Goal: Task Accomplishment & Management: Complete application form

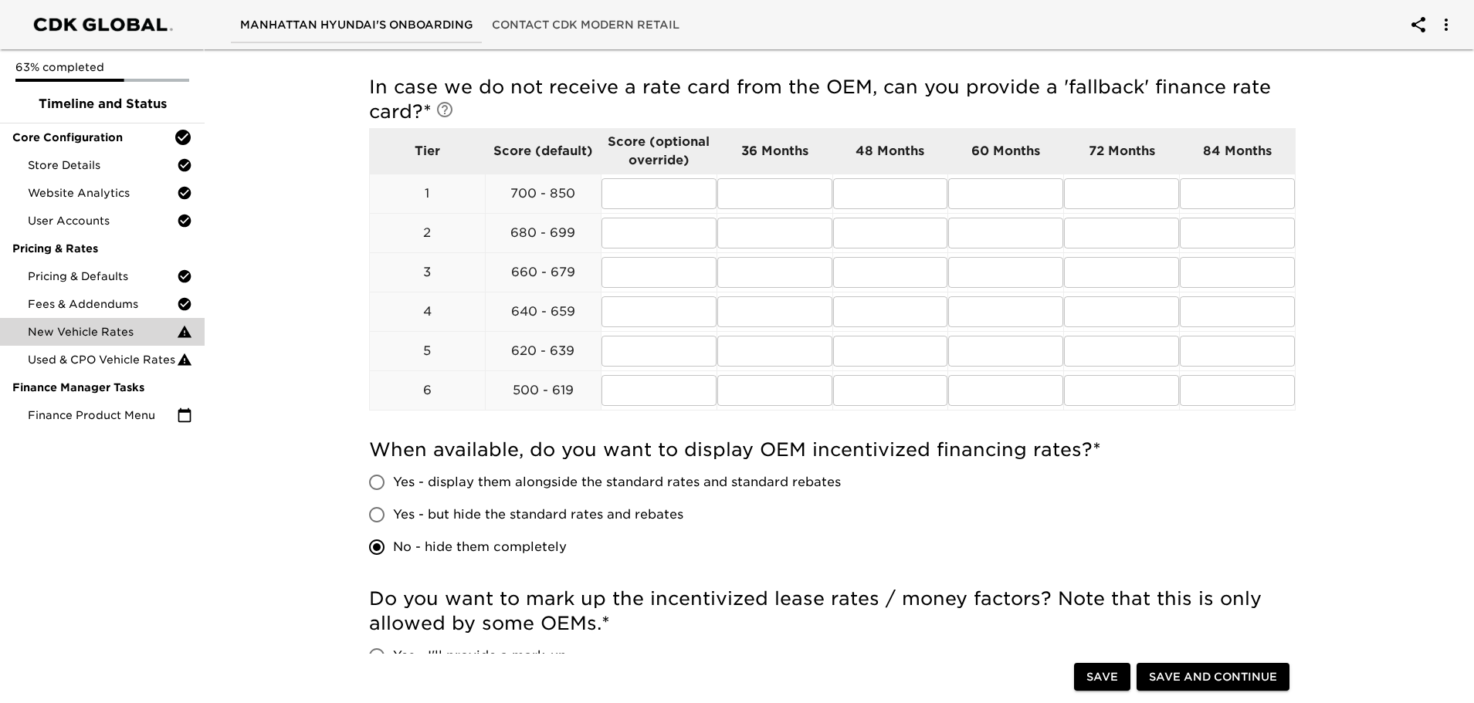
scroll to position [463, 0]
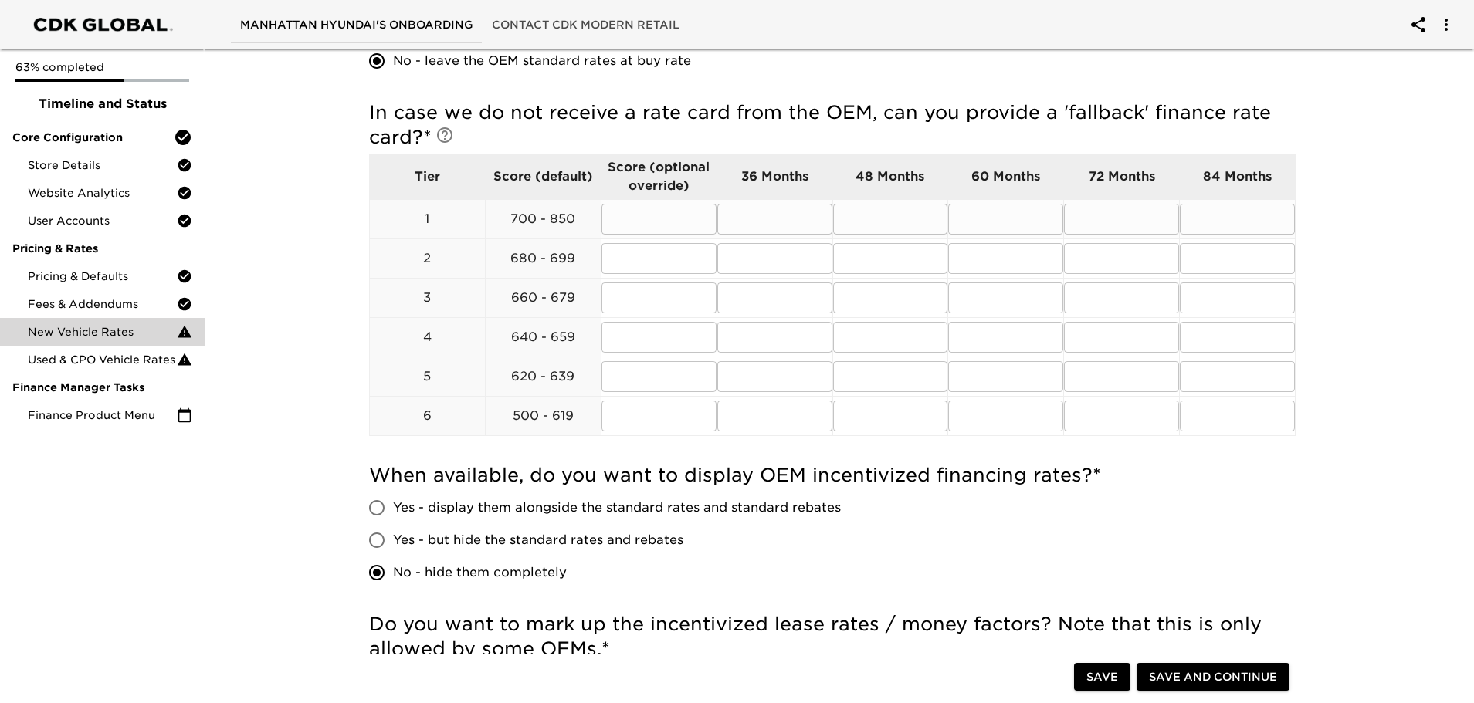
click at [658, 220] on input "text" at bounding box center [658, 219] width 115 height 31
click at [1350, 161] on div "New Vehicle Rates Overdue! Note: These rates are used to provide the customer w…" at bounding box center [832, 313] width 1275 height 1466
click at [775, 222] on input "text" at bounding box center [774, 219] width 115 height 31
click at [878, 215] on input "text" at bounding box center [890, 219] width 115 height 31
click at [1040, 215] on input "text" at bounding box center [1005, 219] width 115 height 31
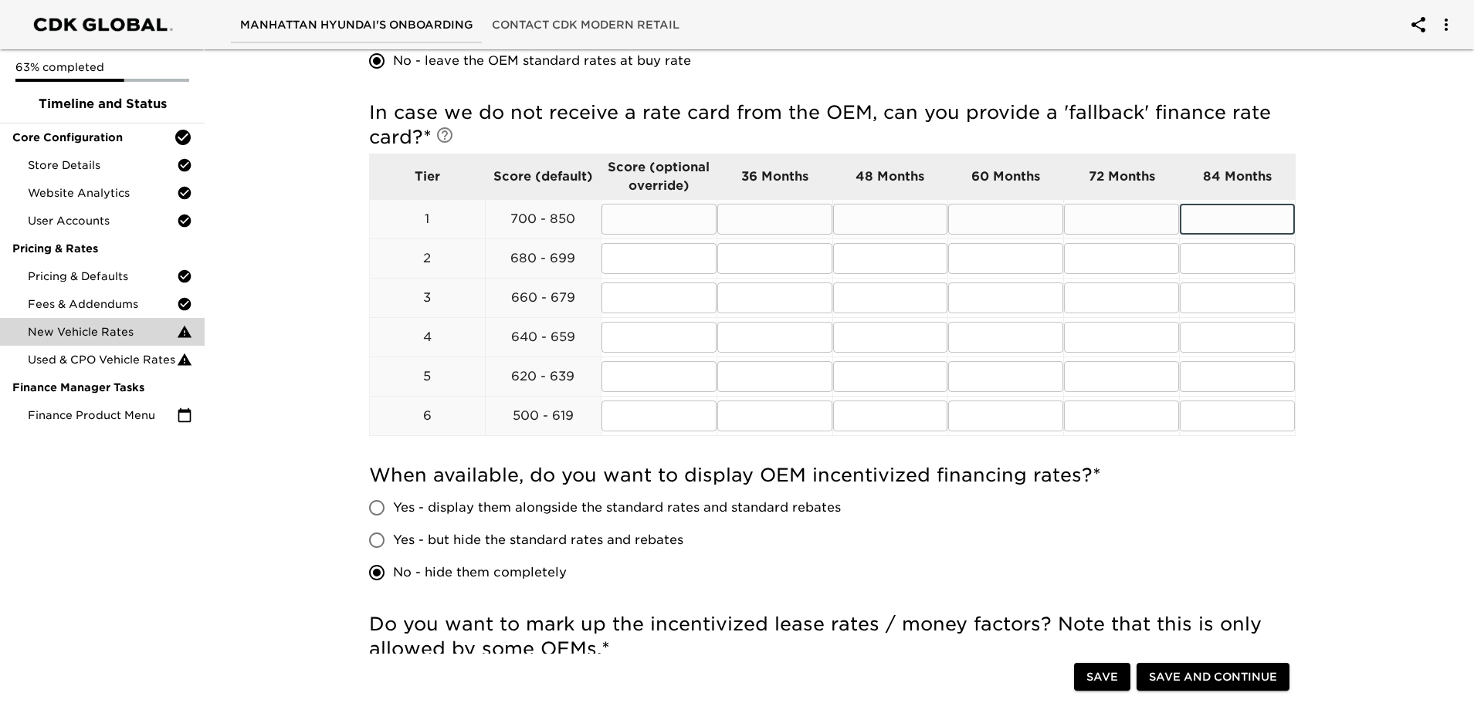
click at [1224, 218] on input "text" at bounding box center [1237, 219] width 115 height 31
click at [1228, 225] on input "text" at bounding box center [1237, 219] width 115 height 31
type input "7.24"
type input "7"
type input "10.25"
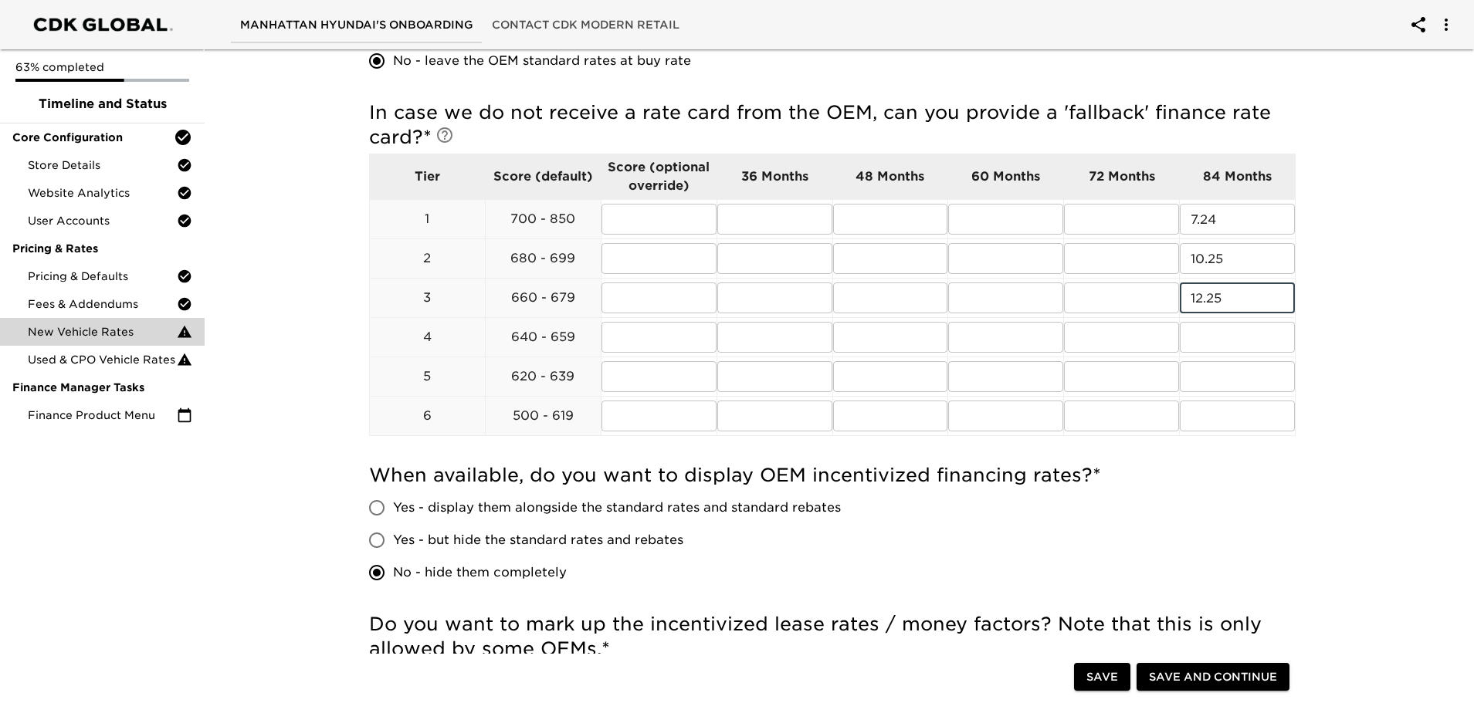
type input "12.25"
type input "14.00"
click at [1199, 375] on input "text" at bounding box center [1237, 376] width 115 height 31
type input "15.25"
type input "16.25"
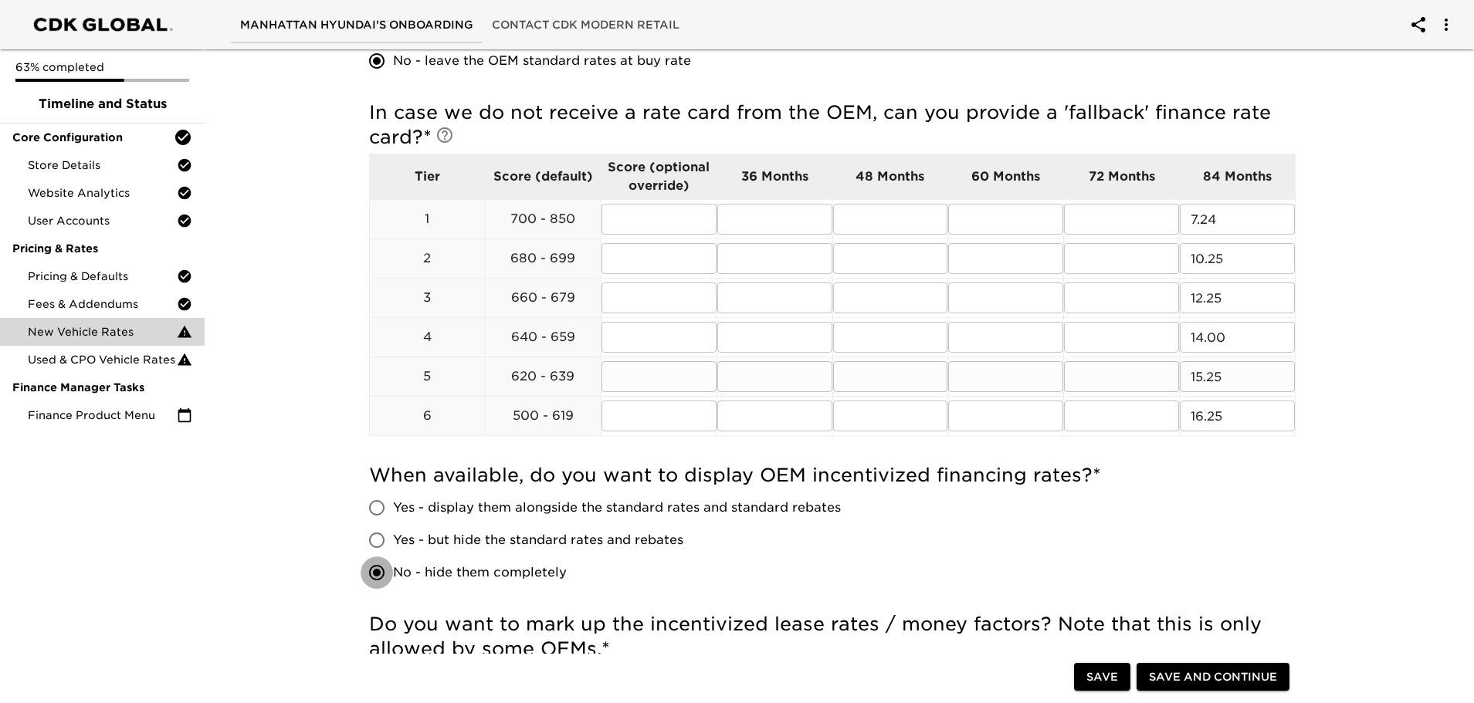
scroll to position [490, 0]
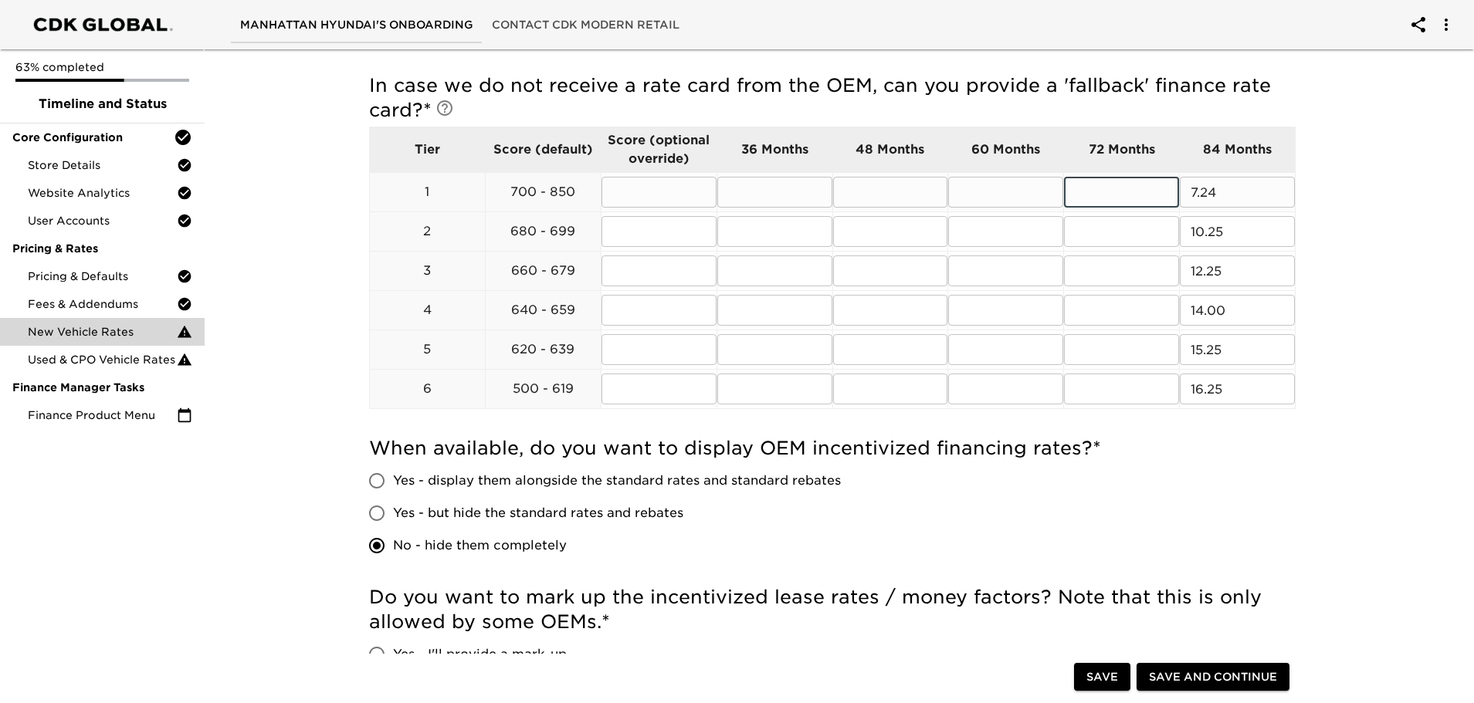
click at [1107, 187] on input "text" at bounding box center [1121, 192] width 115 height 31
type input "6.74"
type input "9.00"
type input "11"
type input "12.5"
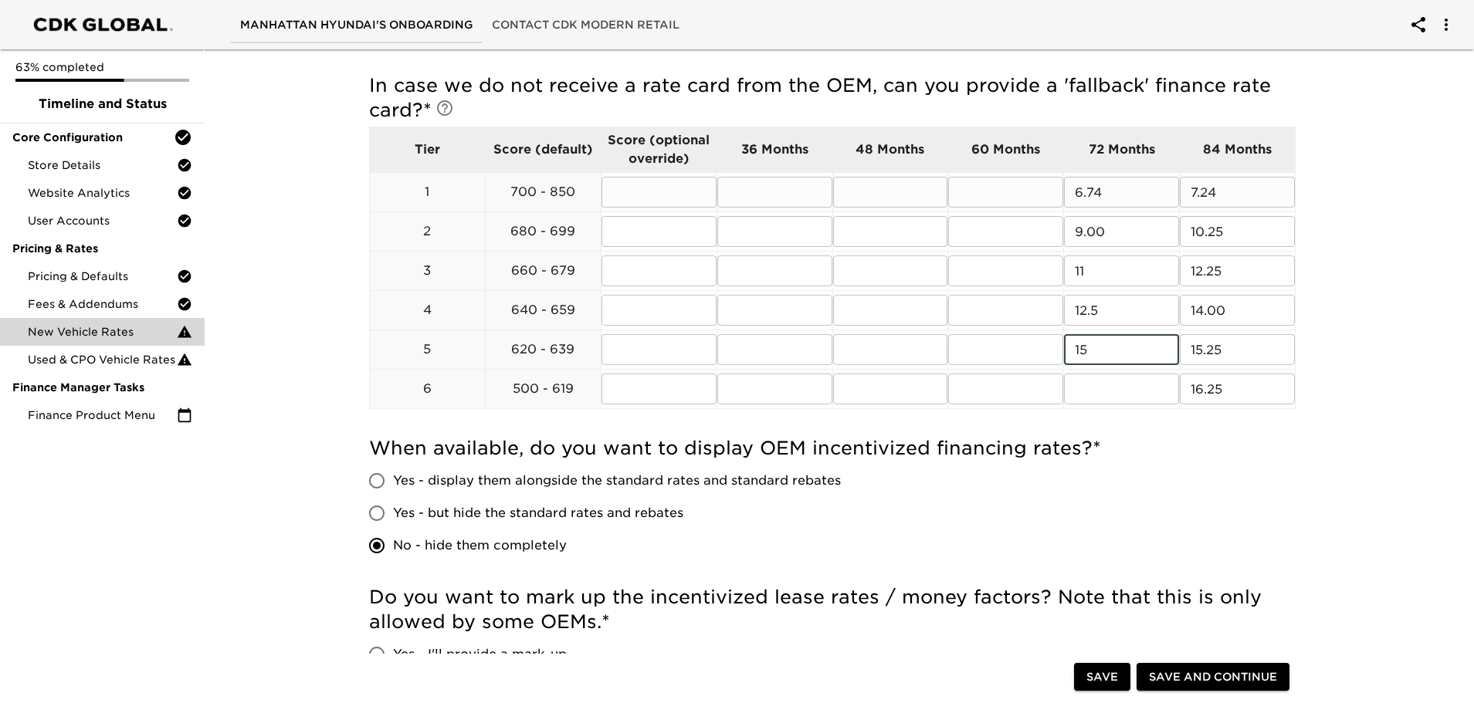
type input "15"
type input "16.25"
click at [1104, 345] on input "15" at bounding box center [1121, 349] width 115 height 31
type input "15.25"
click at [977, 178] on td "​" at bounding box center [1006, 192] width 116 height 39
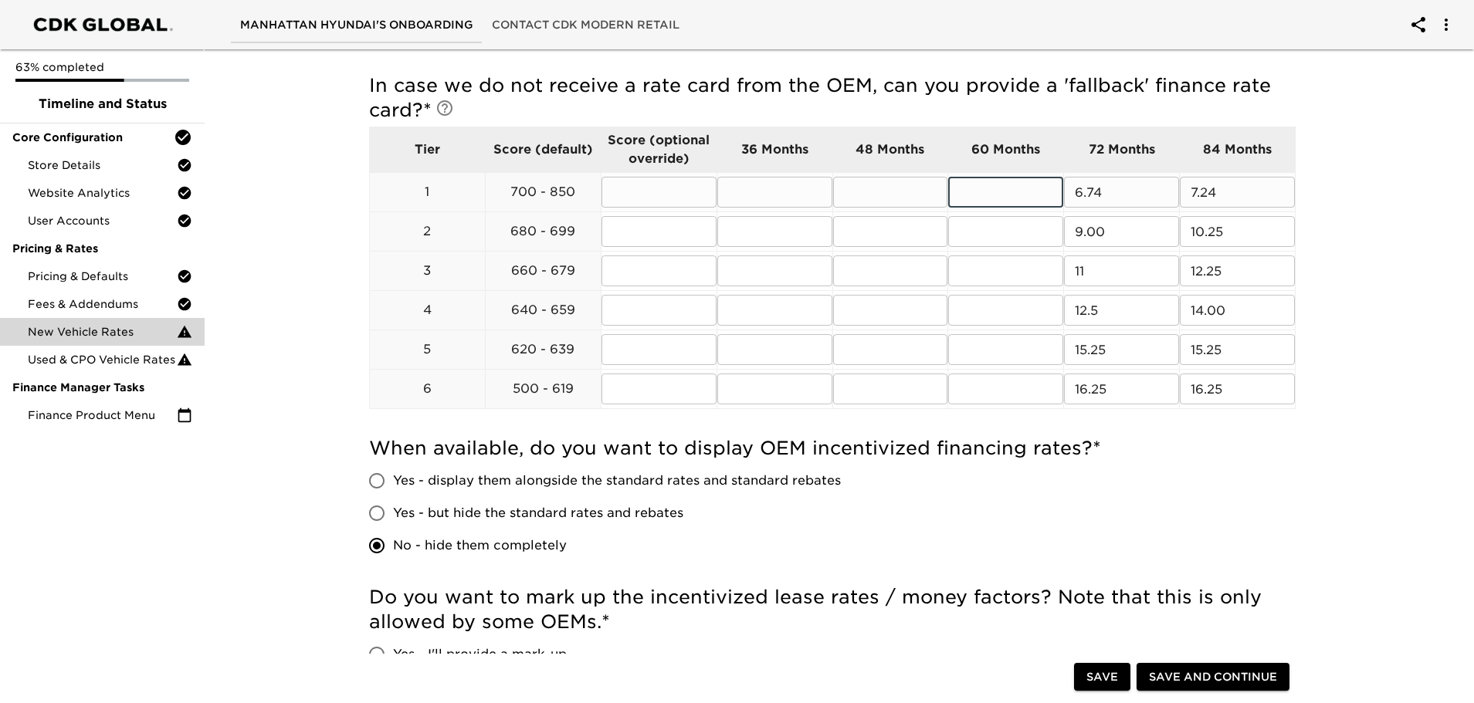
click at [979, 194] on input "text" at bounding box center [1005, 192] width 115 height 31
type input "6.49"
type input "8.25"
type input "10.25"
type input "11.75"
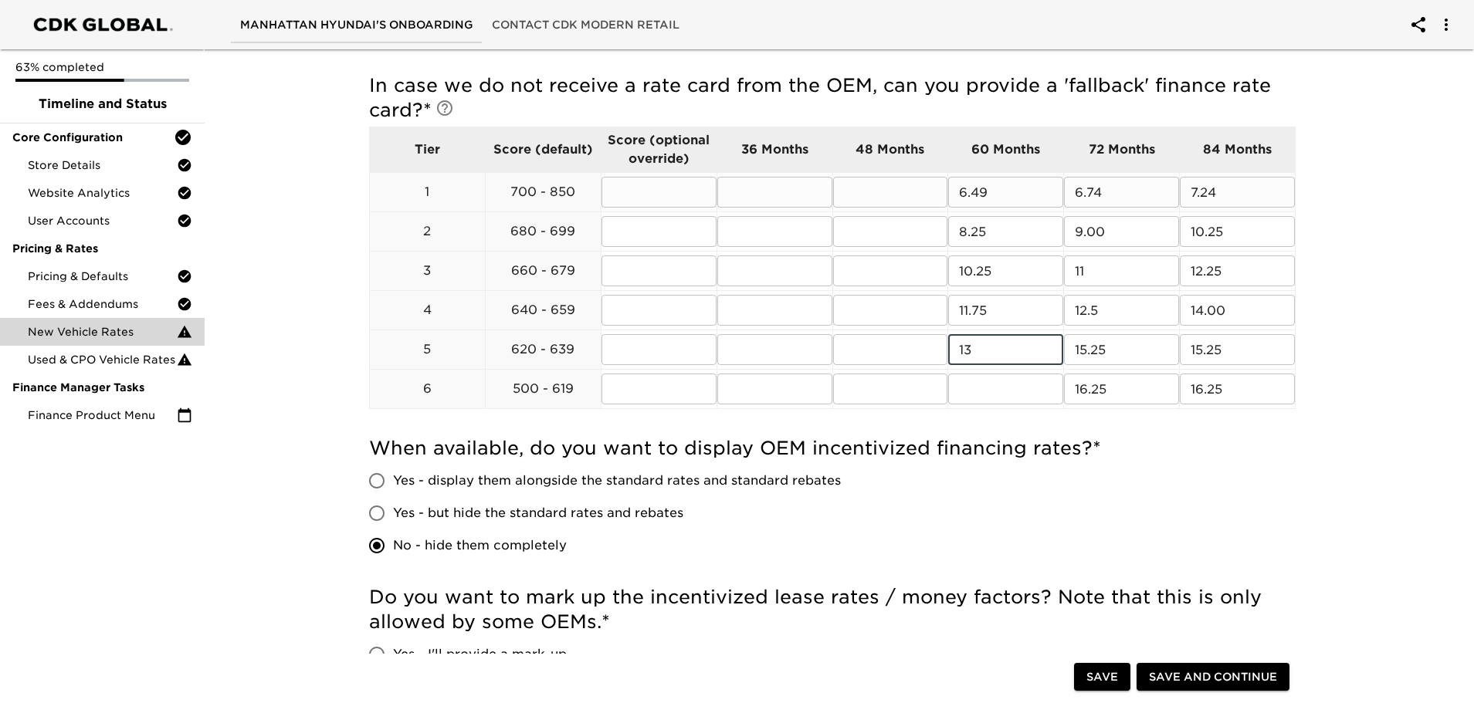
type input "13"
type input "15"
drag, startPoint x: 958, startPoint y: 191, endPoint x: 987, endPoint y: 380, distance: 191.4
click at [987, 380] on tbody "Tier Score (default) Score (optional override) 36 Months 48 Months 60 Months 72…" at bounding box center [833, 268] width 926 height 282
click at [768, 195] on input "text" at bounding box center [774, 192] width 115 height 31
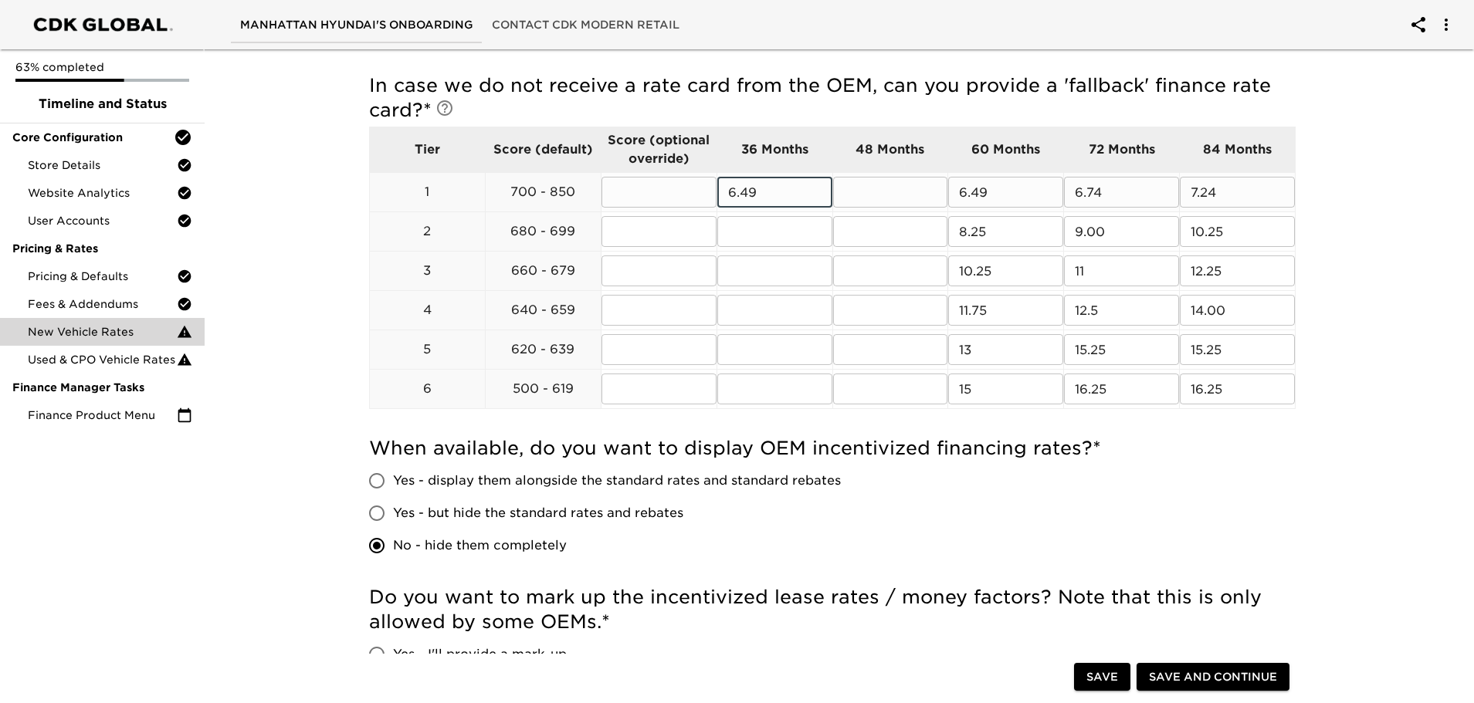
type input "6.49"
click at [900, 179] on input "text" at bounding box center [890, 192] width 115 height 31
type input "6.49"
type input "8.25"
click at [879, 222] on input "text" at bounding box center [890, 231] width 115 height 31
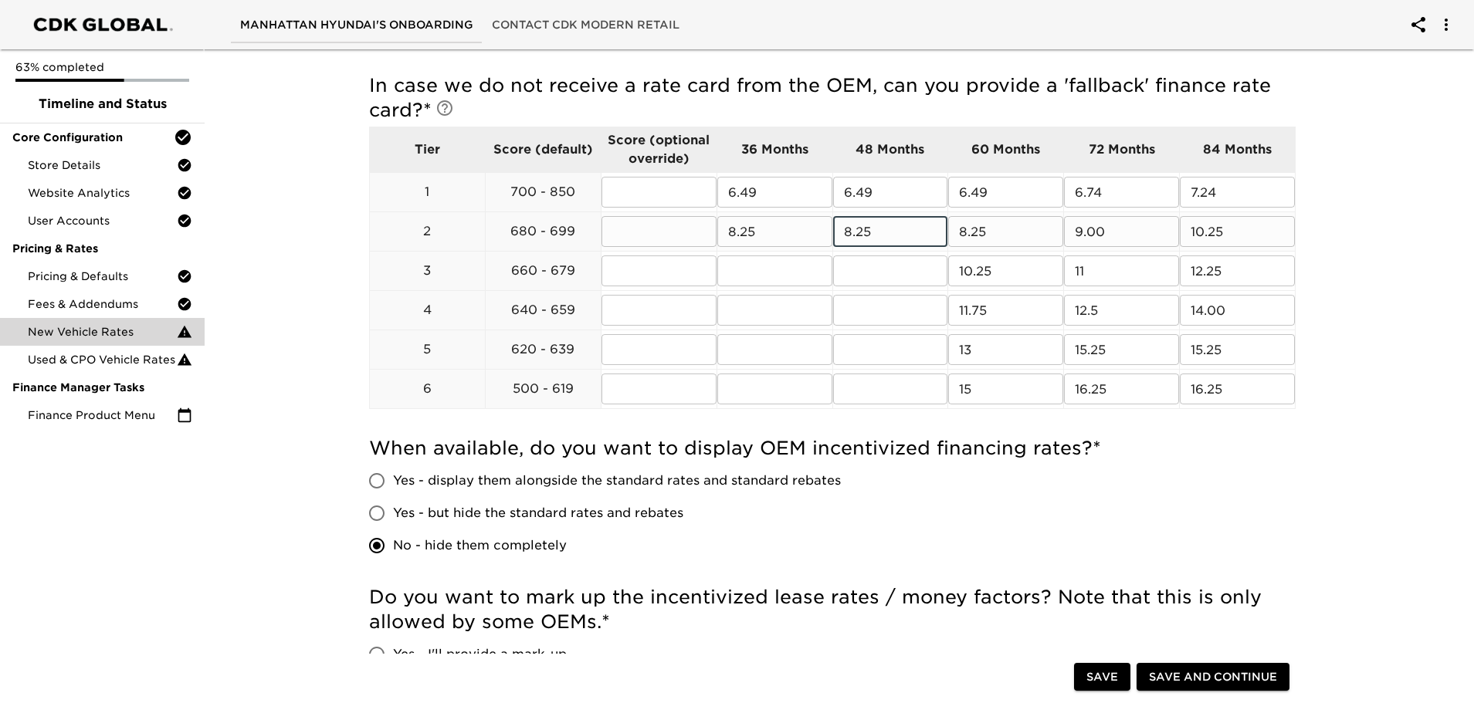
type input "8.25"
type input "10.25"
click at [876, 275] on input "text" at bounding box center [890, 271] width 115 height 31
type input "10.25"
type input "11.75"
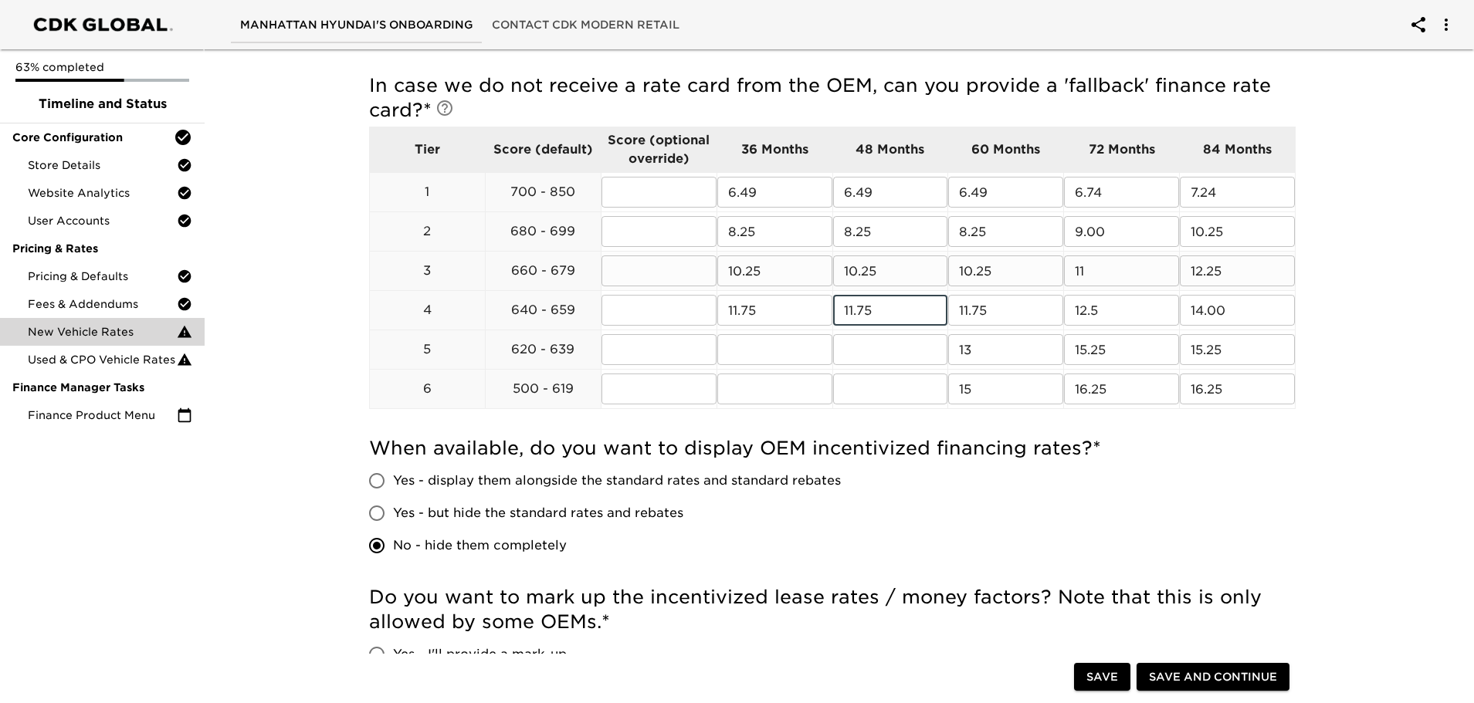
type input "11.75"
type input "13"
type input "15"
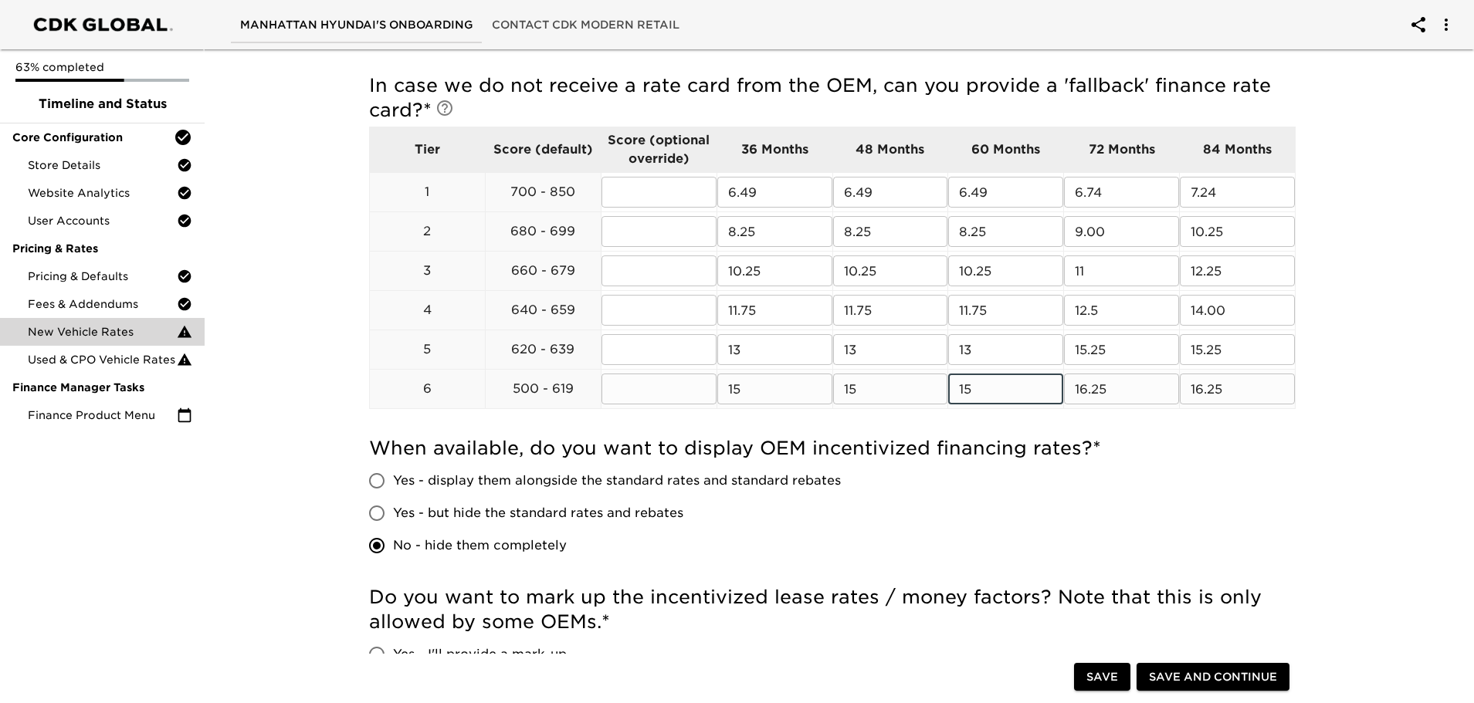
scroll to position [722, 0]
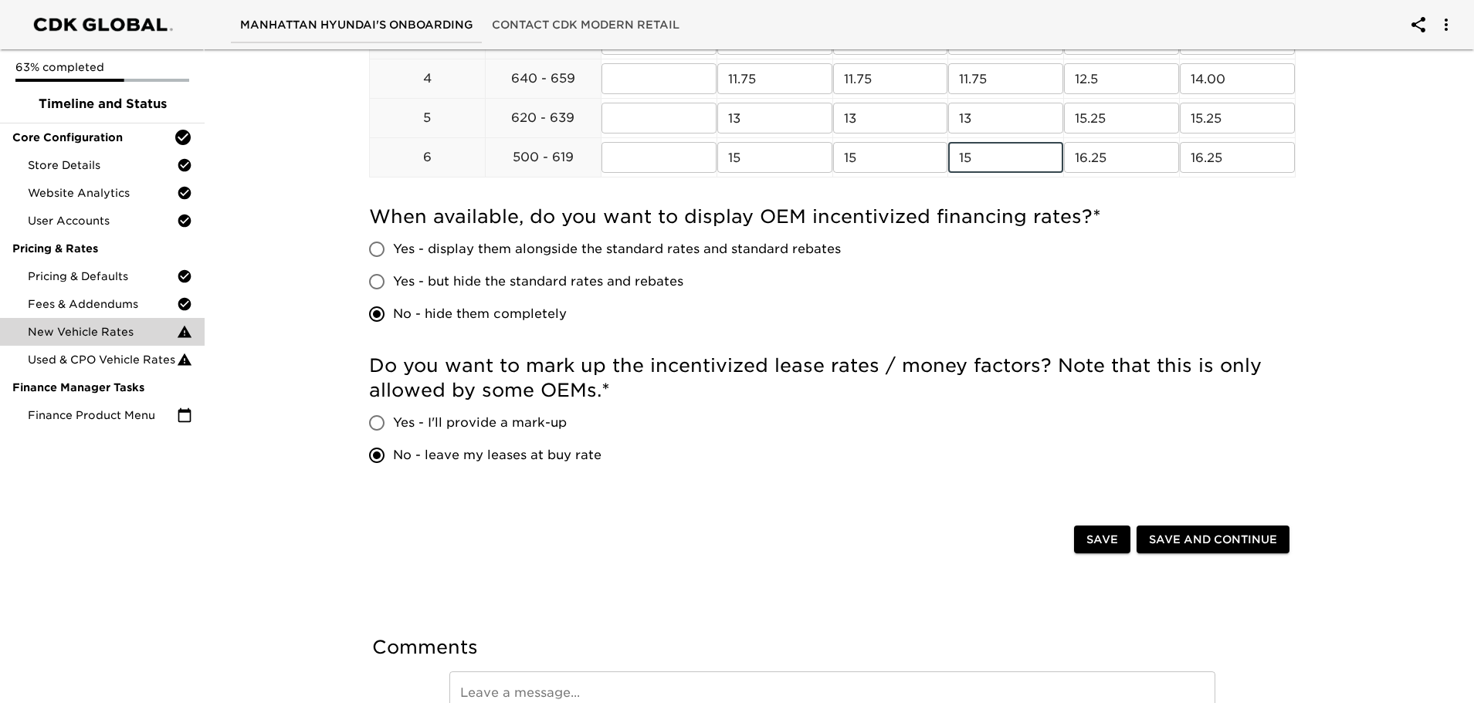
click at [1177, 528] on button "Save and Continue" at bounding box center [1212, 540] width 153 height 29
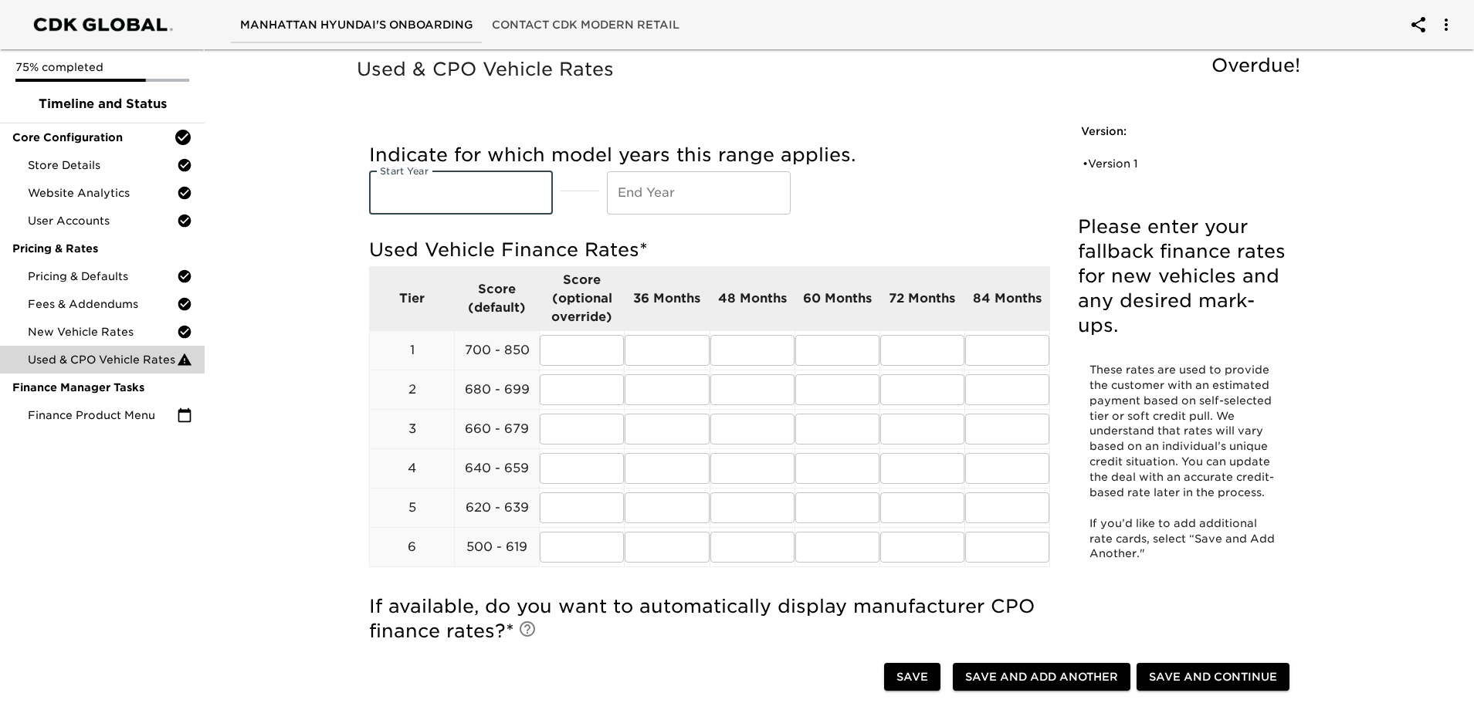
click at [456, 185] on input "text" at bounding box center [461, 192] width 184 height 43
type input "1"
type input "2015"
drag, startPoint x: 673, startPoint y: 189, endPoint x: 642, endPoint y: 191, distance: 31.7
click at [642, 191] on input "2026" at bounding box center [699, 192] width 184 height 43
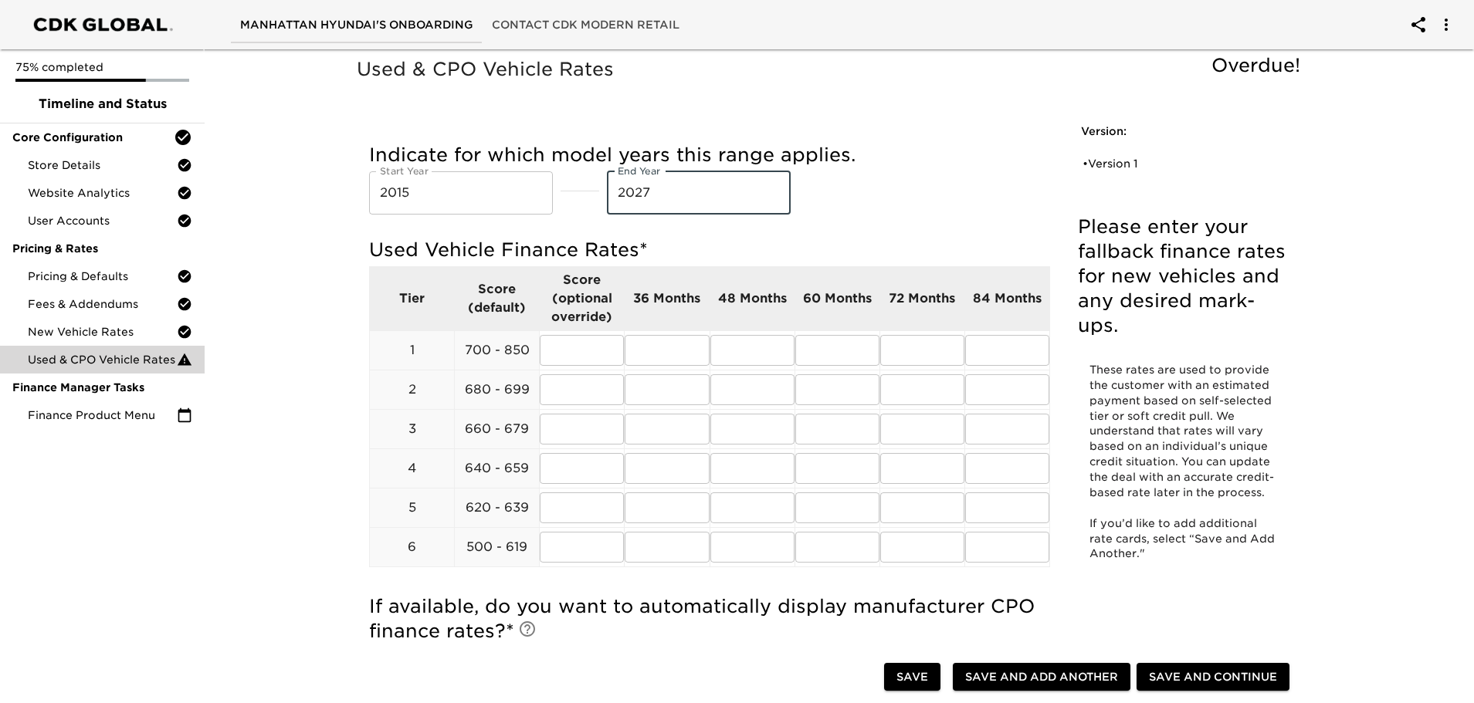
type input "2027"
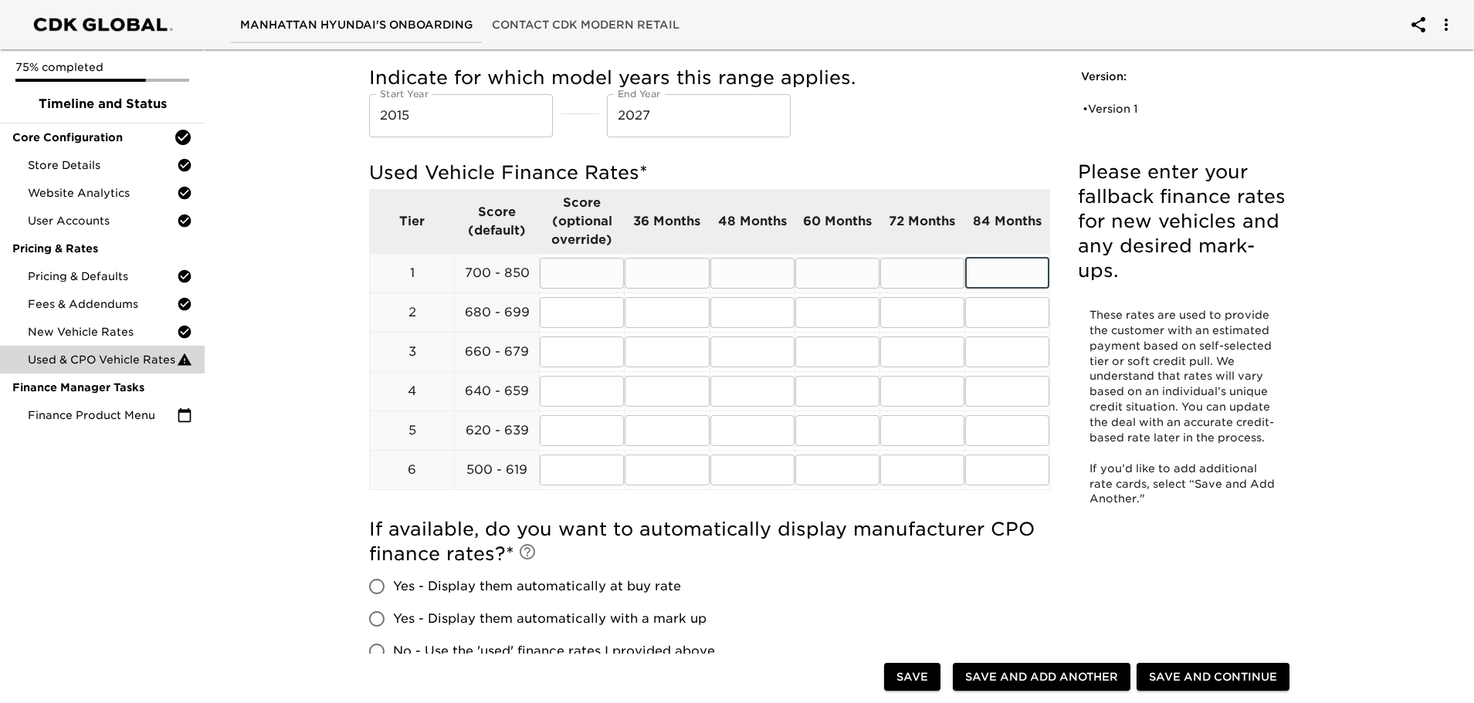
click at [986, 274] on input "text" at bounding box center [1007, 273] width 84 height 31
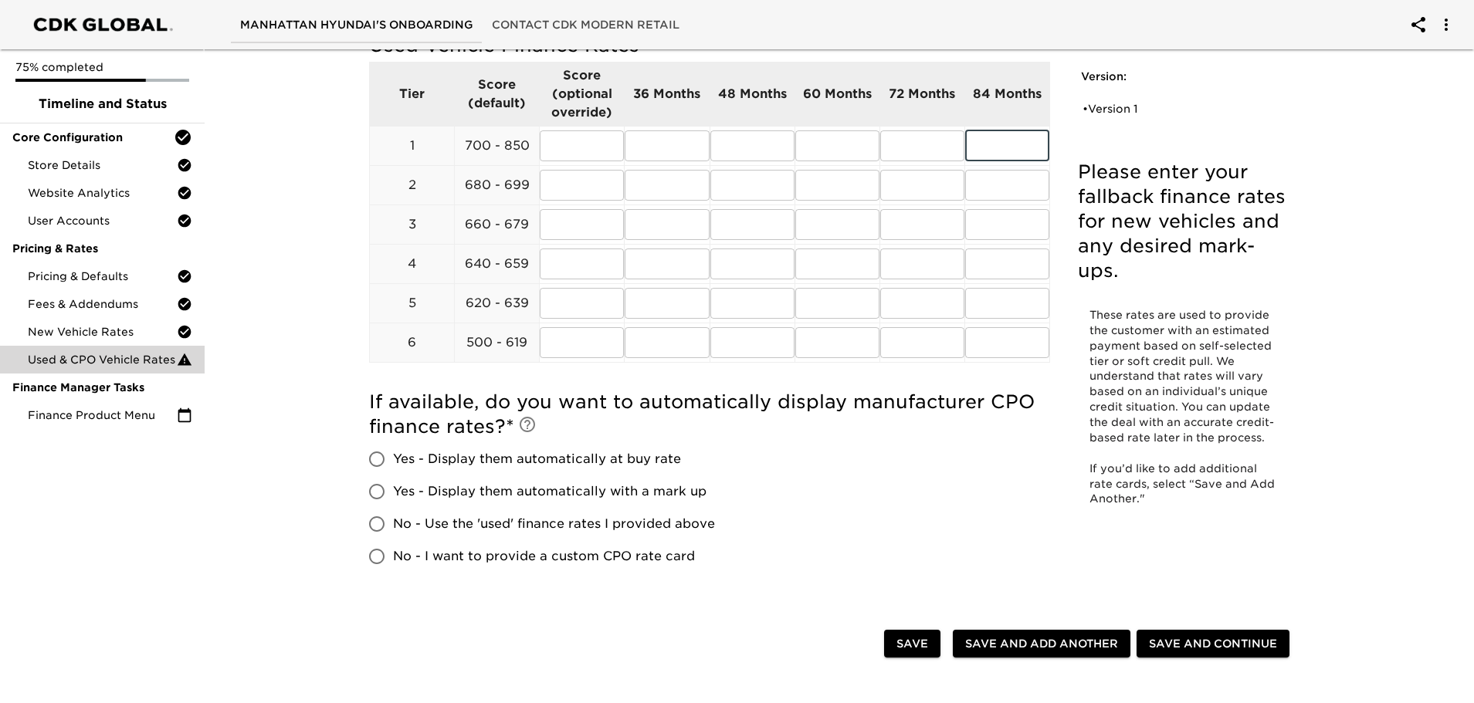
scroll to position [232, 0]
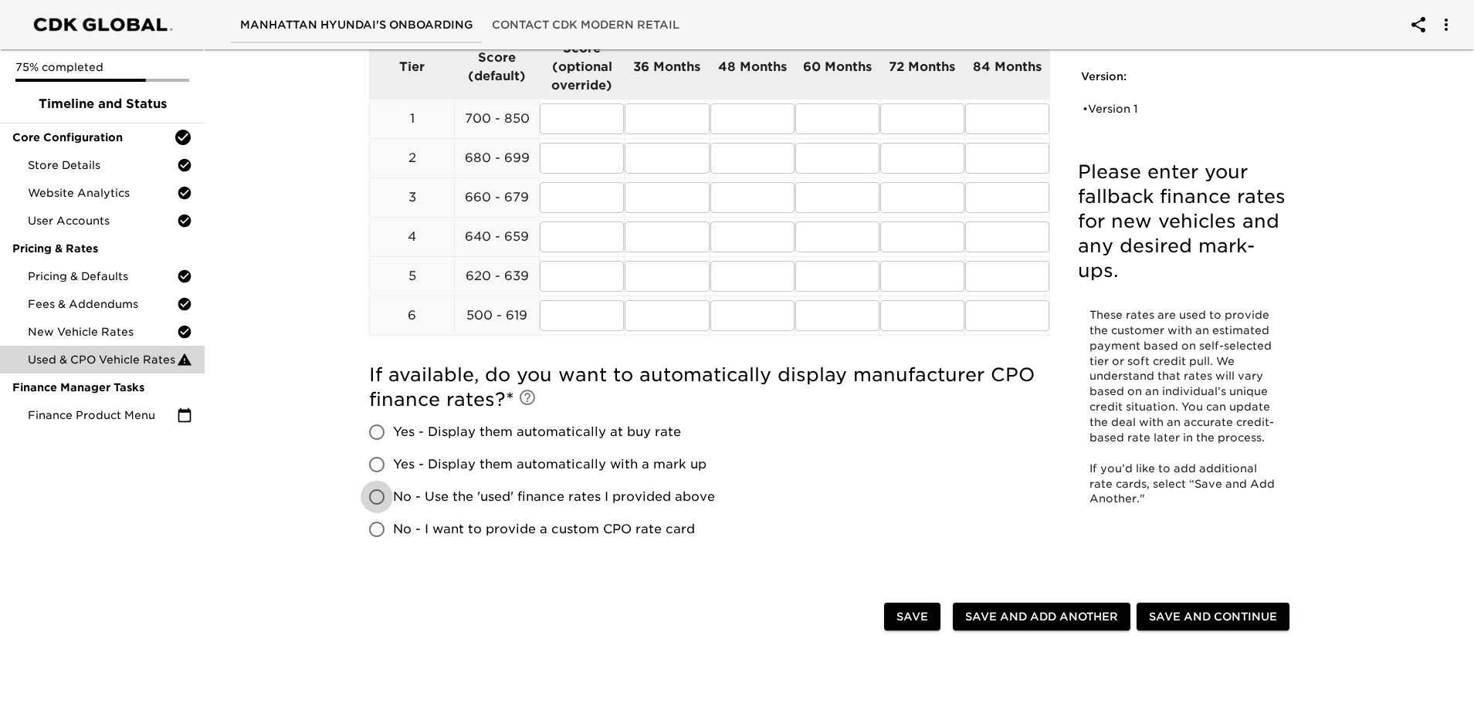
click at [379, 501] on input "No - Use the 'used' finance rates I provided above" at bounding box center [377, 497] width 32 height 32
radio input "true"
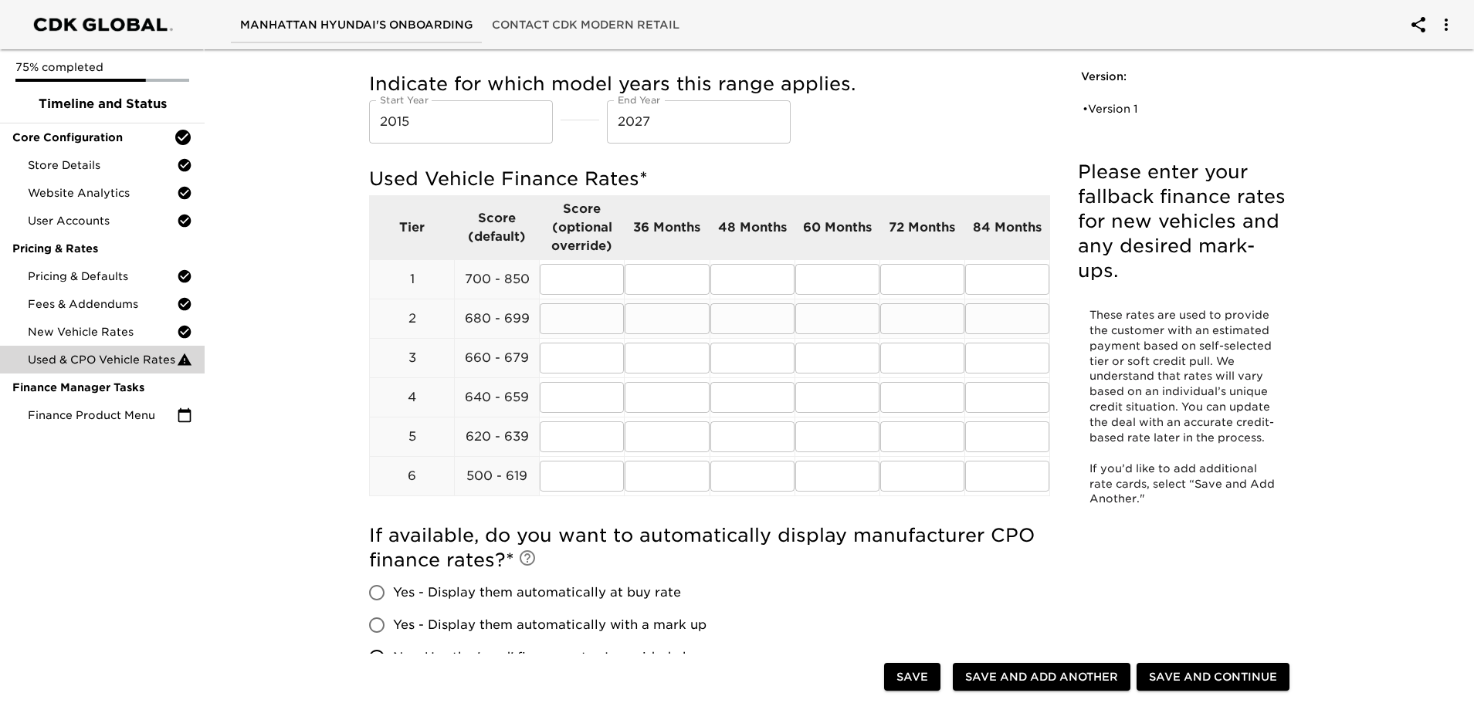
scroll to position [154, 0]
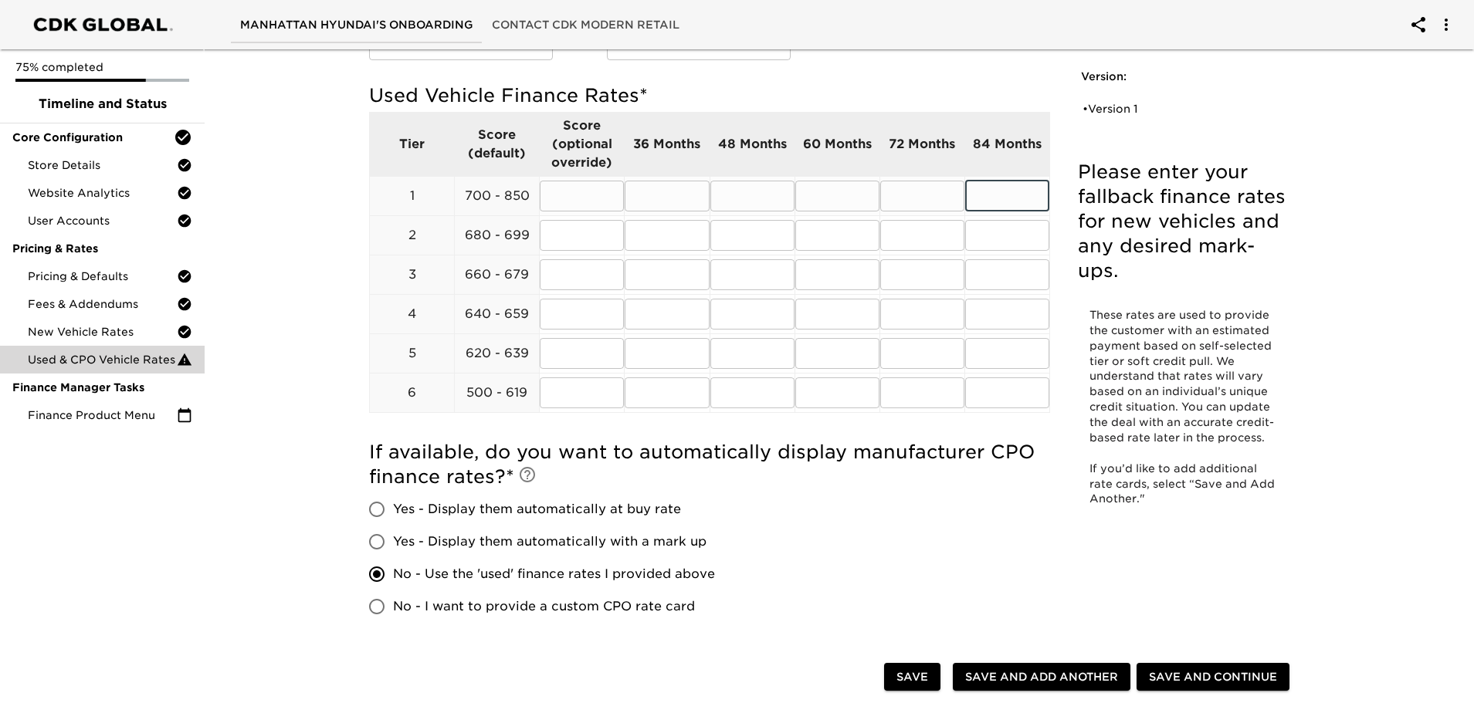
click at [1018, 198] on input "text" at bounding box center [1007, 196] width 84 height 31
type input "7.24"
click at [642, 203] on input "text" at bounding box center [667, 196] width 84 height 31
type input "6.49"
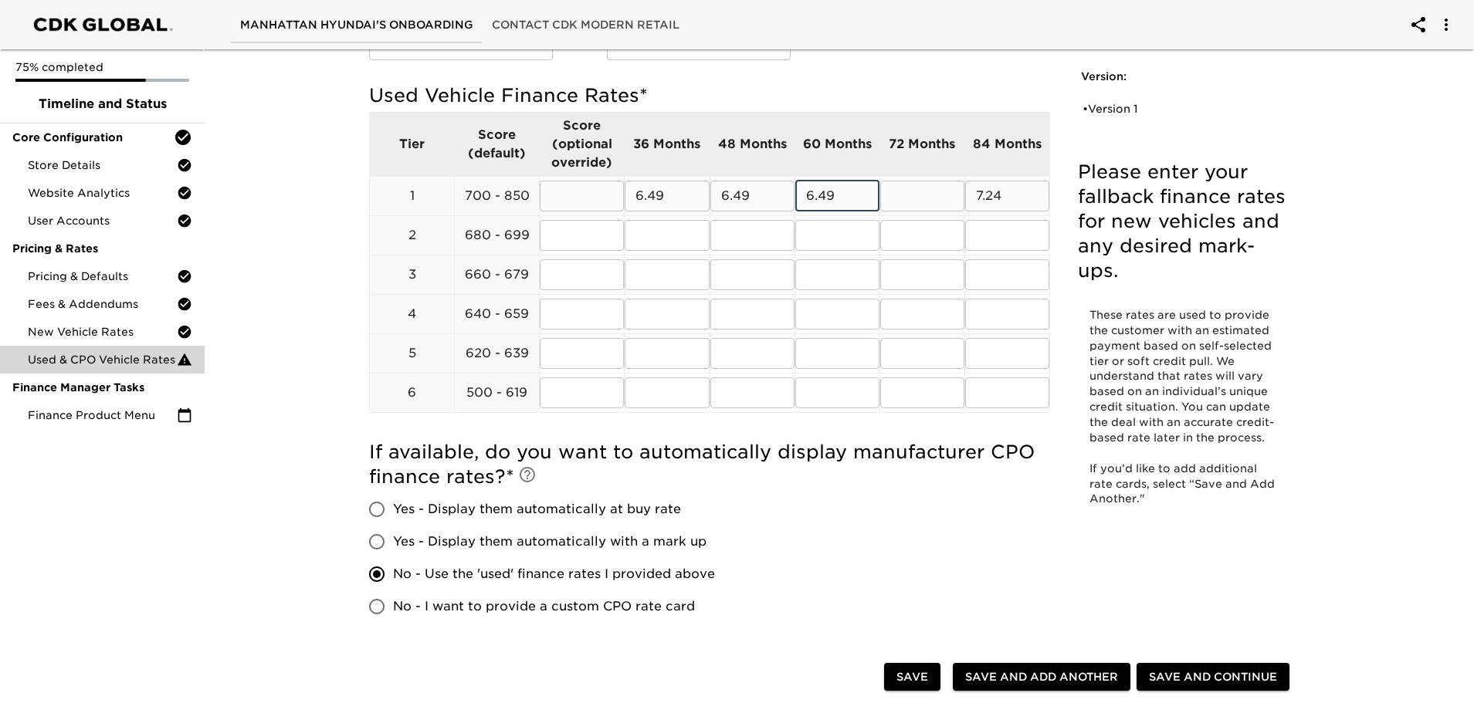
type input "6.49"
type input "6.74"
click at [693, 247] on input "8.25" at bounding box center [667, 235] width 84 height 31
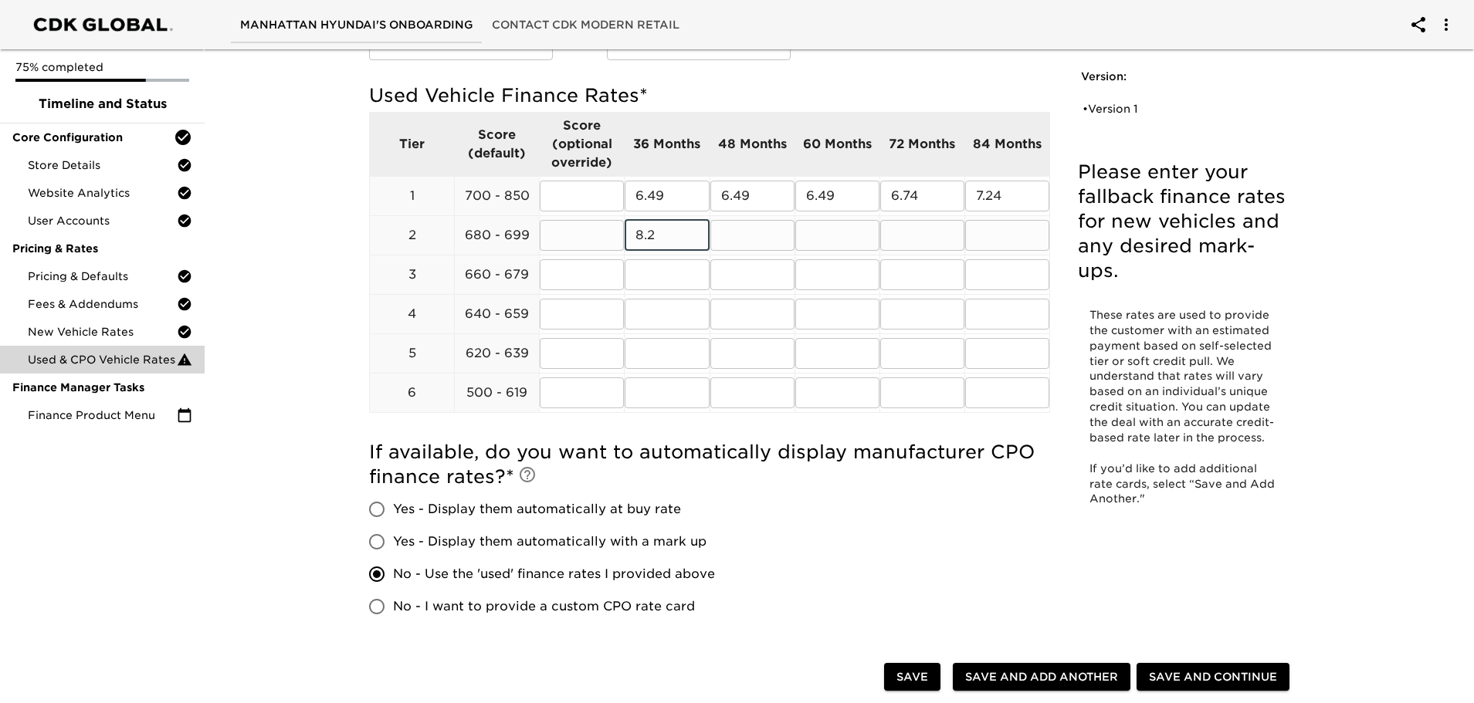
type input "8.25"
type input "9"
type input "10.25"
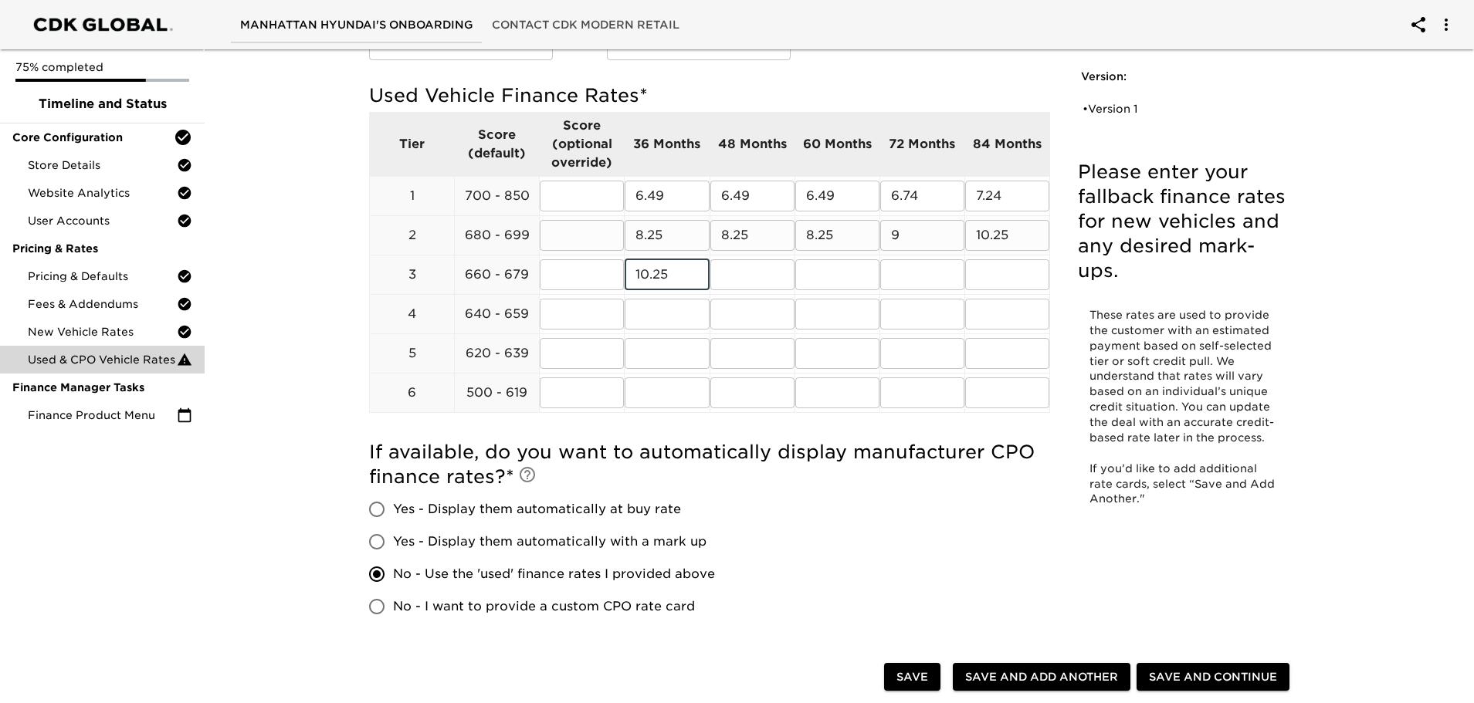
type input "10.25"
type input "11"
type input "12.25"
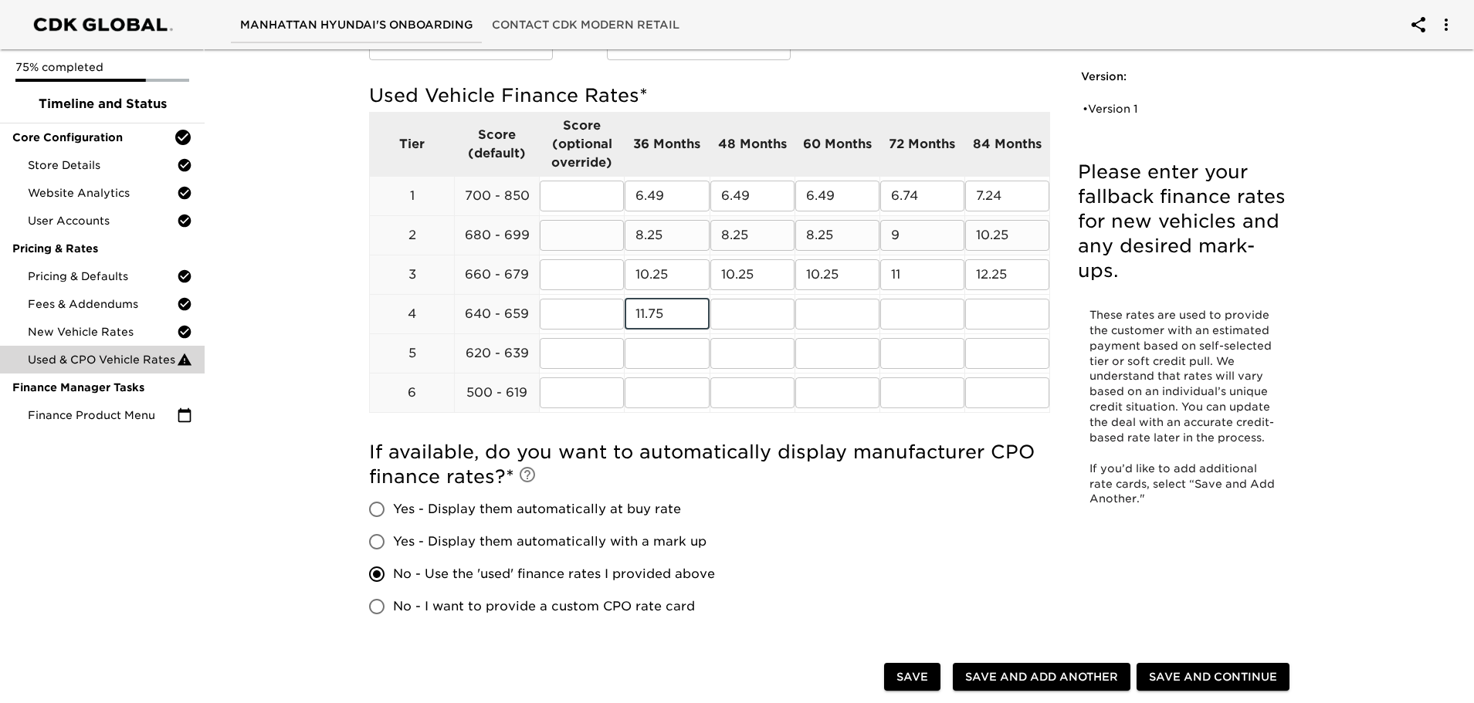
type input "11.75"
type input "12.5"
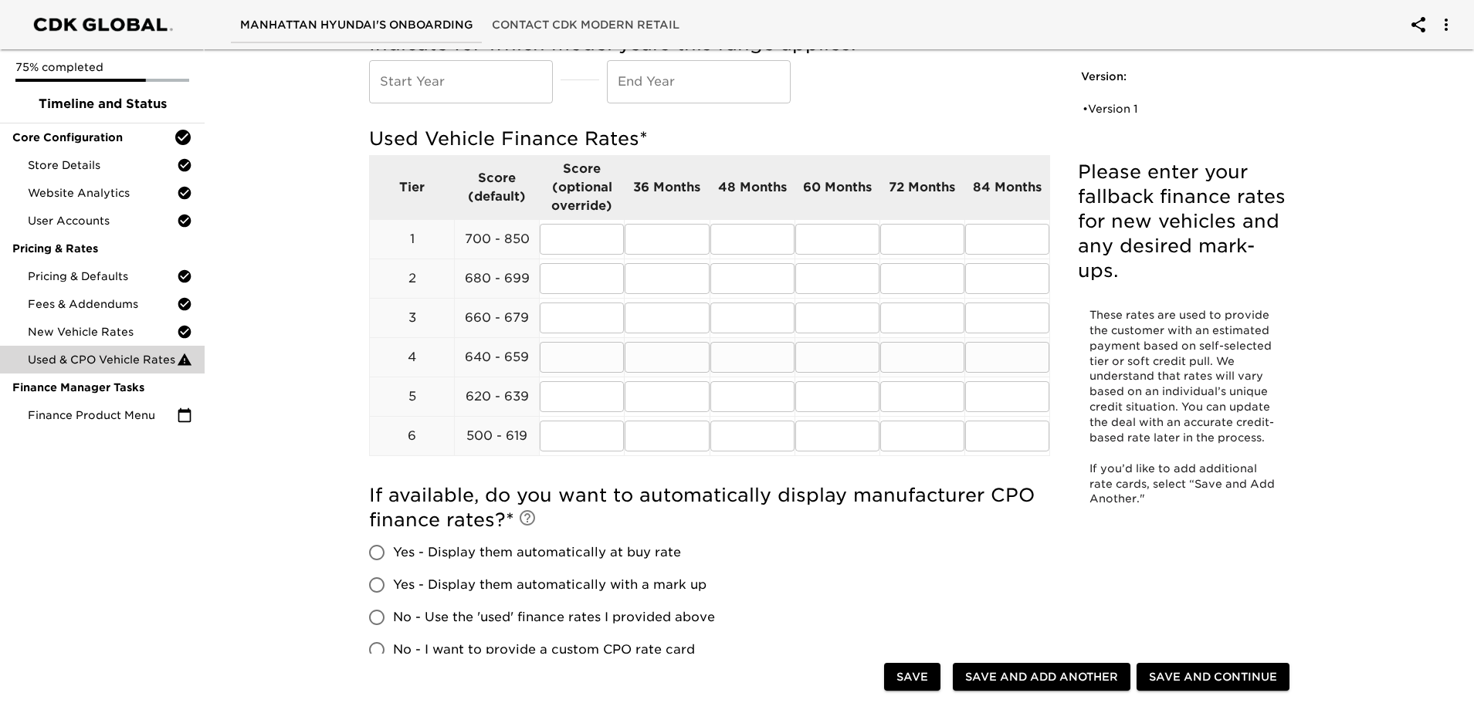
scroll to position [232, 0]
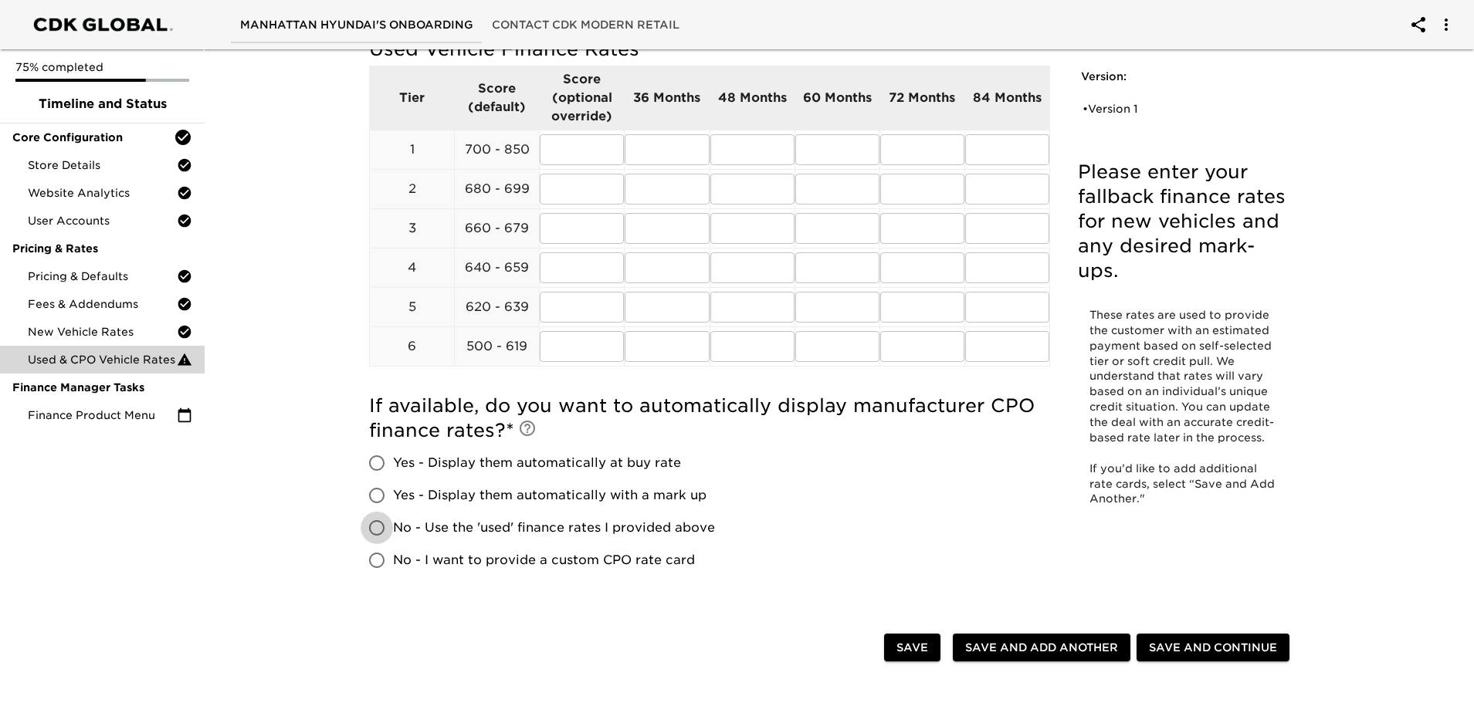
click at [383, 530] on input "No - Use the 'used' finance rates I provided above" at bounding box center [377, 528] width 32 height 32
radio input "true"
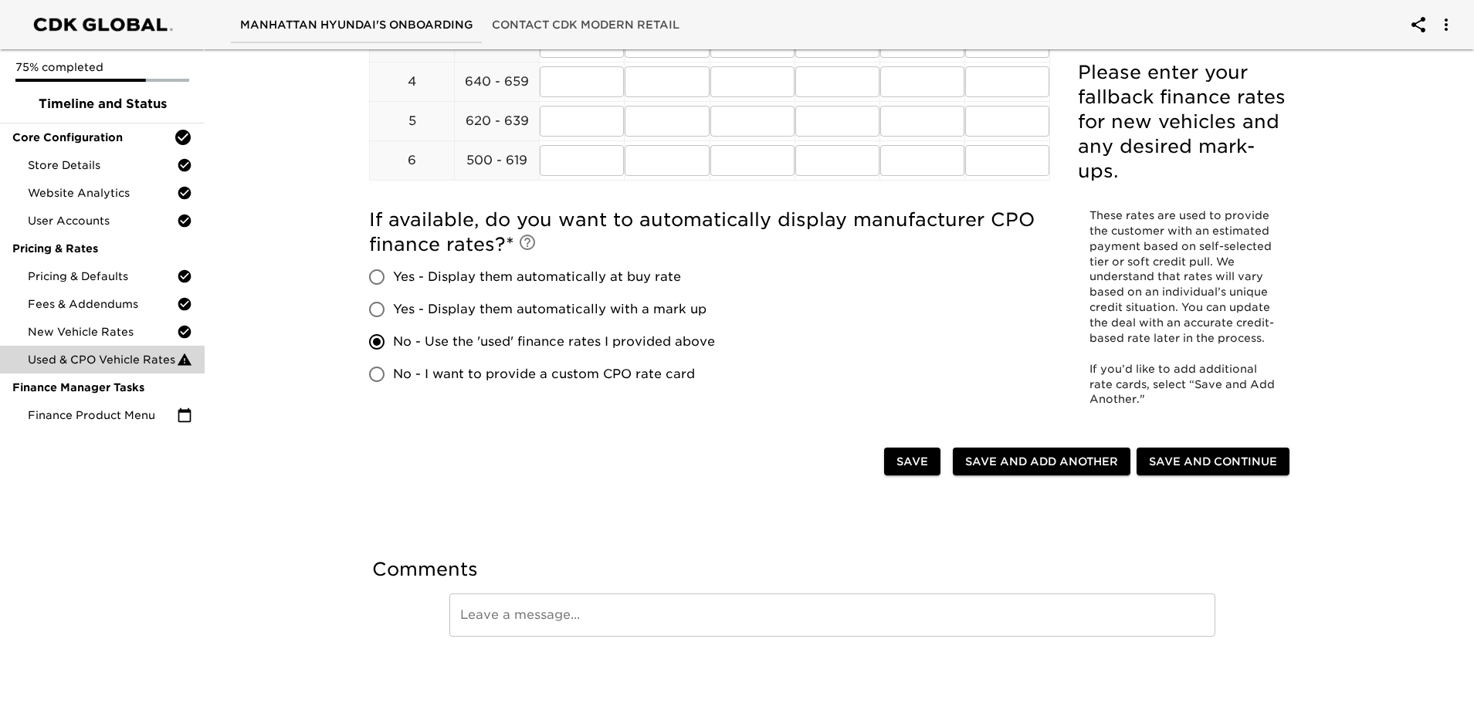
scroll to position [424, 0]
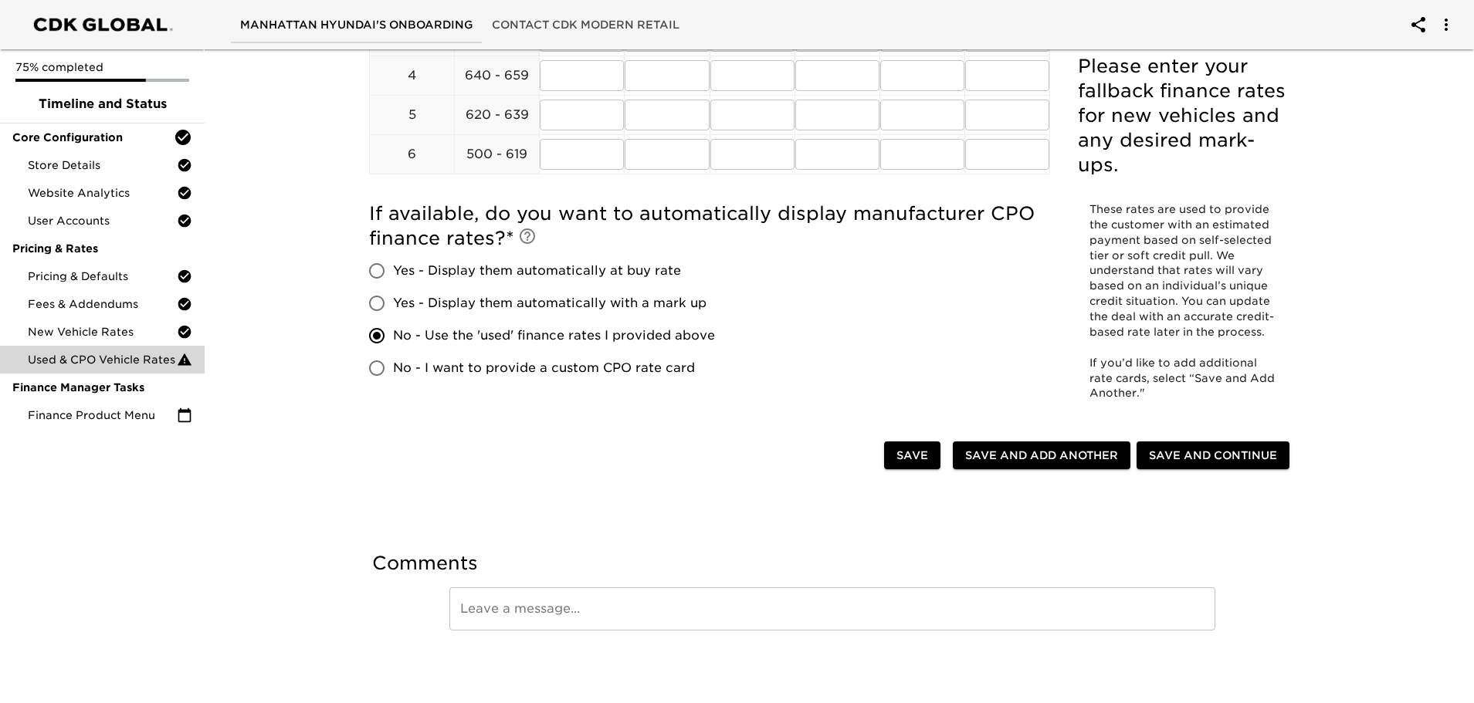
click at [1179, 450] on span "Save and Continue" at bounding box center [1213, 455] width 128 height 19
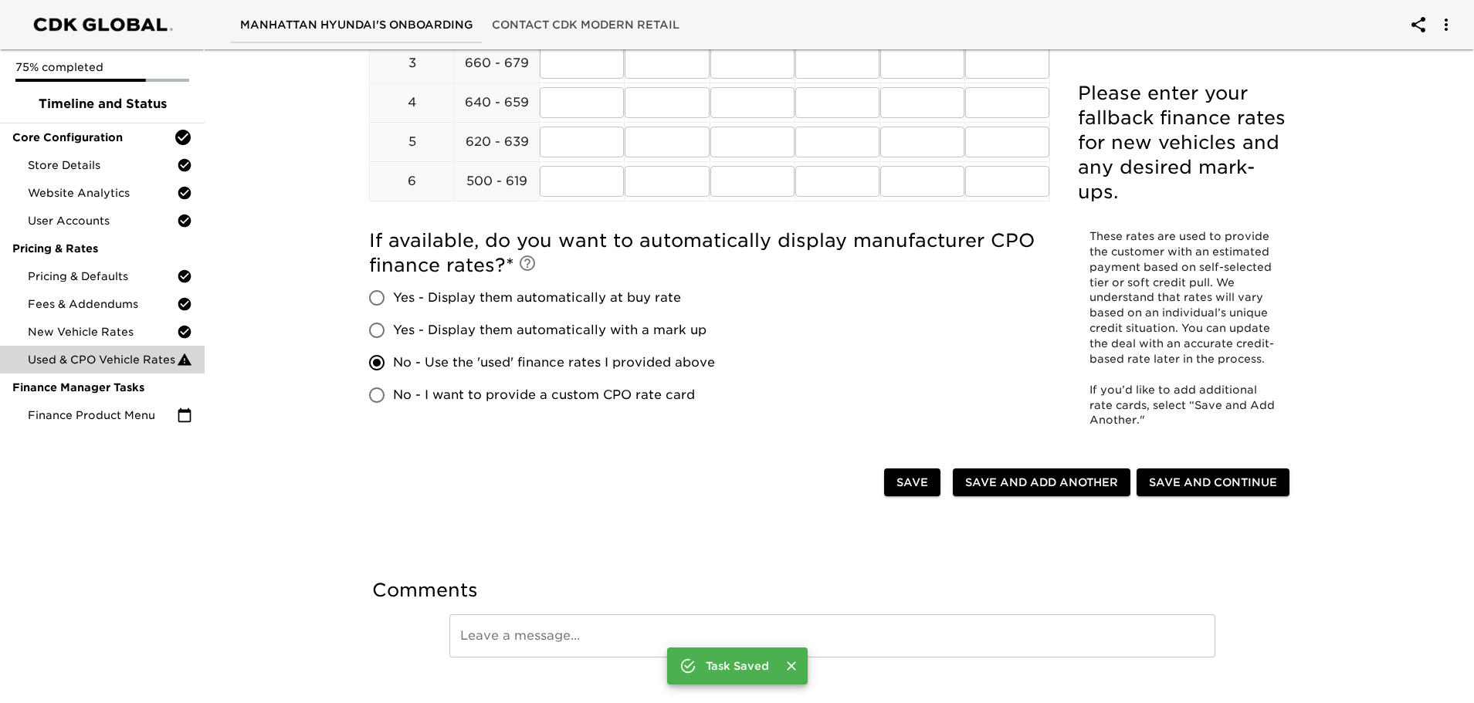
scroll to position [386, 0]
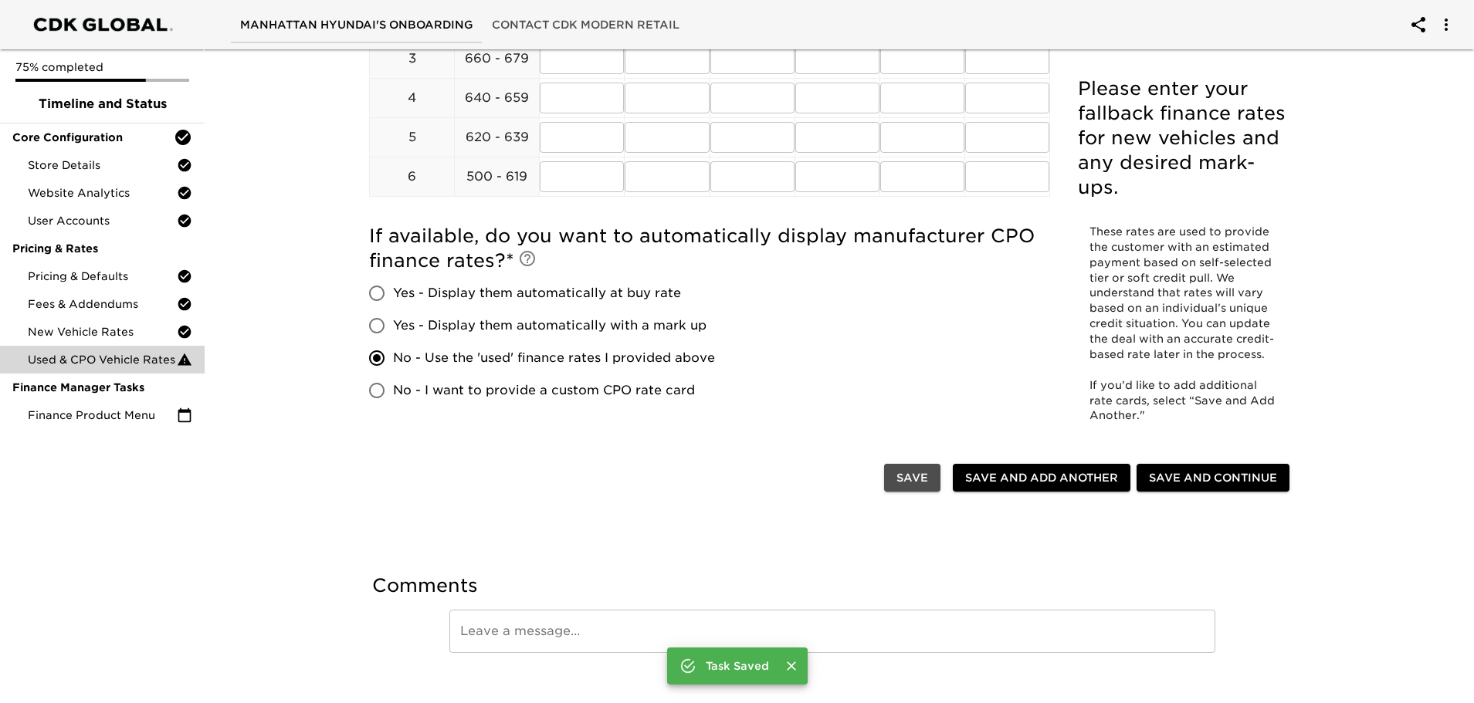
click at [917, 480] on span "Save" at bounding box center [912, 478] width 32 height 19
click at [916, 483] on span "Save" at bounding box center [912, 478] width 32 height 19
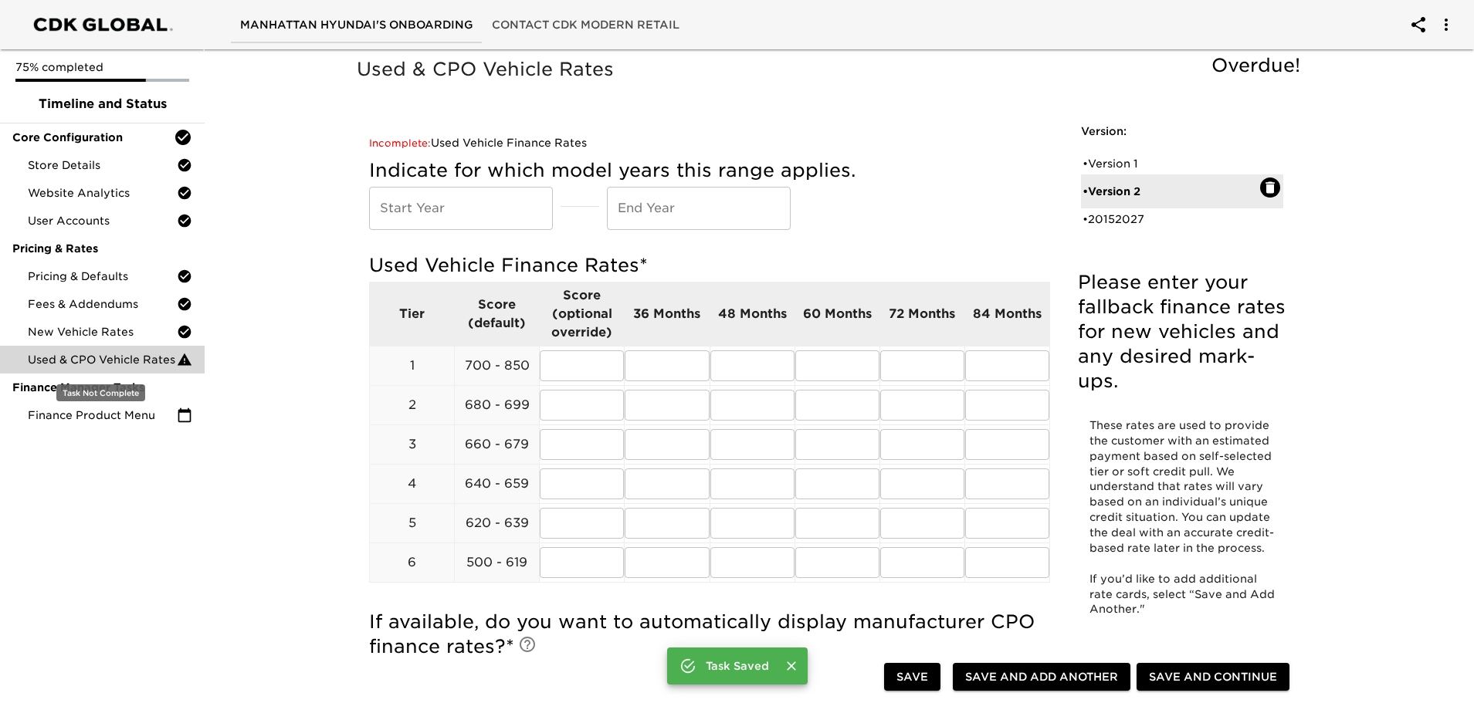
click at [117, 357] on span "Used & CPO Vehicle Rates" at bounding box center [102, 359] width 149 height 15
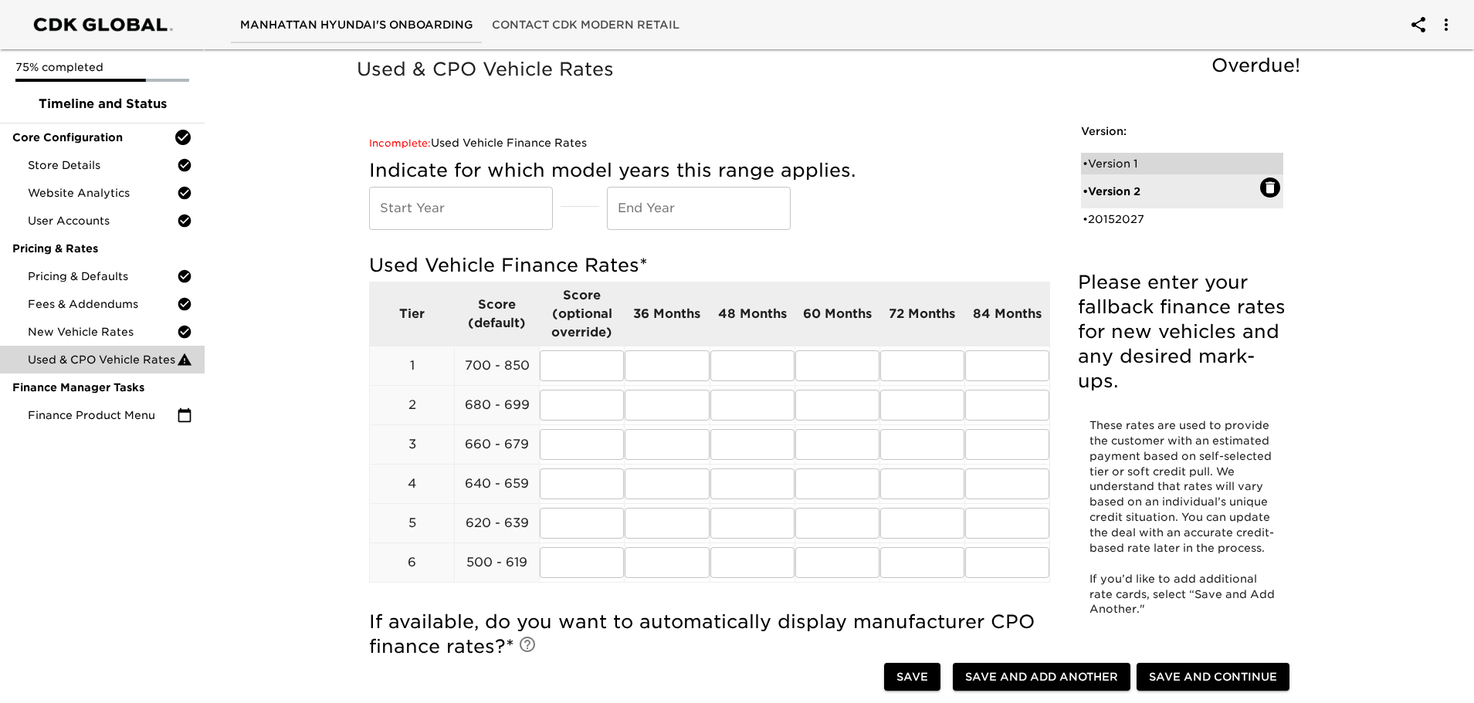
click at [1143, 158] on div "• Version 1" at bounding box center [1171, 163] width 178 height 15
radio input "true"
radio input "false"
type input "2"
click at [1148, 190] on div "• Version 2" at bounding box center [1171, 197] width 178 height 15
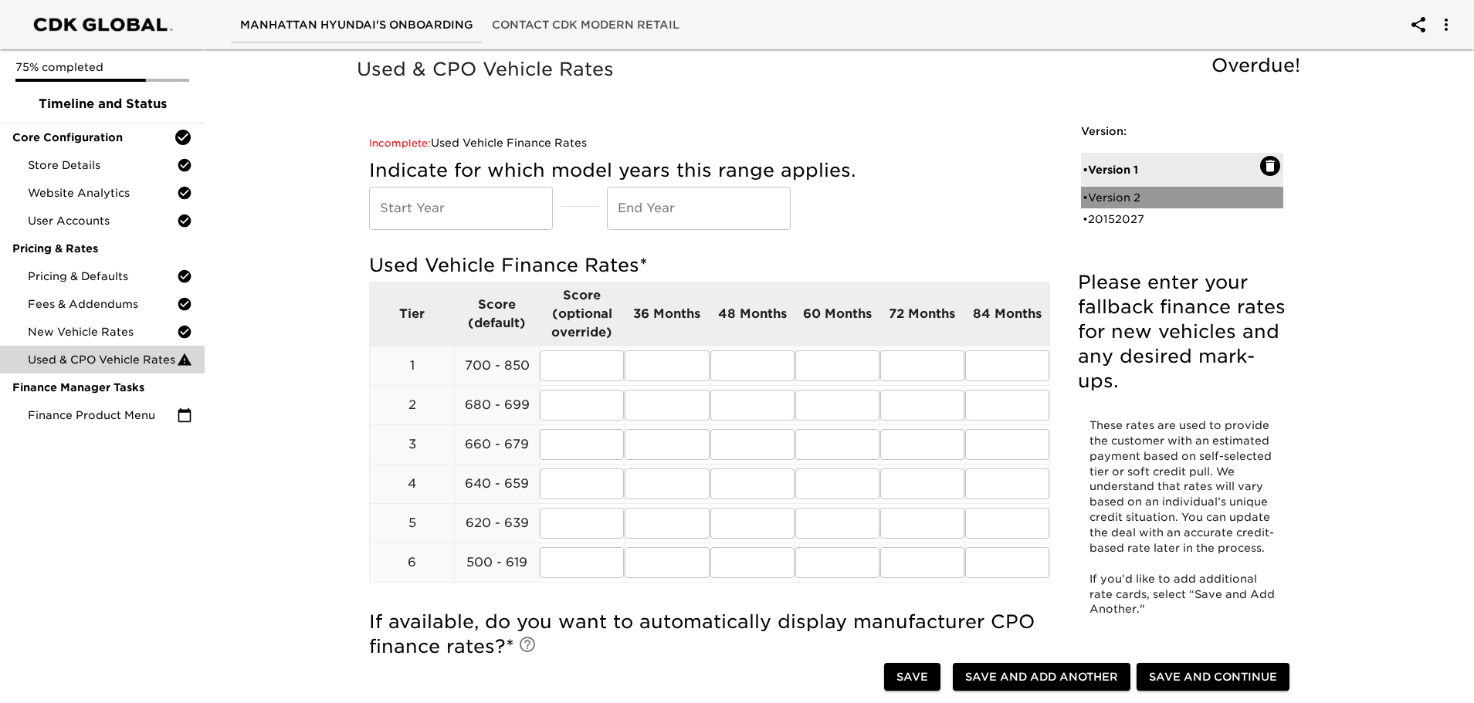
radio input "false"
radio input "true"
click at [1283, 184] on div "Version: • Version 1 • Version 2 • 20152027" at bounding box center [1182, 183] width 227 height 144
click at [1268, 192] on icon "button" at bounding box center [1269, 187] width 9 height 12
radio input "false"
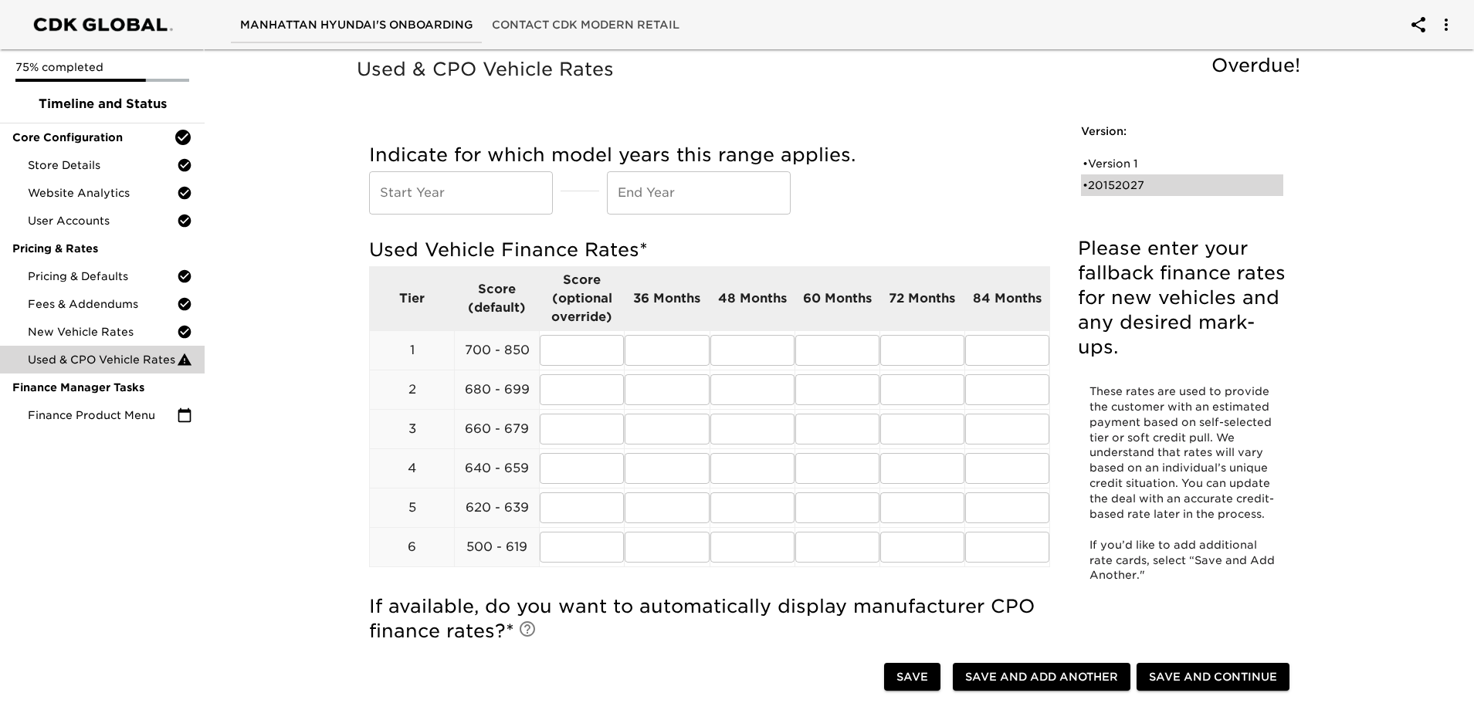
click at [1171, 193] on div "• 20152027" at bounding box center [1182, 185] width 202 height 22
type input "2015"
type input "2027"
radio input "true"
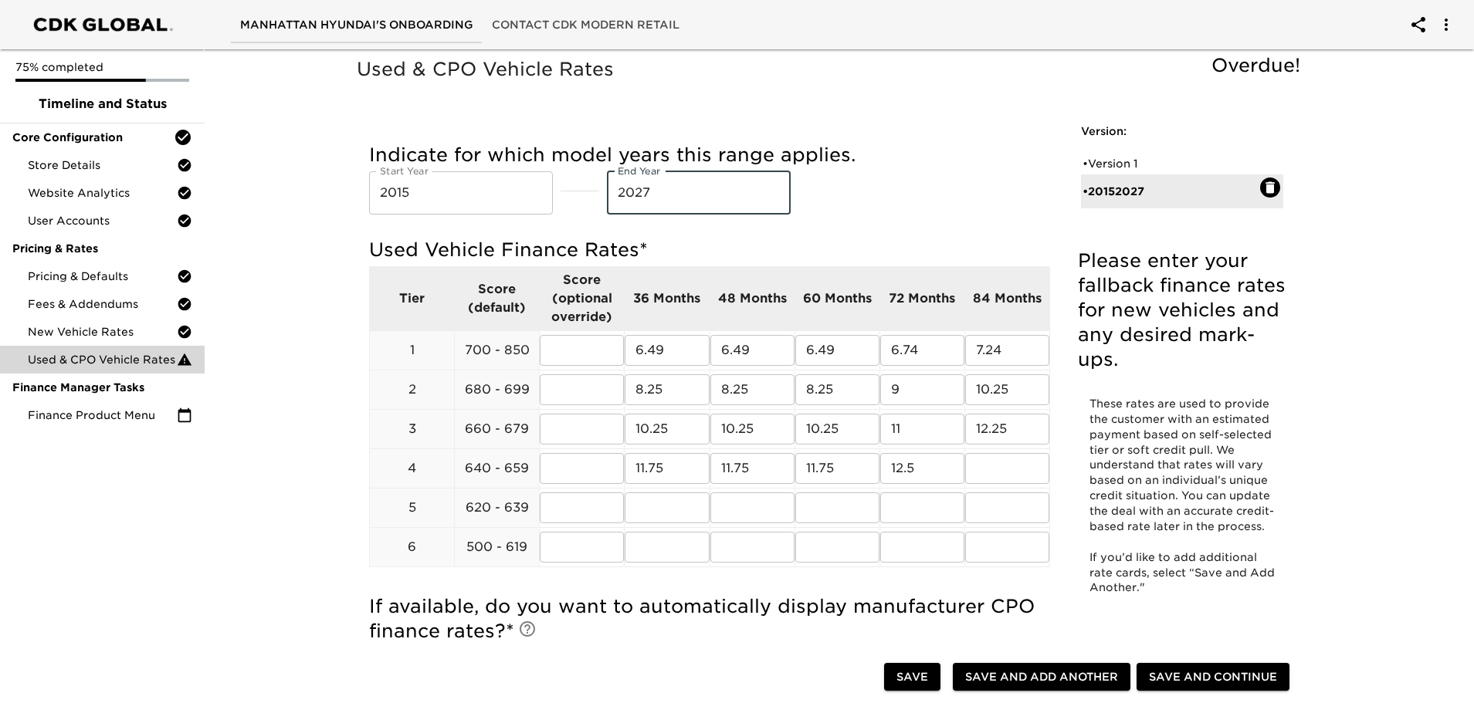
drag, startPoint x: 676, startPoint y: 193, endPoint x: 642, endPoint y: 195, distance: 34.0
click at [642, 195] on input "2027" at bounding box center [699, 192] width 184 height 43
type input "2026"
click at [1016, 470] on input "text" at bounding box center [1007, 468] width 84 height 31
type input "14.00"
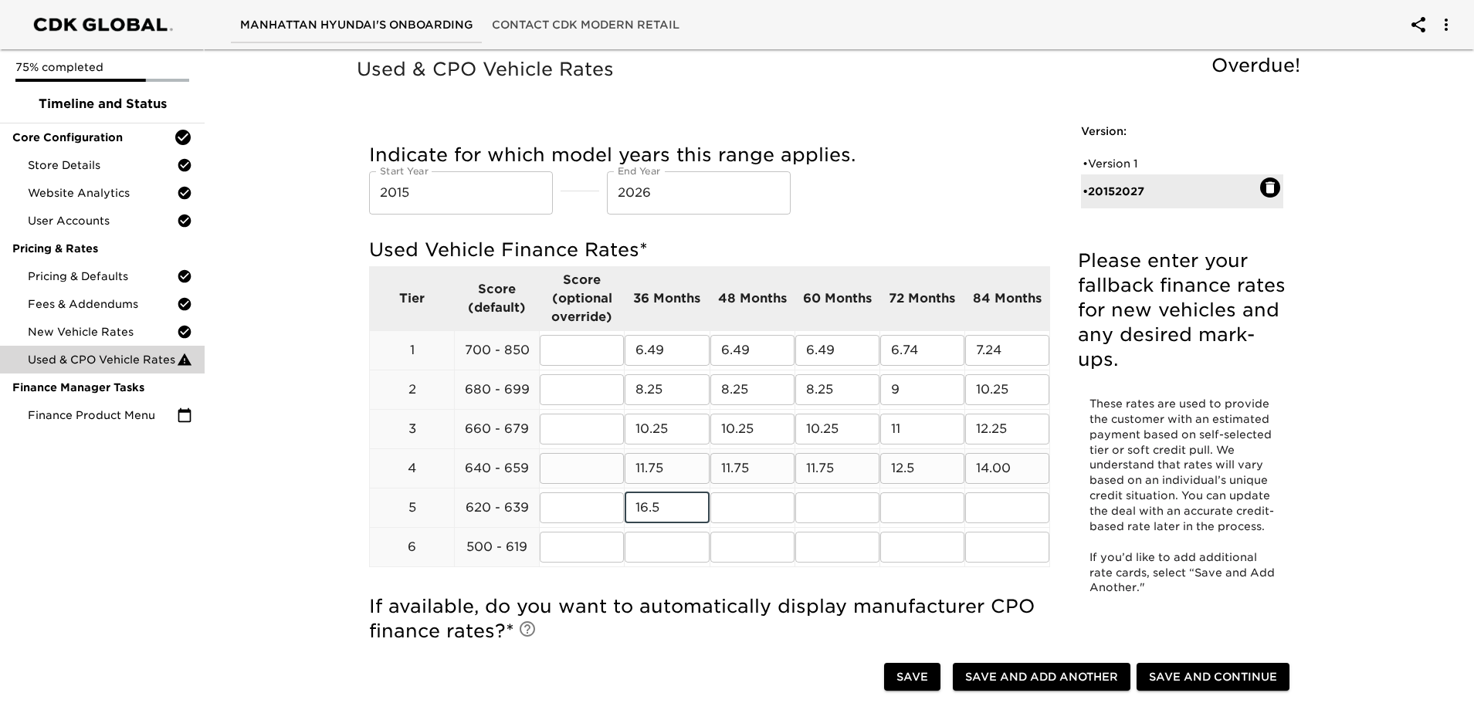
type input "16.5"
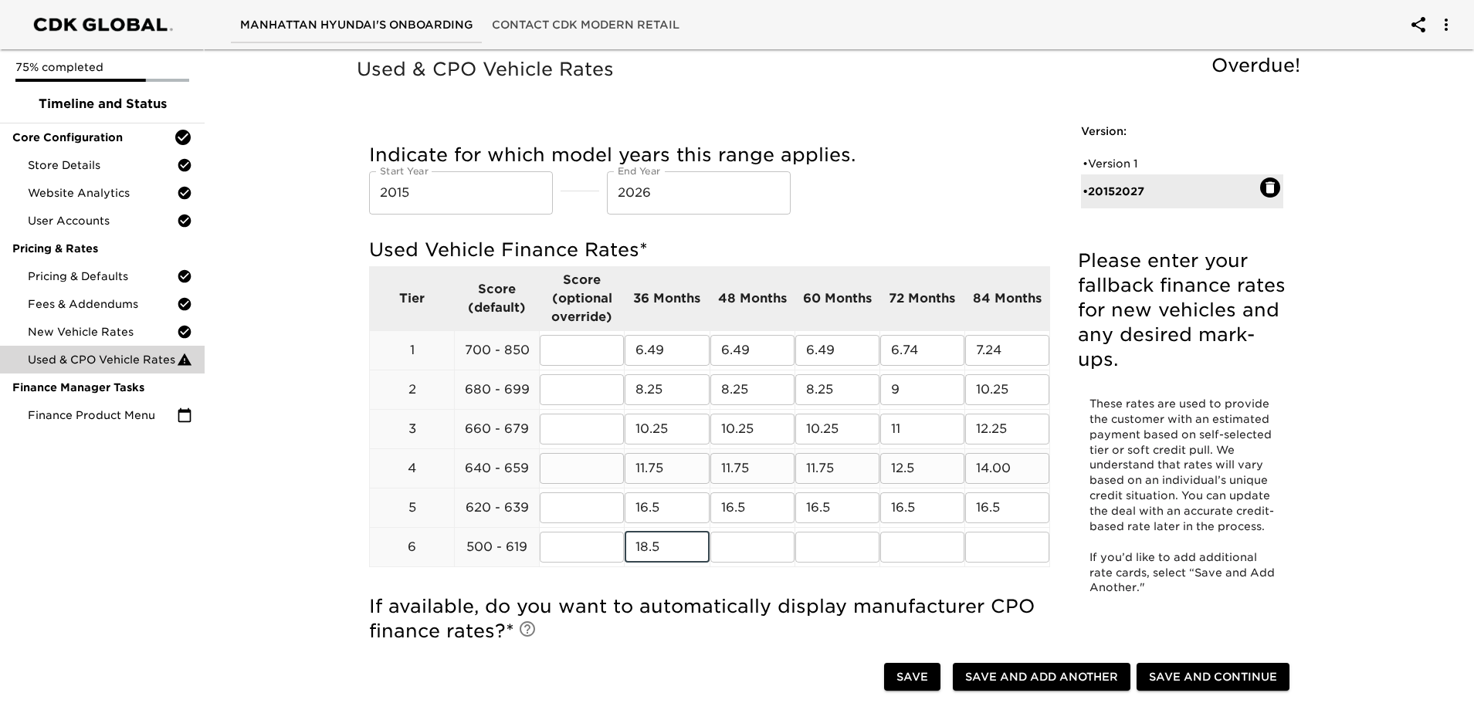
type input "18.5"
drag, startPoint x: 683, startPoint y: 552, endPoint x: 528, endPoint y: 557, distance: 155.3
click at [530, 557] on tr "6 500 - 619 ​ 18.5 ​ 18.5 ​ ​ ​ ​" at bounding box center [710, 546] width 680 height 39
type input "18.5"
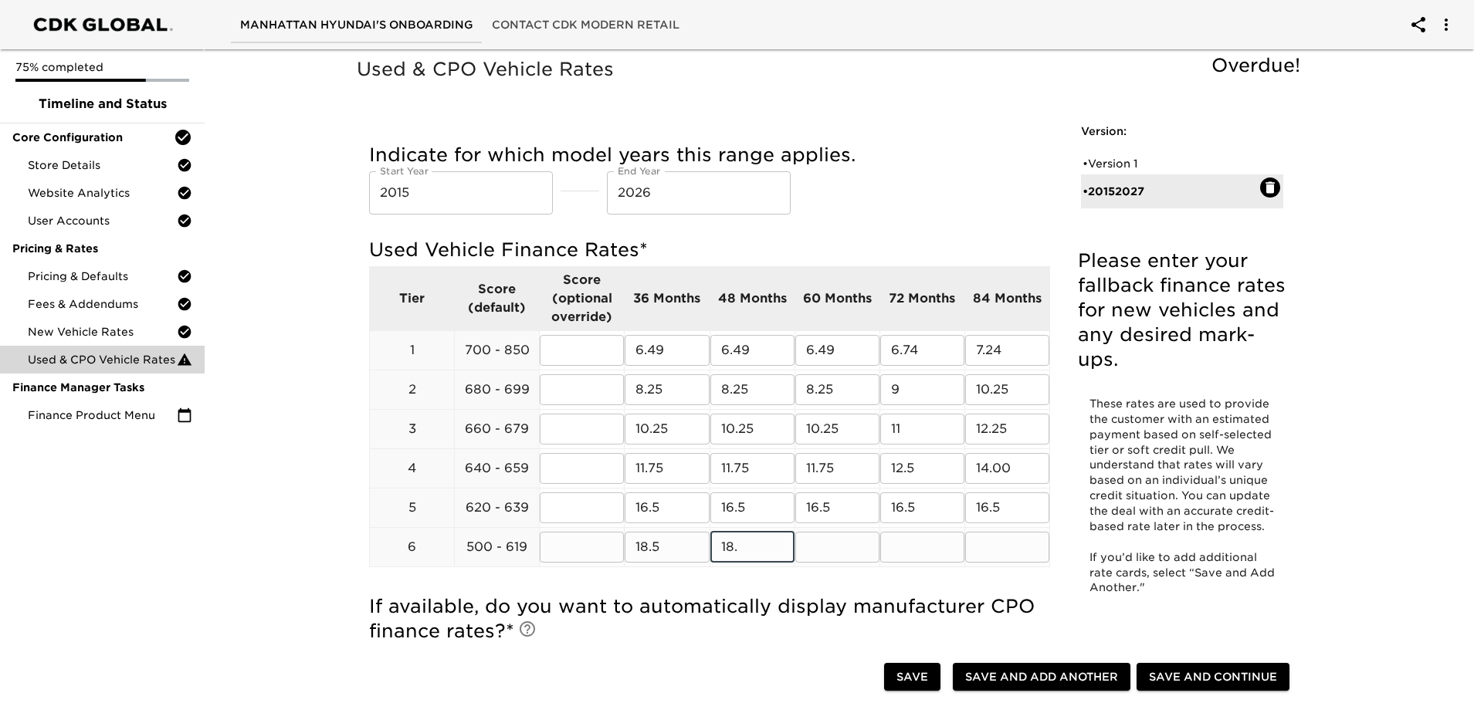
type input "18.5"
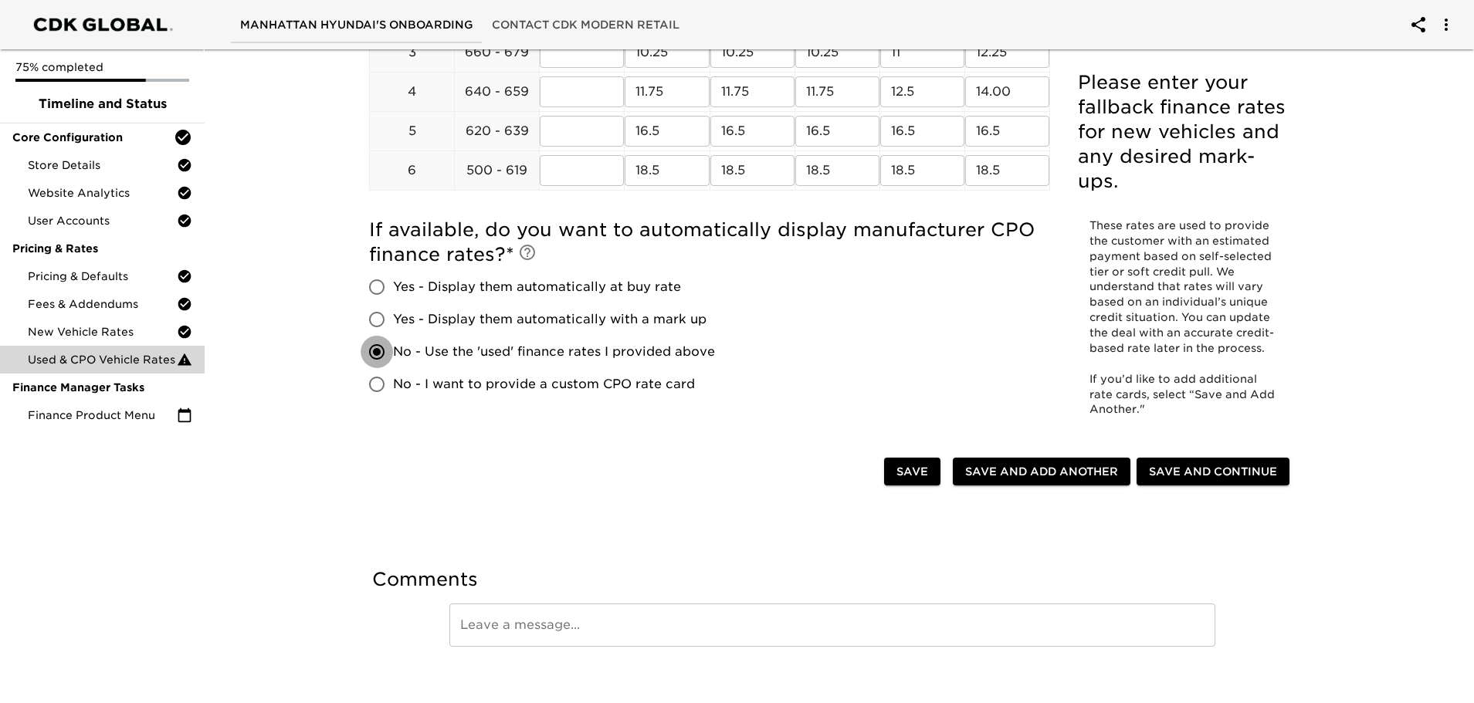
click at [1197, 474] on span "Save and Continue" at bounding box center [1213, 471] width 128 height 19
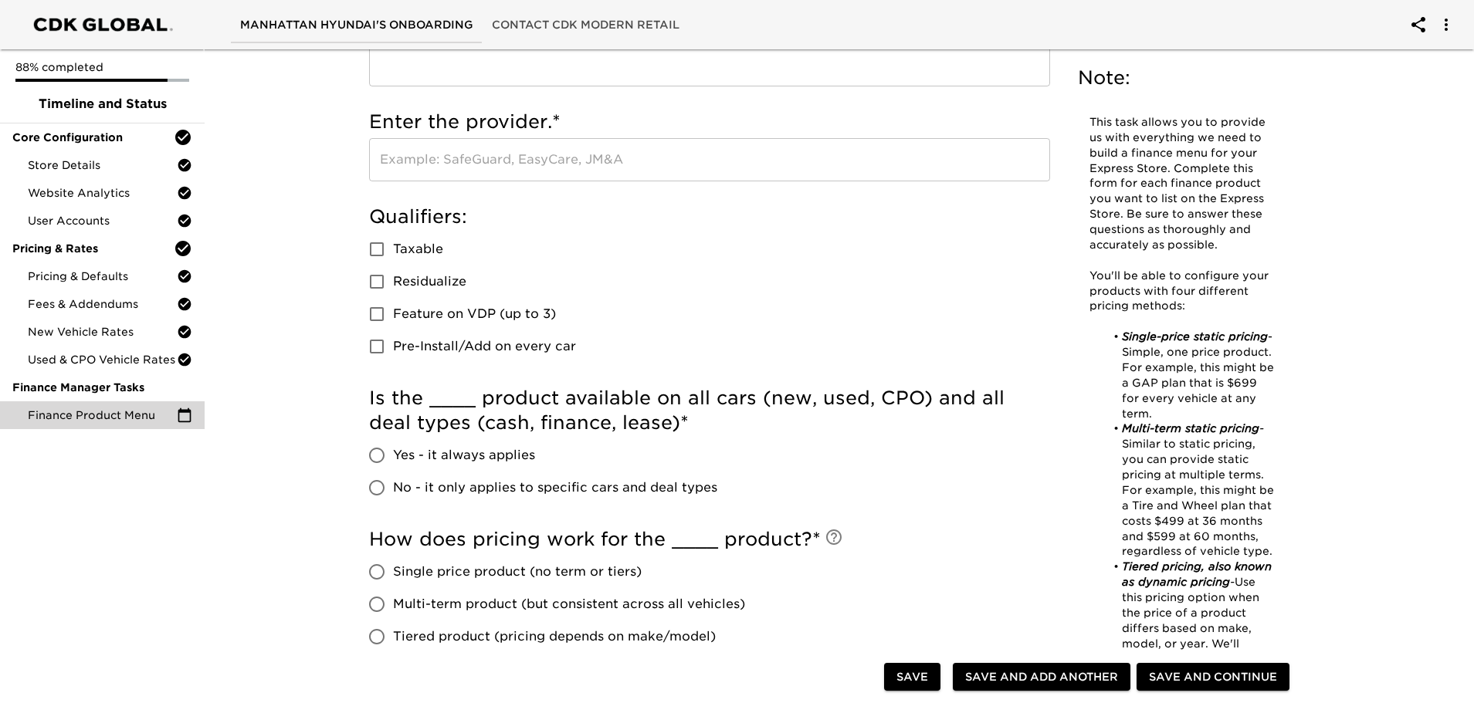
scroll to position [631, 0]
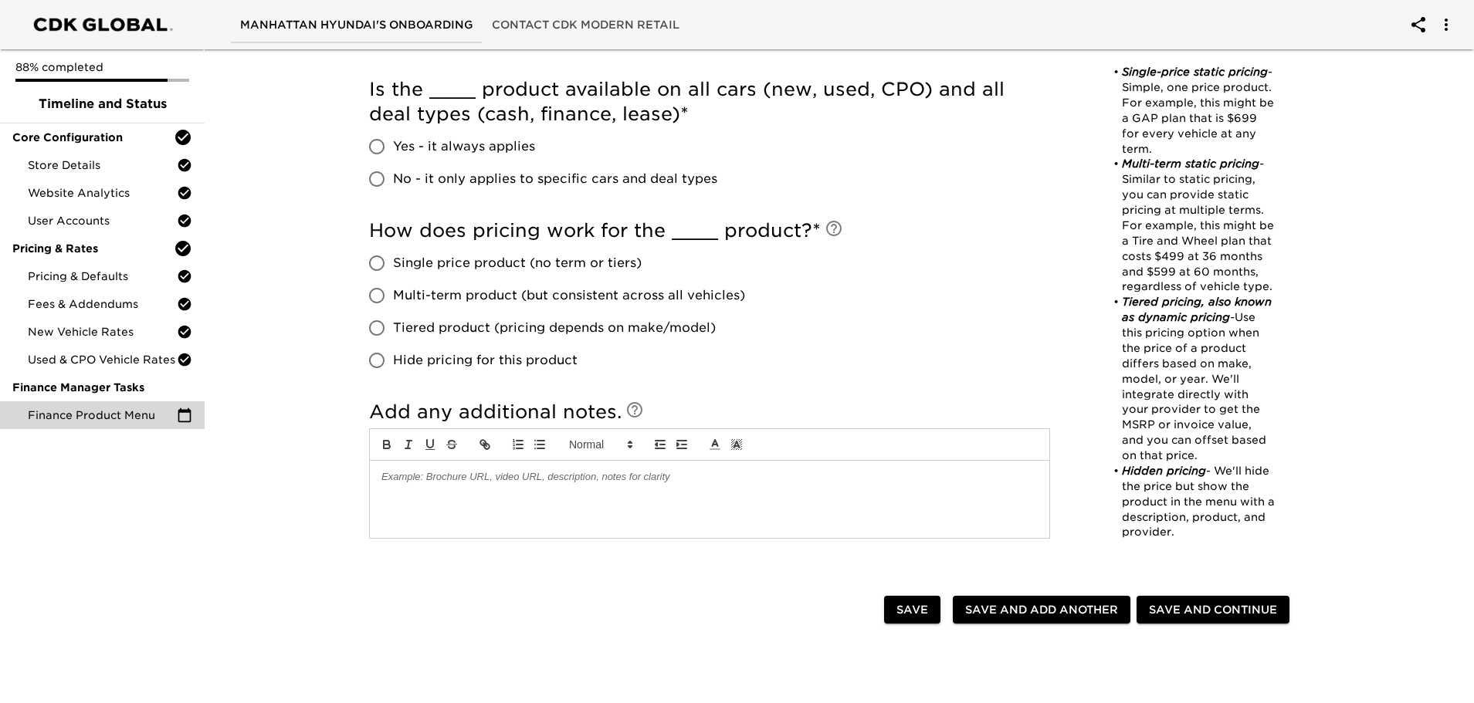
click at [506, 301] on span "Multi-term product (but consistent across all vehicles)" at bounding box center [569, 295] width 352 height 19
click at [393, 301] on input "Multi-term product (but consistent across all vehicles)" at bounding box center [377, 295] width 32 height 32
radio input "true"
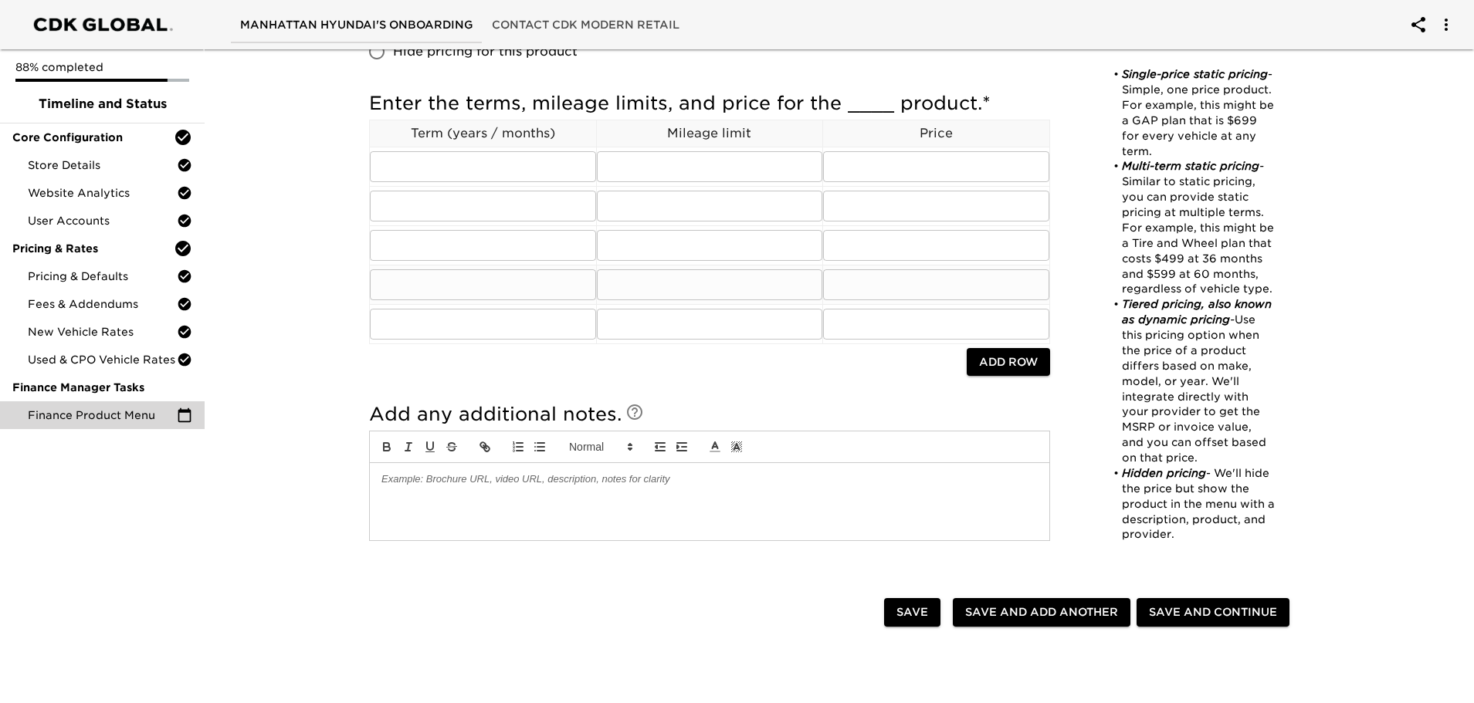
scroll to position [708, 0]
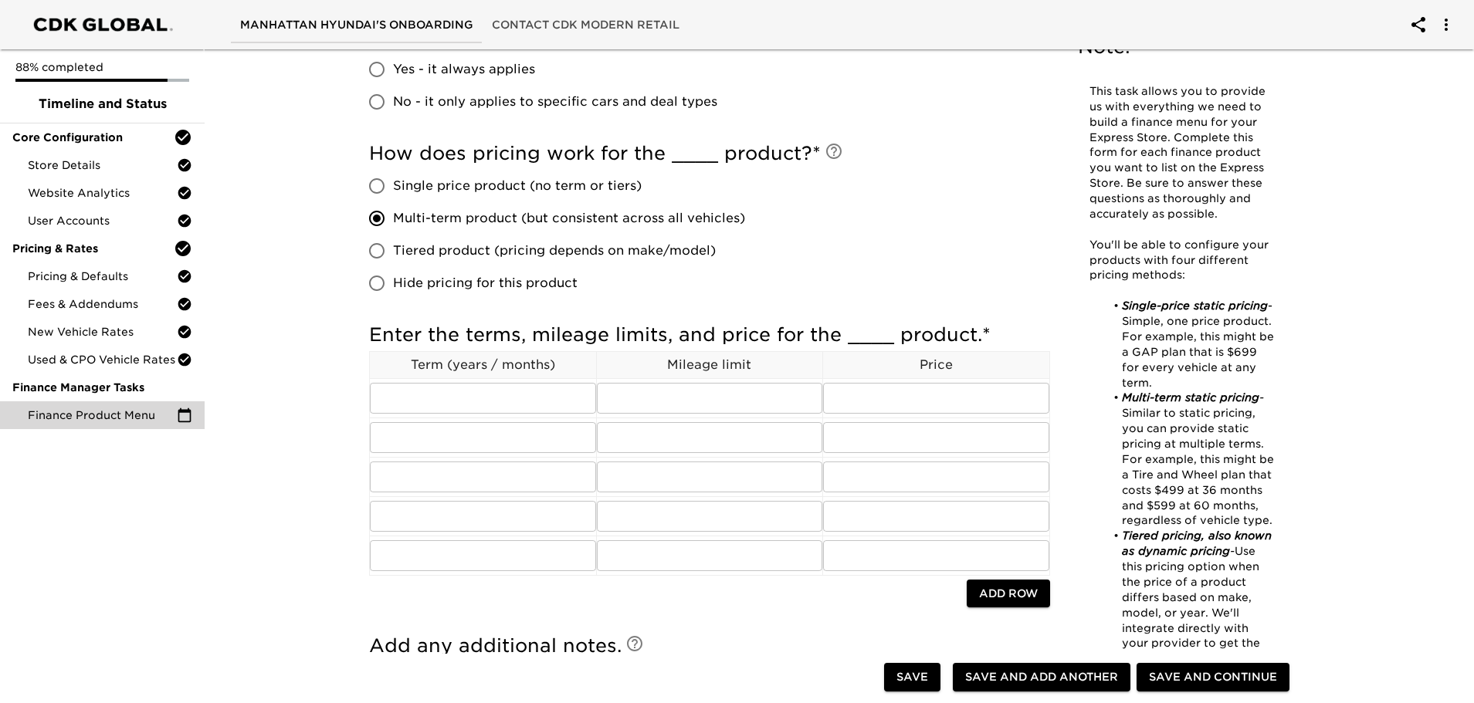
drag, startPoint x: 531, startPoint y: 260, endPoint x: 542, endPoint y: 251, distance: 14.2
click at [532, 258] on label "Tiered product (pricing depends on make/model)" at bounding box center [553, 251] width 384 height 32
click at [393, 258] on input "Tiered product (pricing depends on make/model)" at bounding box center [377, 251] width 32 height 32
radio input "true"
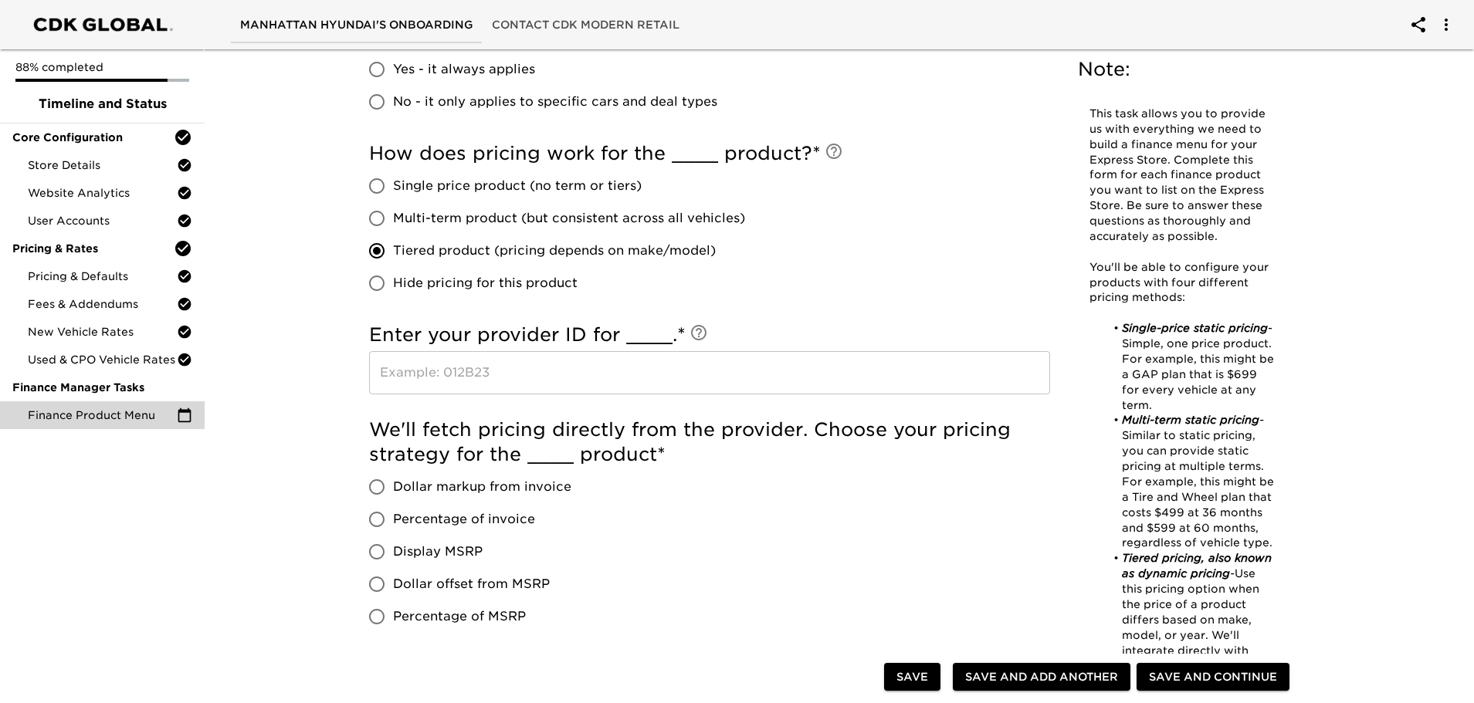
click at [459, 285] on span "Hide pricing for this product" at bounding box center [485, 283] width 185 height 19
click at [393, 285] on input "Hide pricing for this product" at bounding box center [377, 283] width 32 height 32
radio input "true"
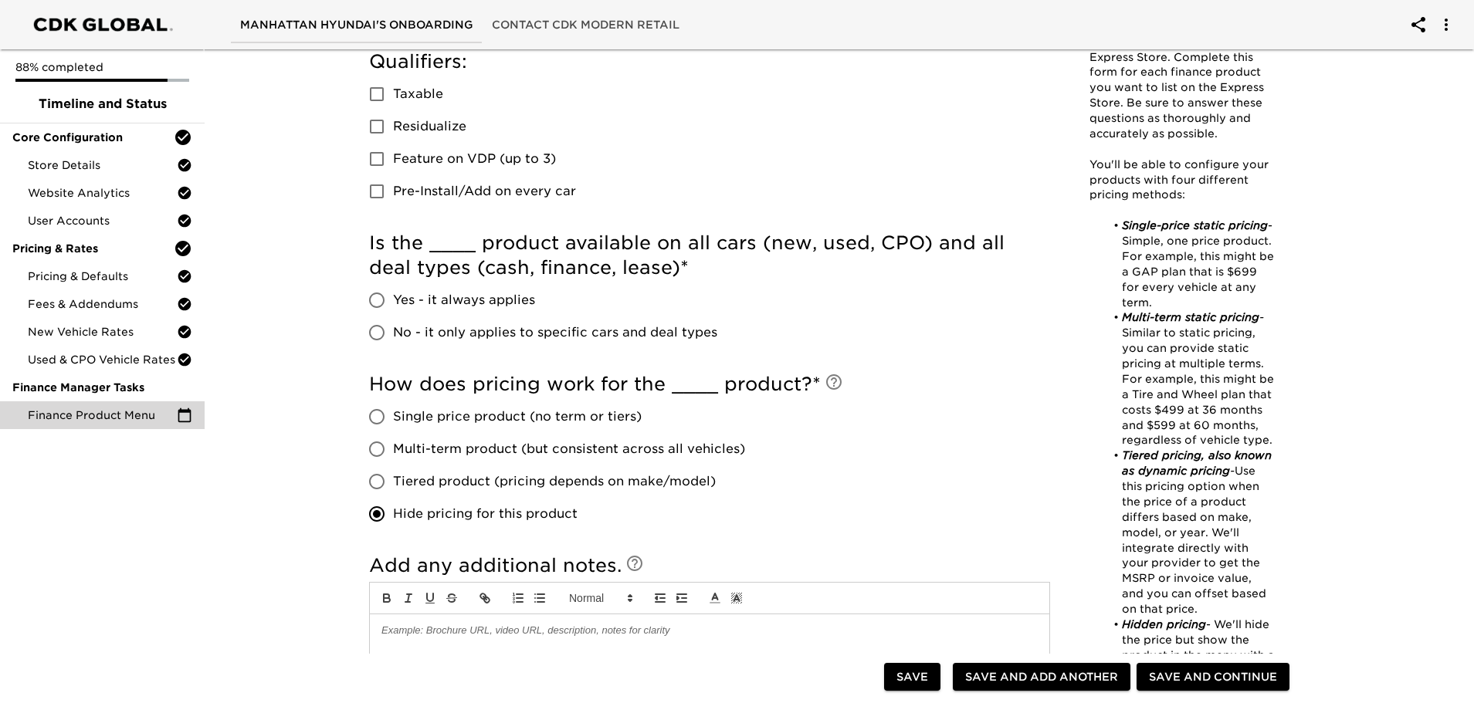
scroll to position [476, 0]
click at [390, 337] on input "No - it only applies to specific cars and deal types" at bounding box center [377, 333] width 32 height 32
radio input "true"
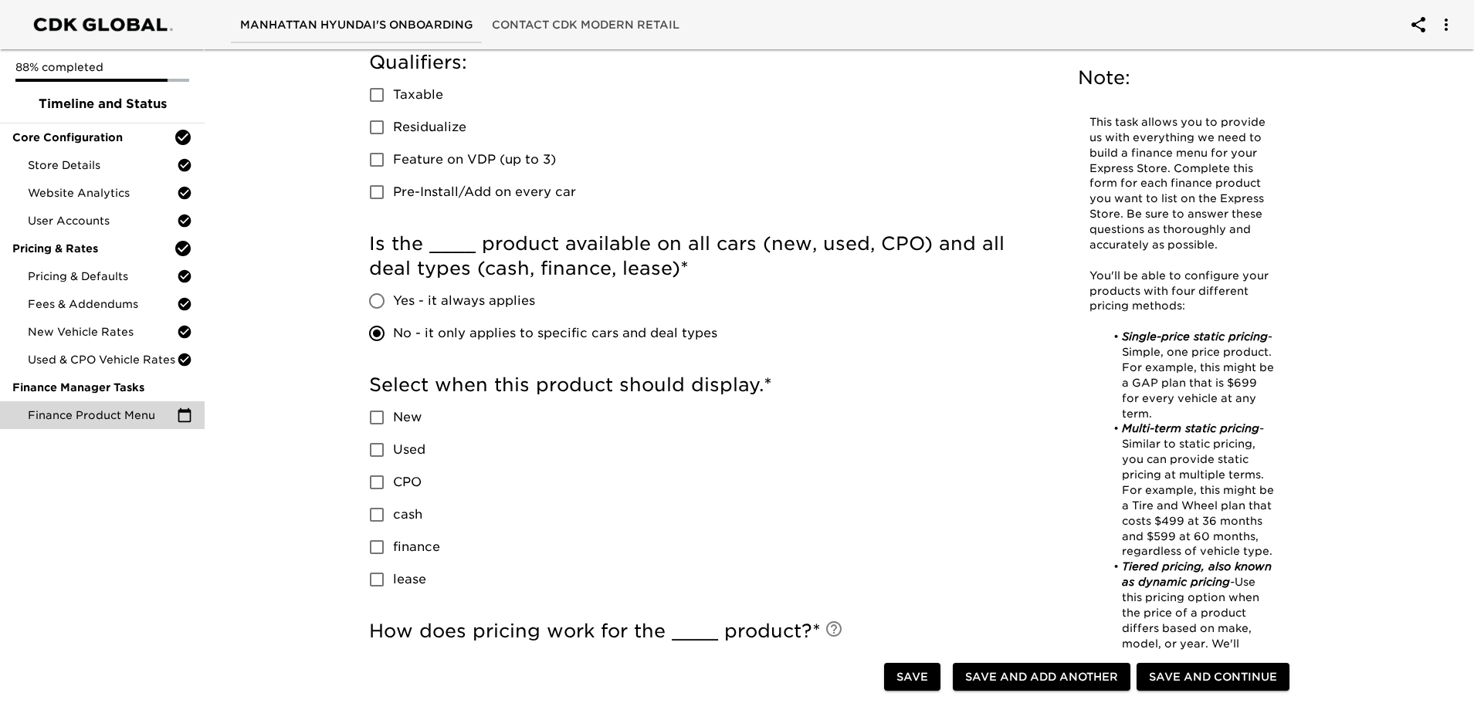
click at [381, 307] on input "Yes - it always applies" at bounding box center [377, 301] width 32 height 32
radio input "true"
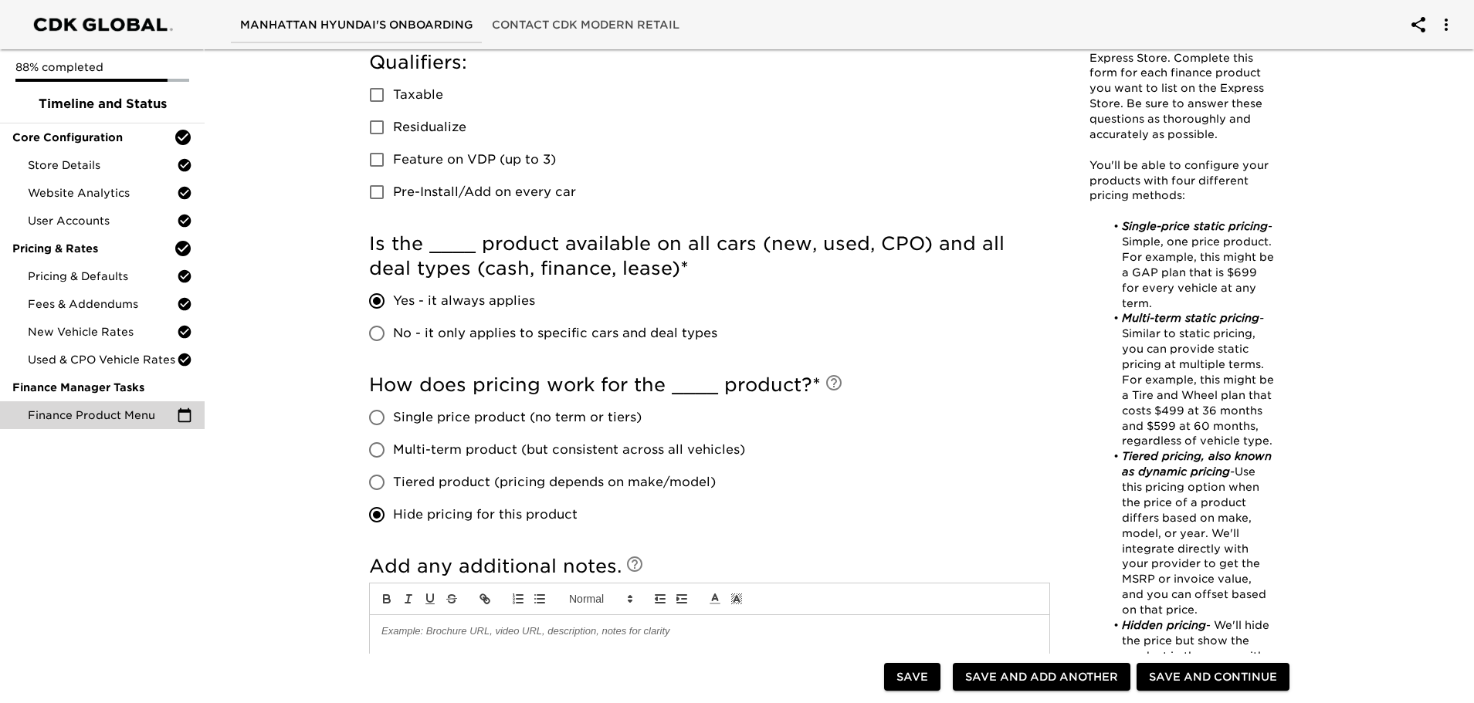
click at [388, 337] on input "No - it only applies to specific cars and deal types" at bounding box center [377, 333] width 32 height 32
radio input "true"
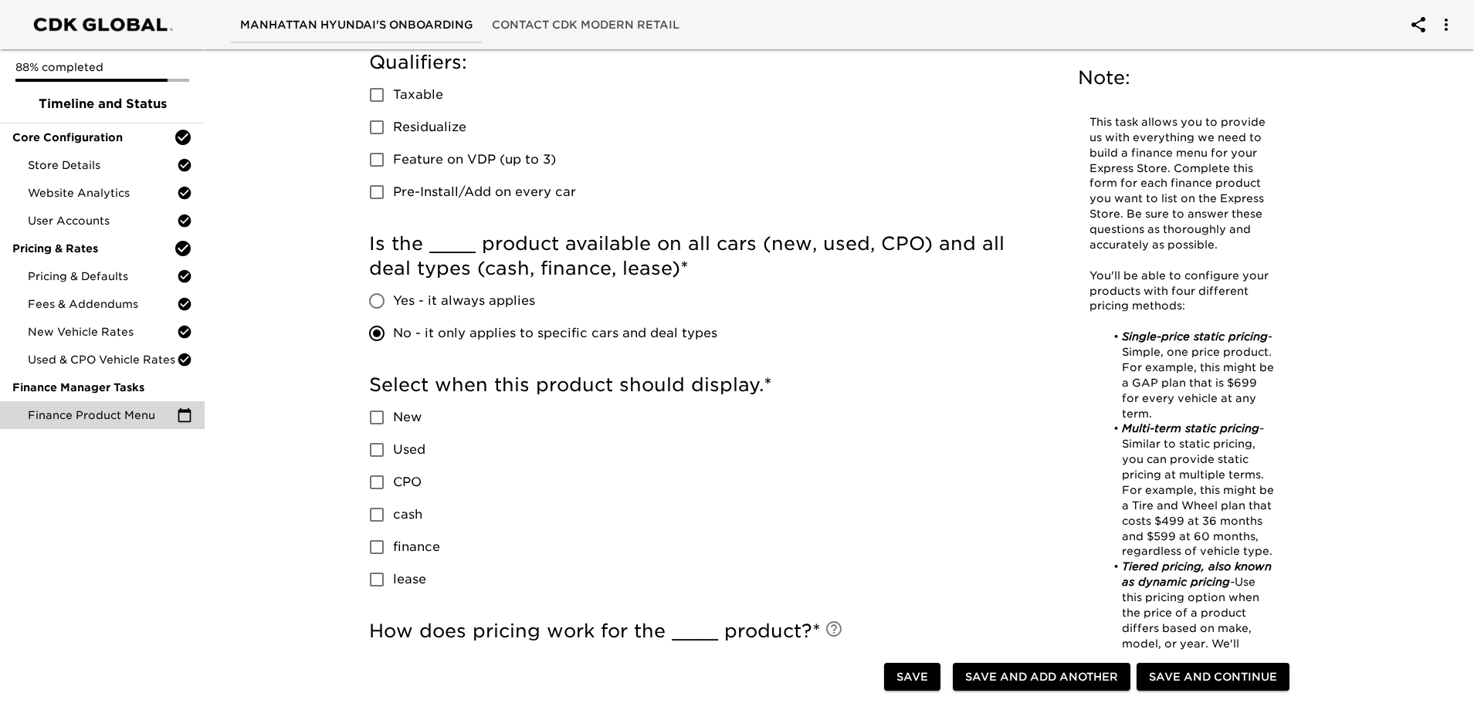
click at [397, 298] on span "Yes - it always applies" at bounding box center [464, 301] width 142 height 19
click at [393, 298] on input "Yes - it always applies" at bounding box center [377, 301] width 32 height 32
radio input "true"
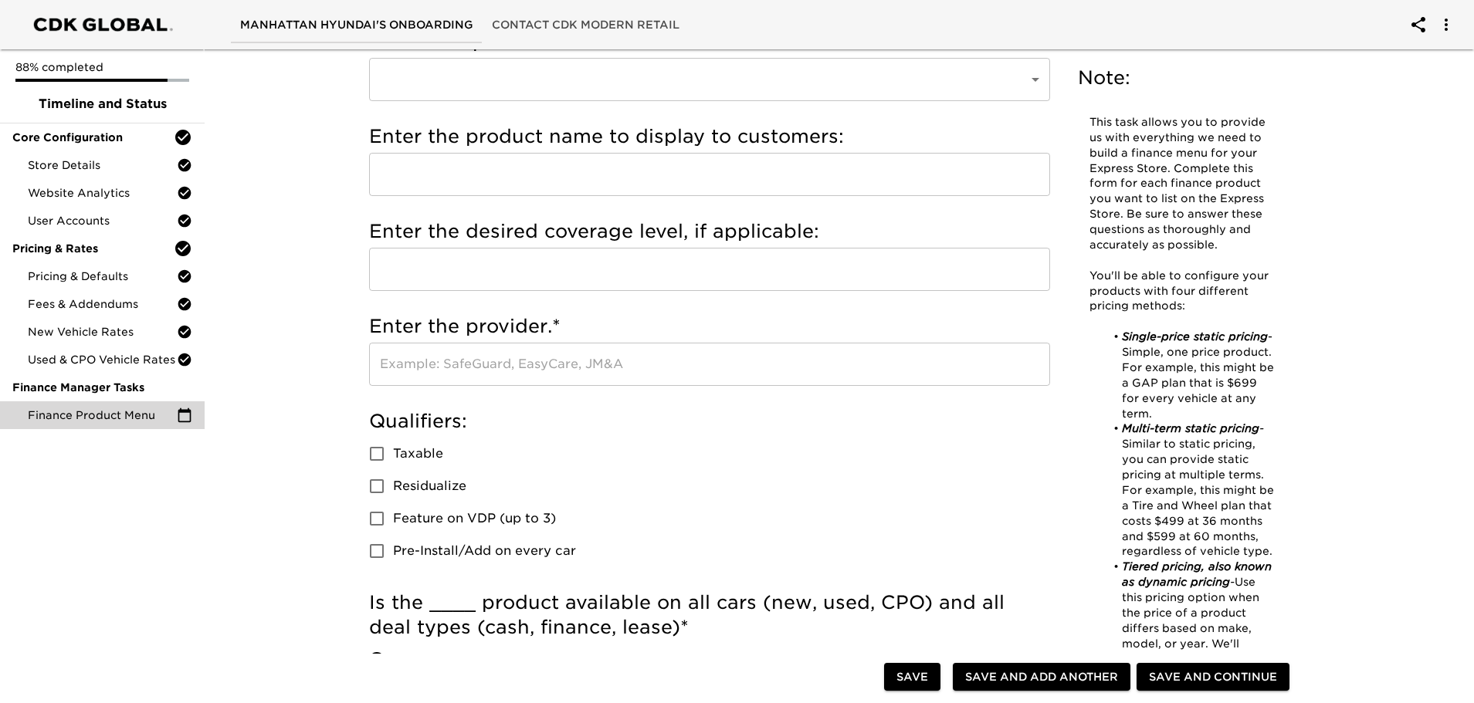
scroll to position [0, 0]
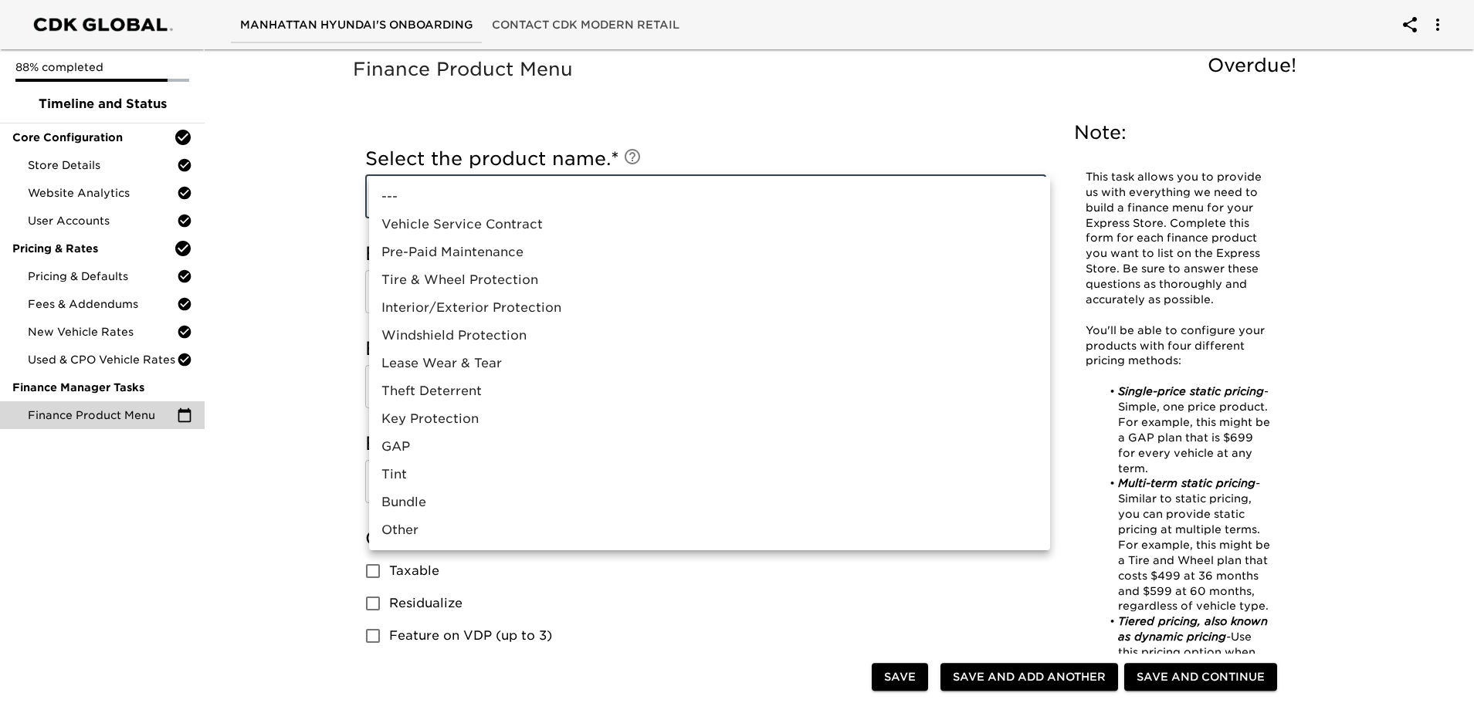
click at [488, 231] on li "Vehicle Service Contract" at bounding box center [709, 225] width 681 height 28
type input "Vehicle Service Contract"
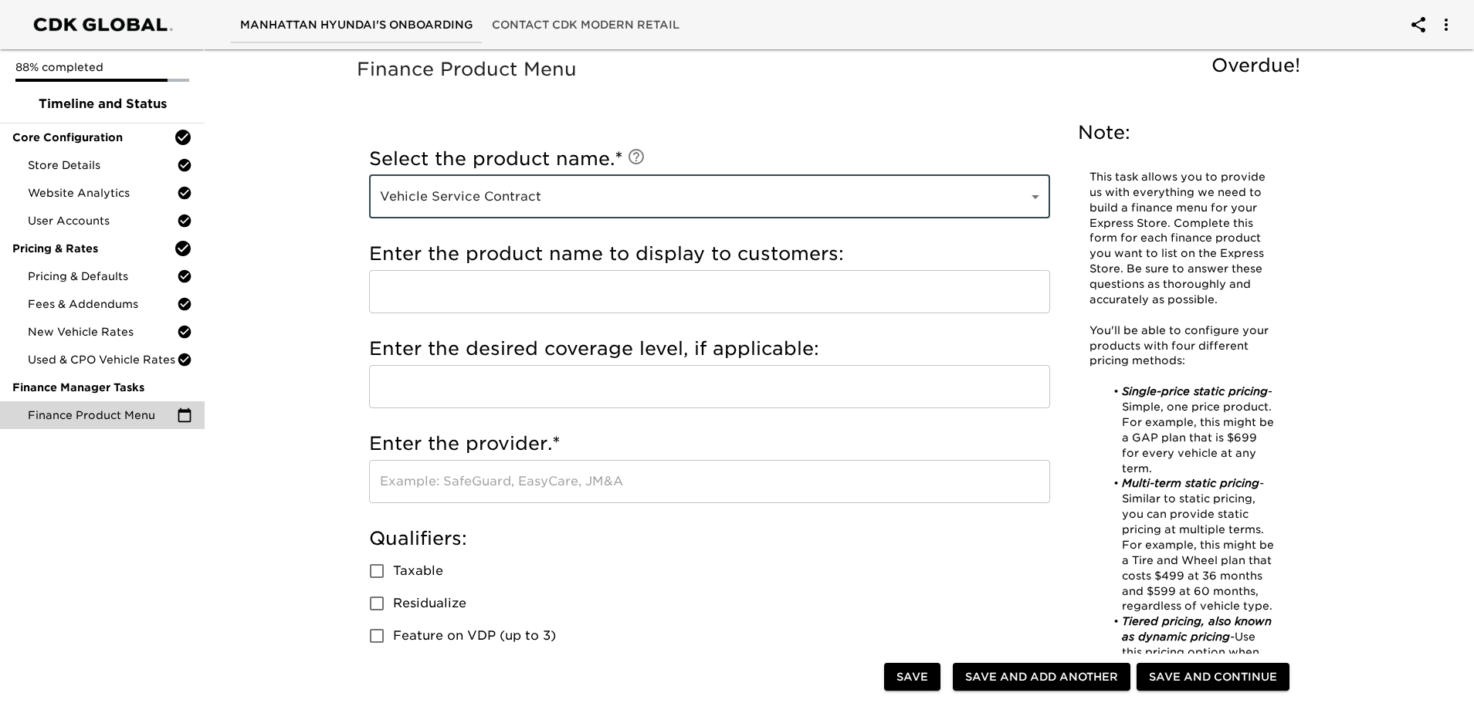
click at [462, 303] on input "text" at bounding box center [709, 291] width 681 height 43
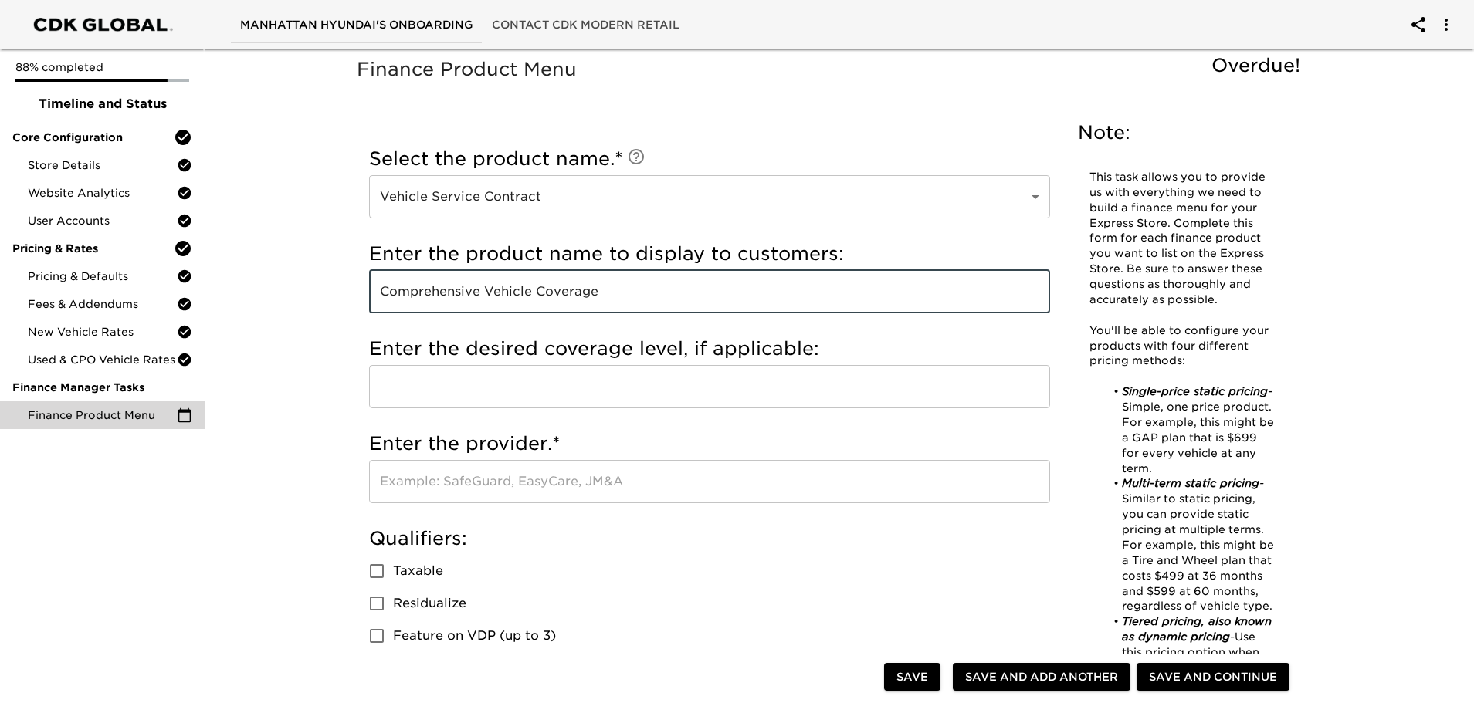
type input "Comprehensive Vehicle Coverage"
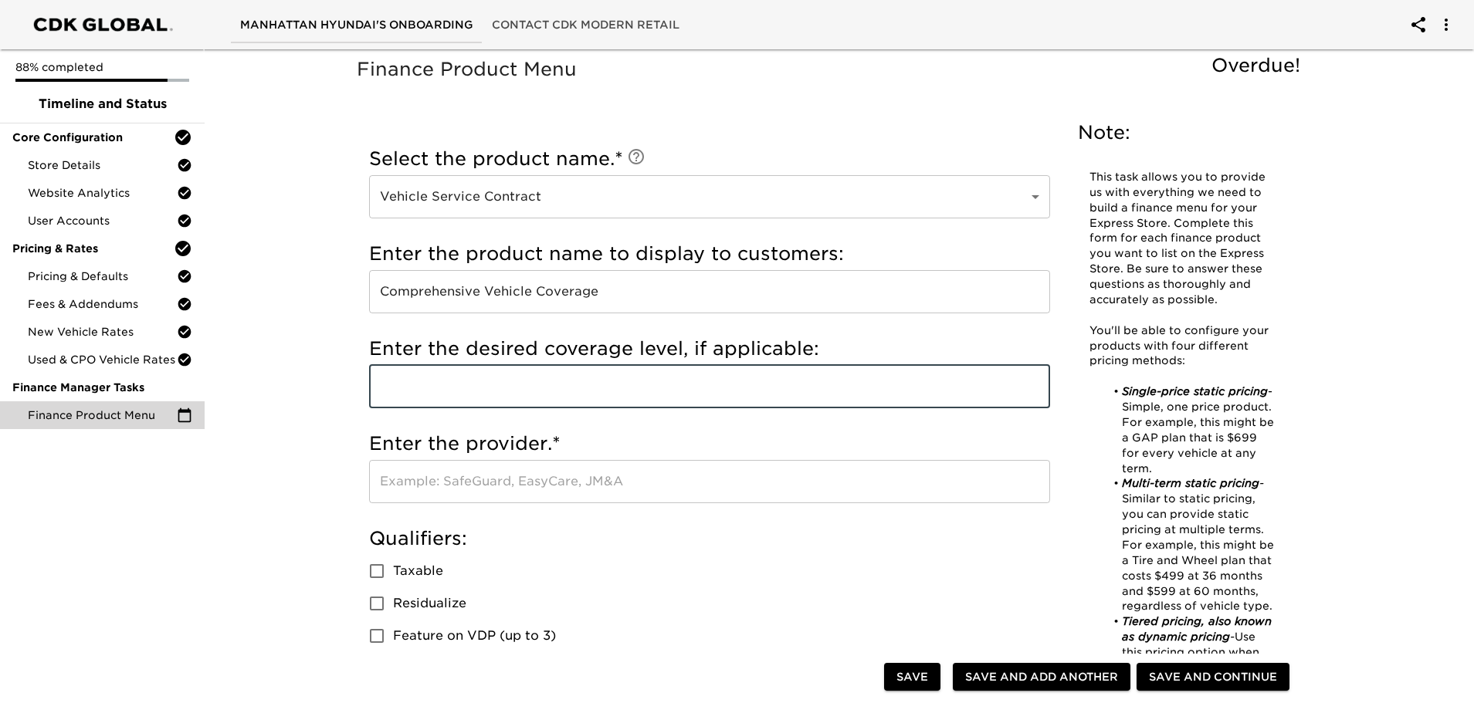
scroll to position [77, 0]
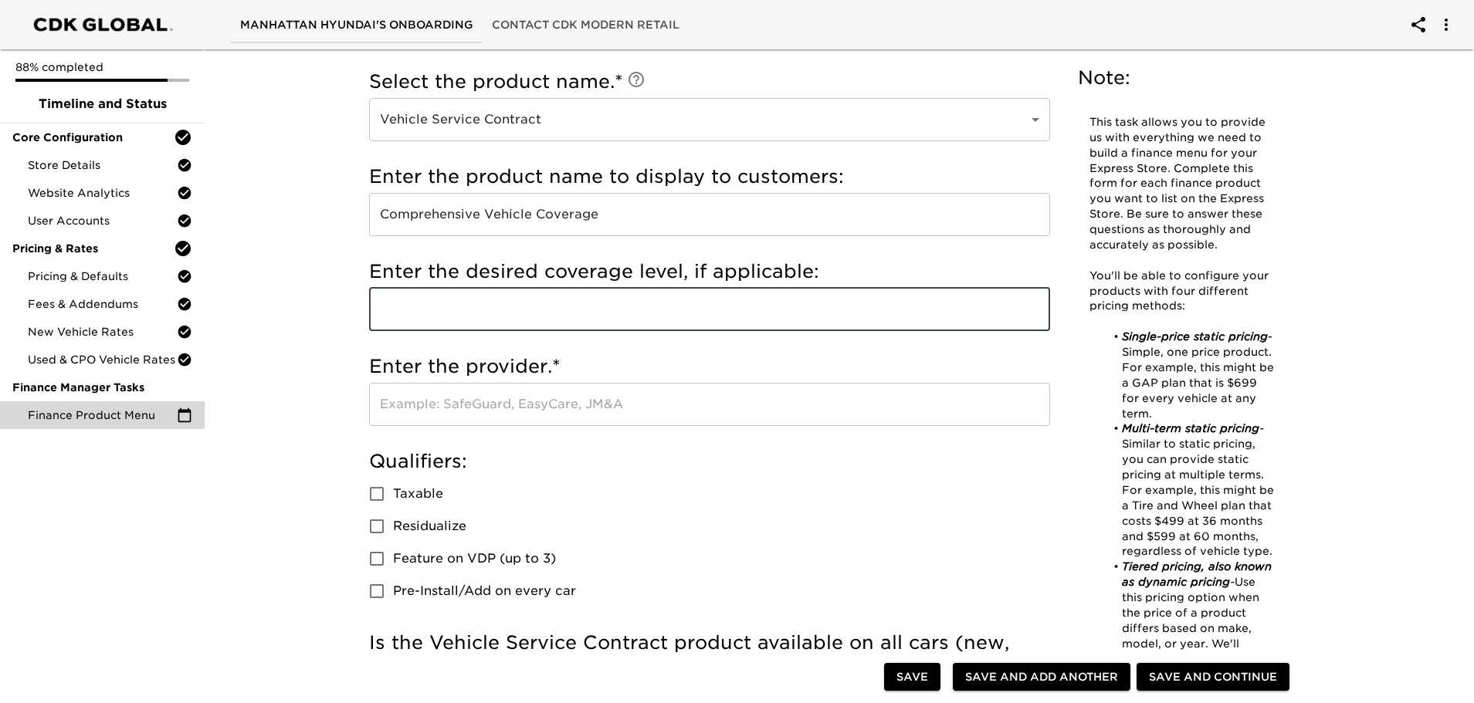
click at [724, 314] on input "text" at bounding box center [709, 309] width 681 height 43
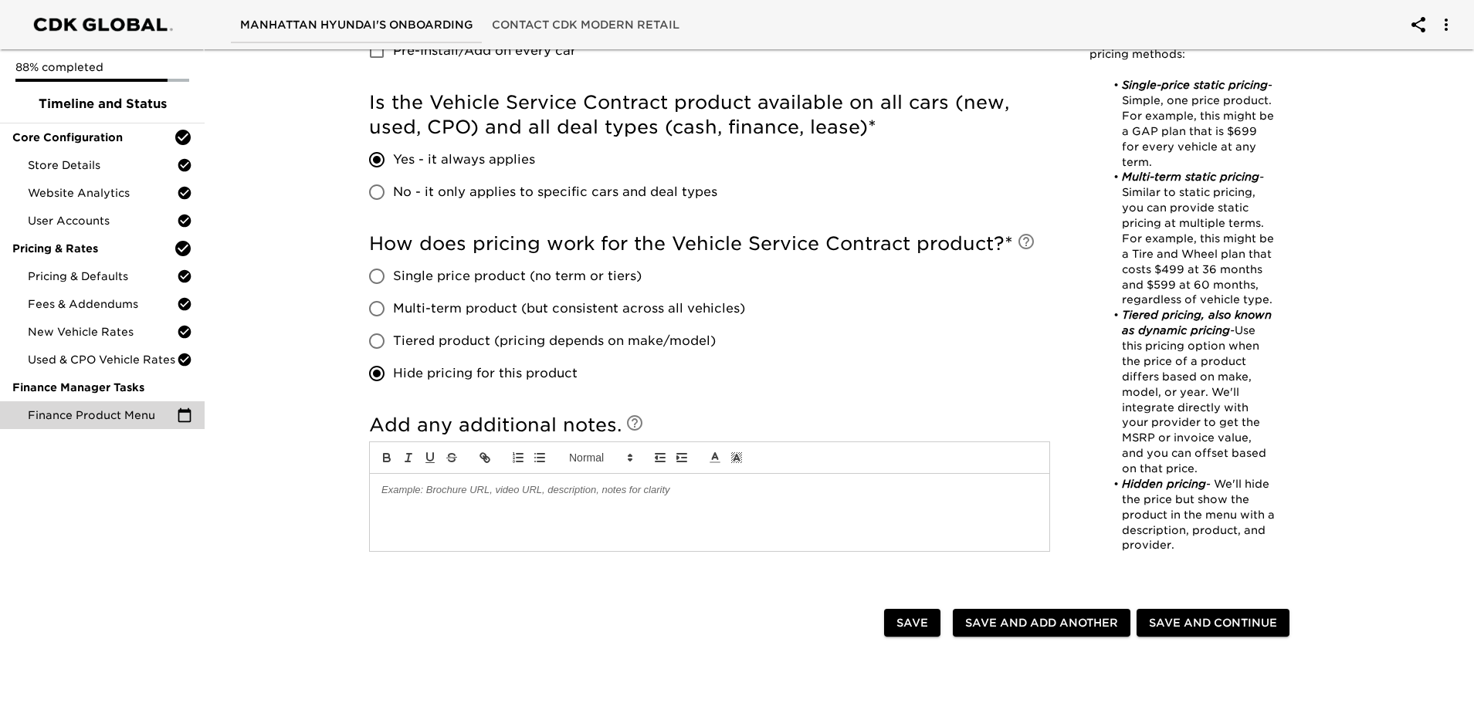
scroll to position [695, 0]
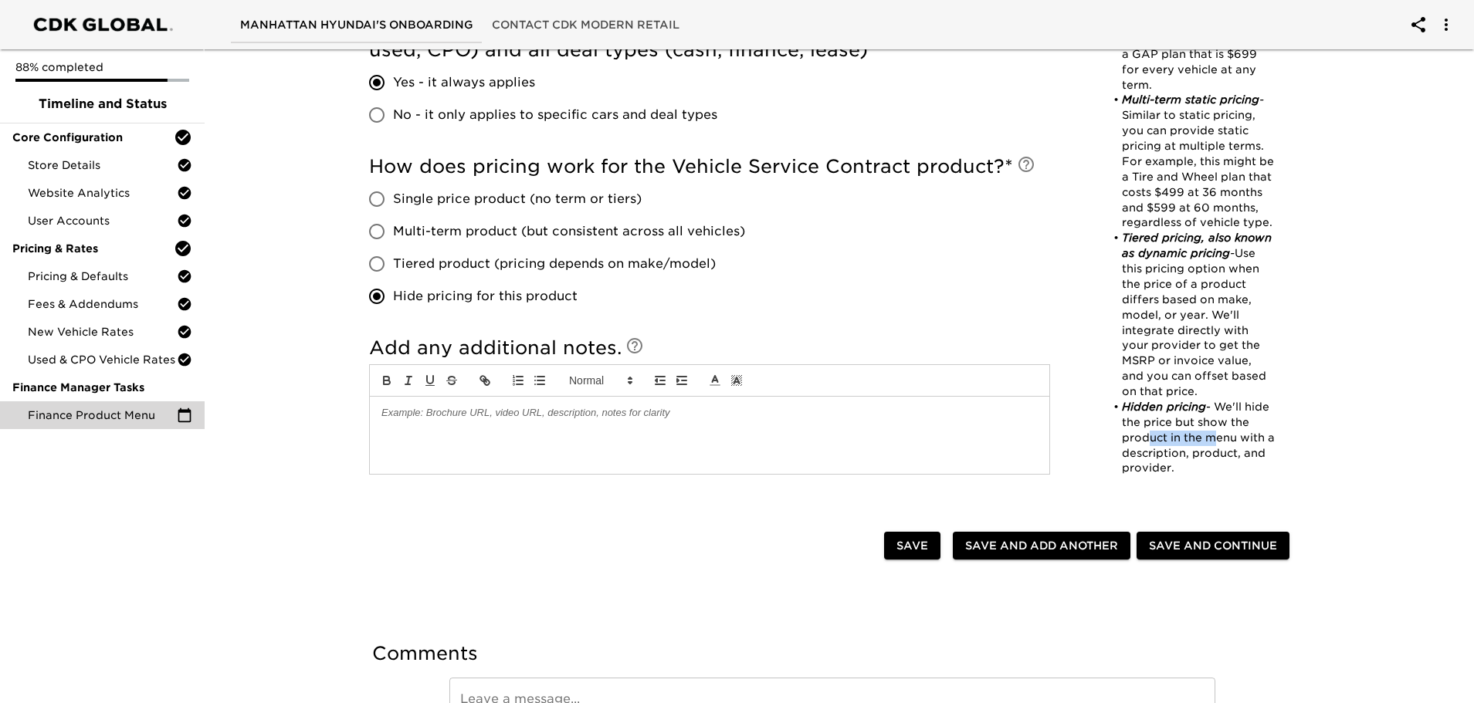
drag, startPoint x: 1140, startPoint y: 439, endPoint x: 1208, endPoint y: 439, distance: 68.7
click at [1208, 439] on li "Hidden pricing - We'll hide the price but show the product in the menu with a d…" at bounding box center [1190, 438] width 169 height 76
click at [1205, 444] on li "Hidden pricing - We'll hide the price but show the product in the menu with a d…" at bounding box center [1190, 438] width 169 height 76
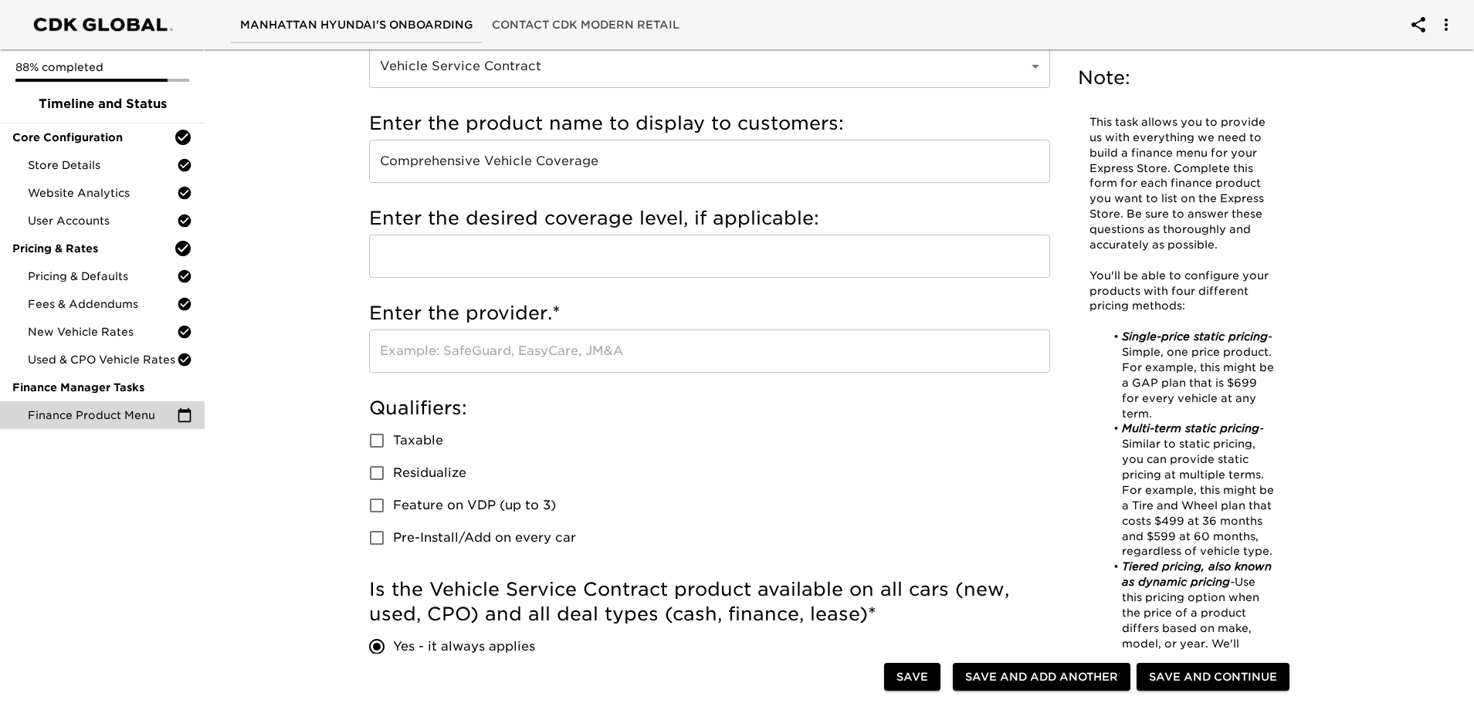
scroll to position [0, 0]
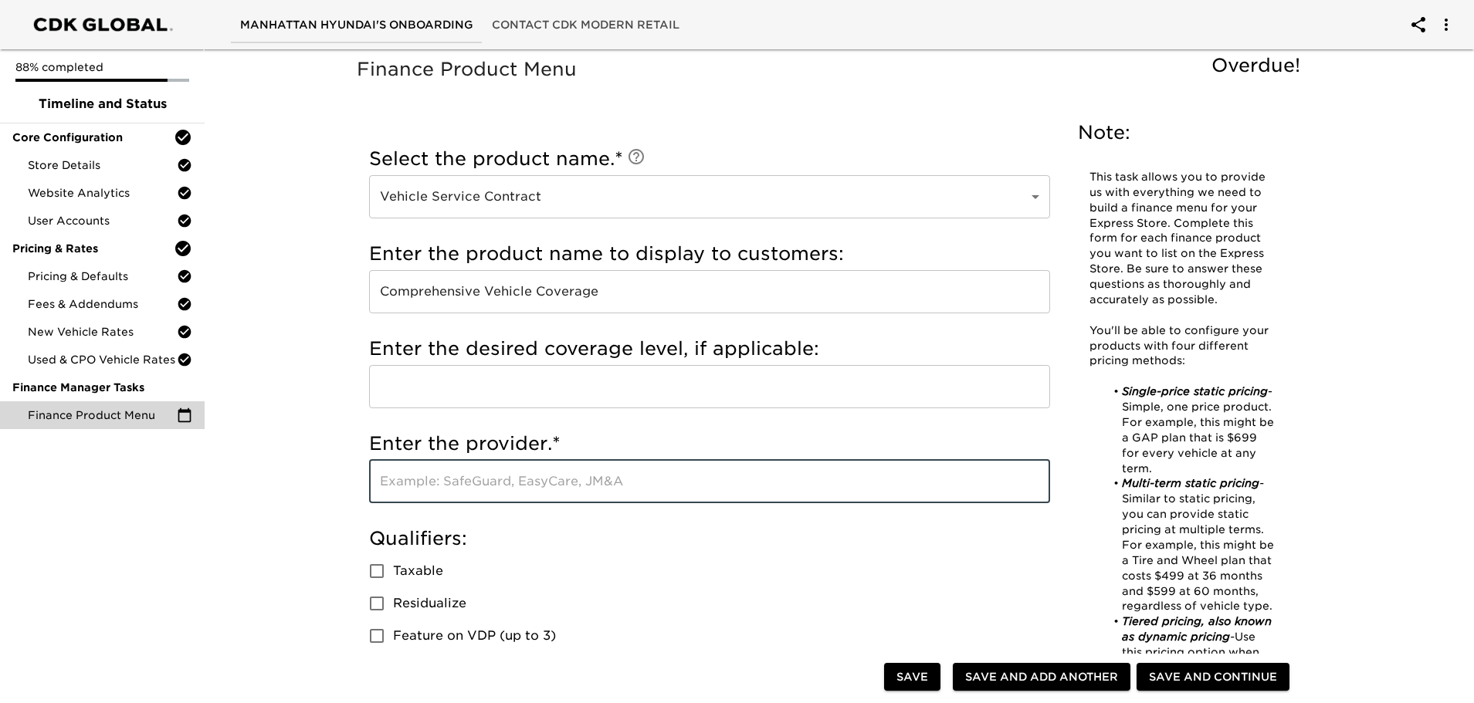
click at [461, 487] on input "text" at bounding box center [709, 481] width 681 height 43
click at [601, 485] on input "Global" at bounding box center [709, 481] width 681 height 43
type input "Global Administrators"
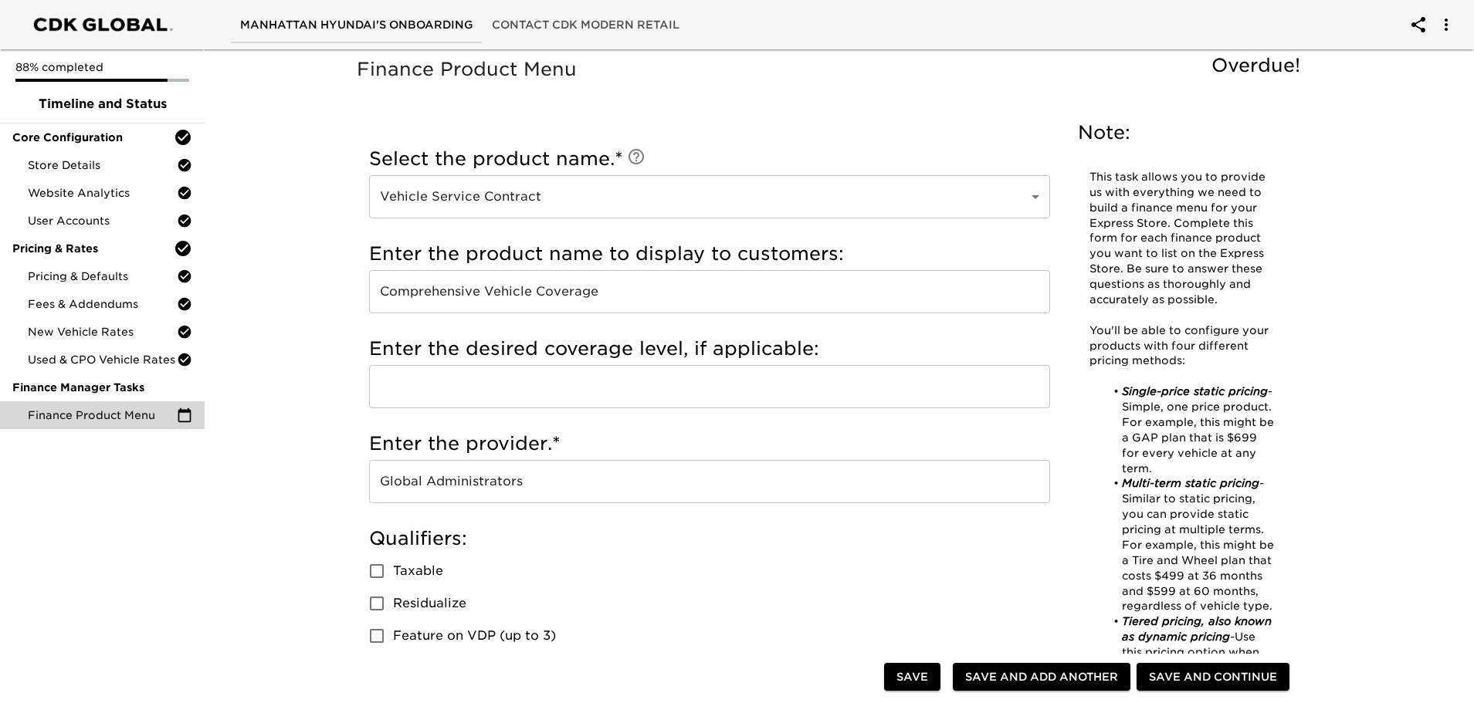
click at [453, 385] on input "text" at bounding box center [709, 386] width 681 height 43
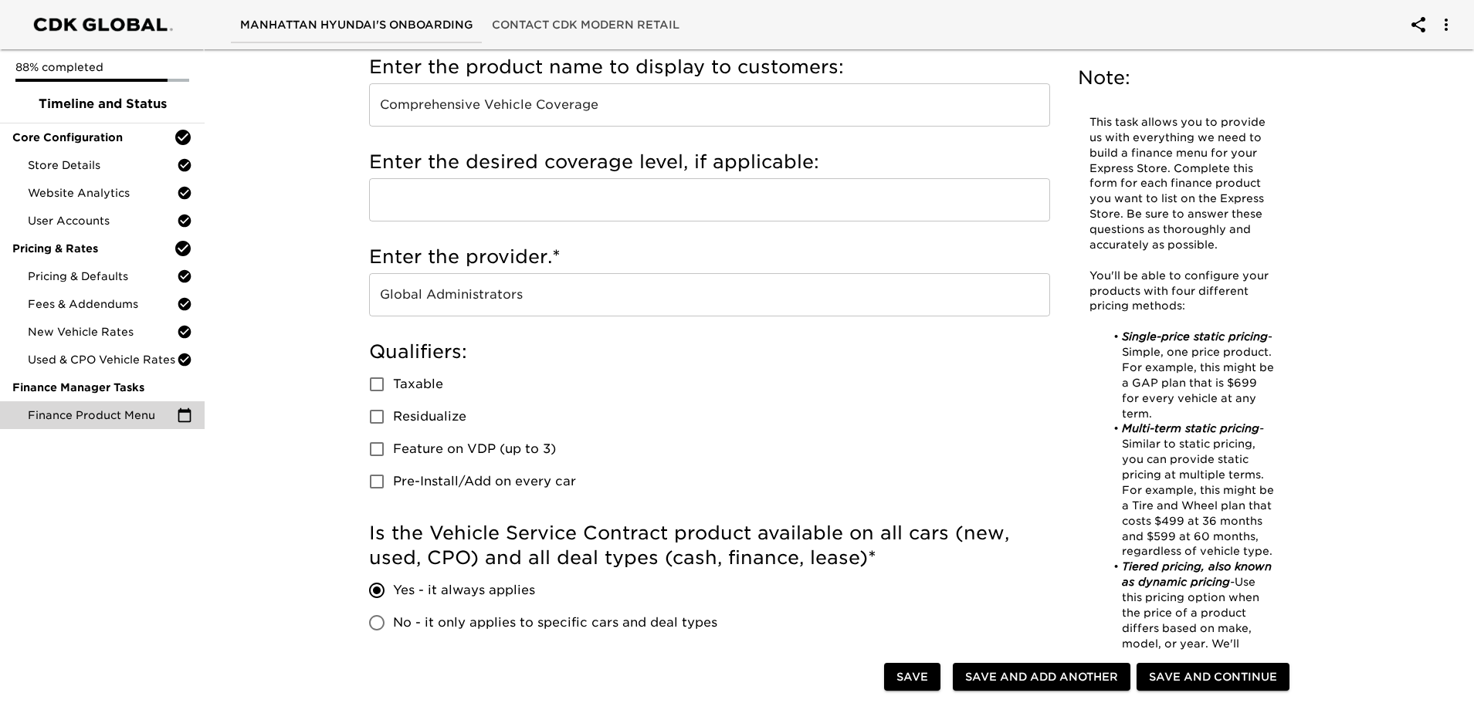
scroll to position [232, 0]
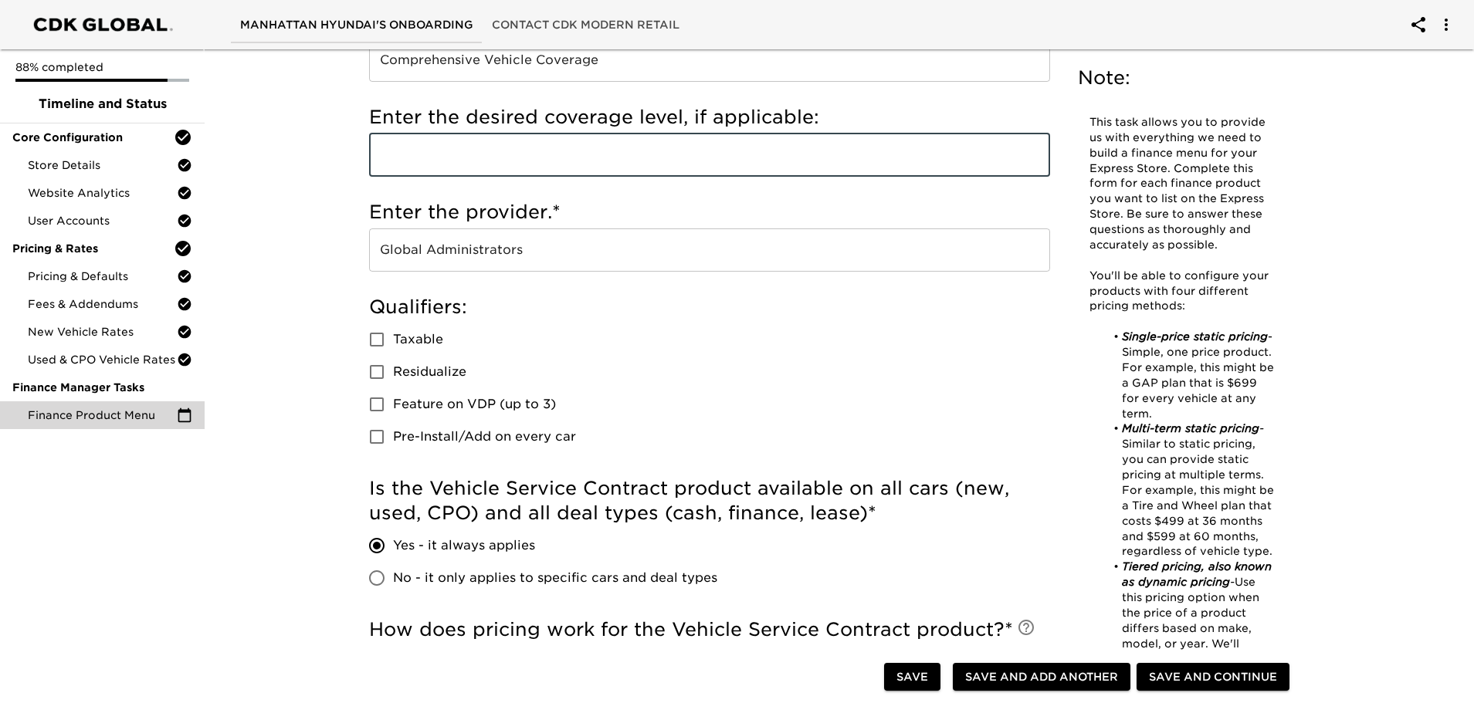
click at [466, 162] on input "text" at bounding box center [709, 155] width 681 height 43
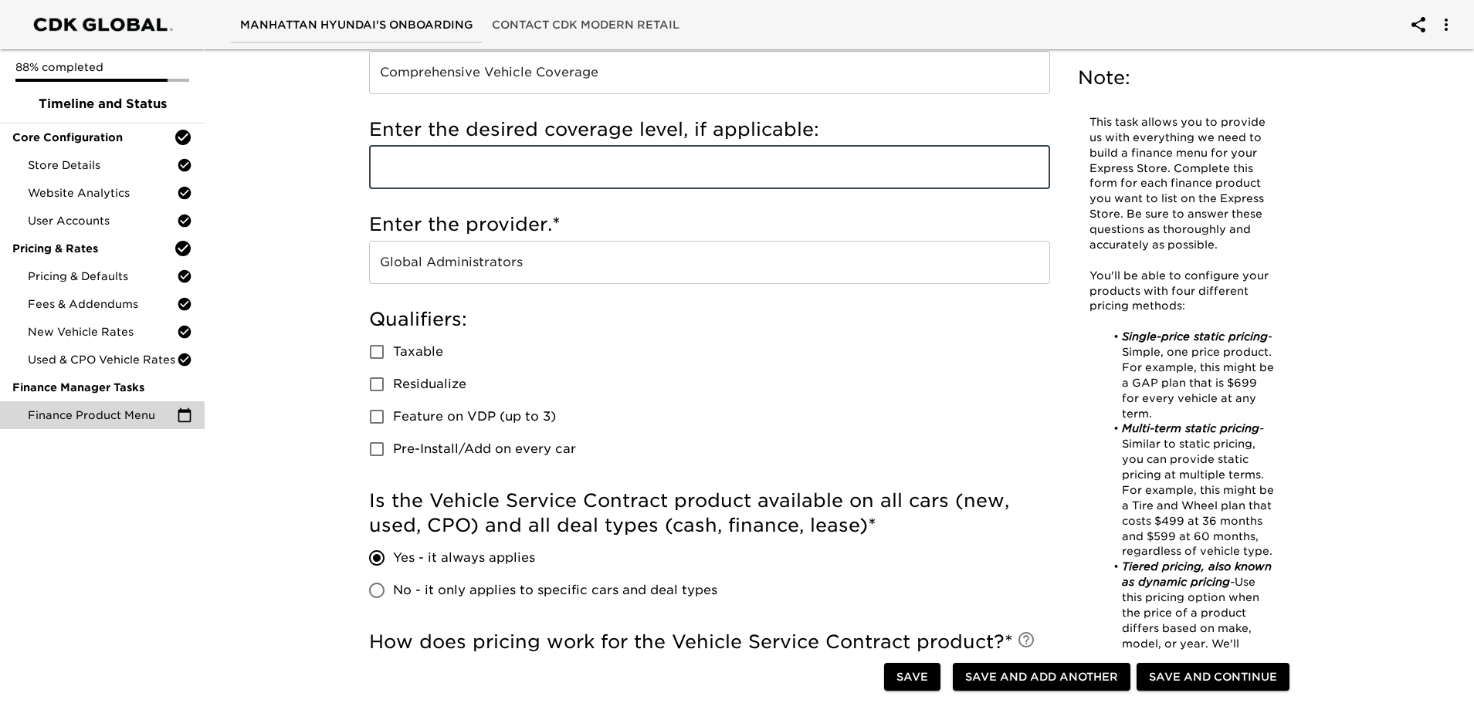
scroll to position [309, 0]
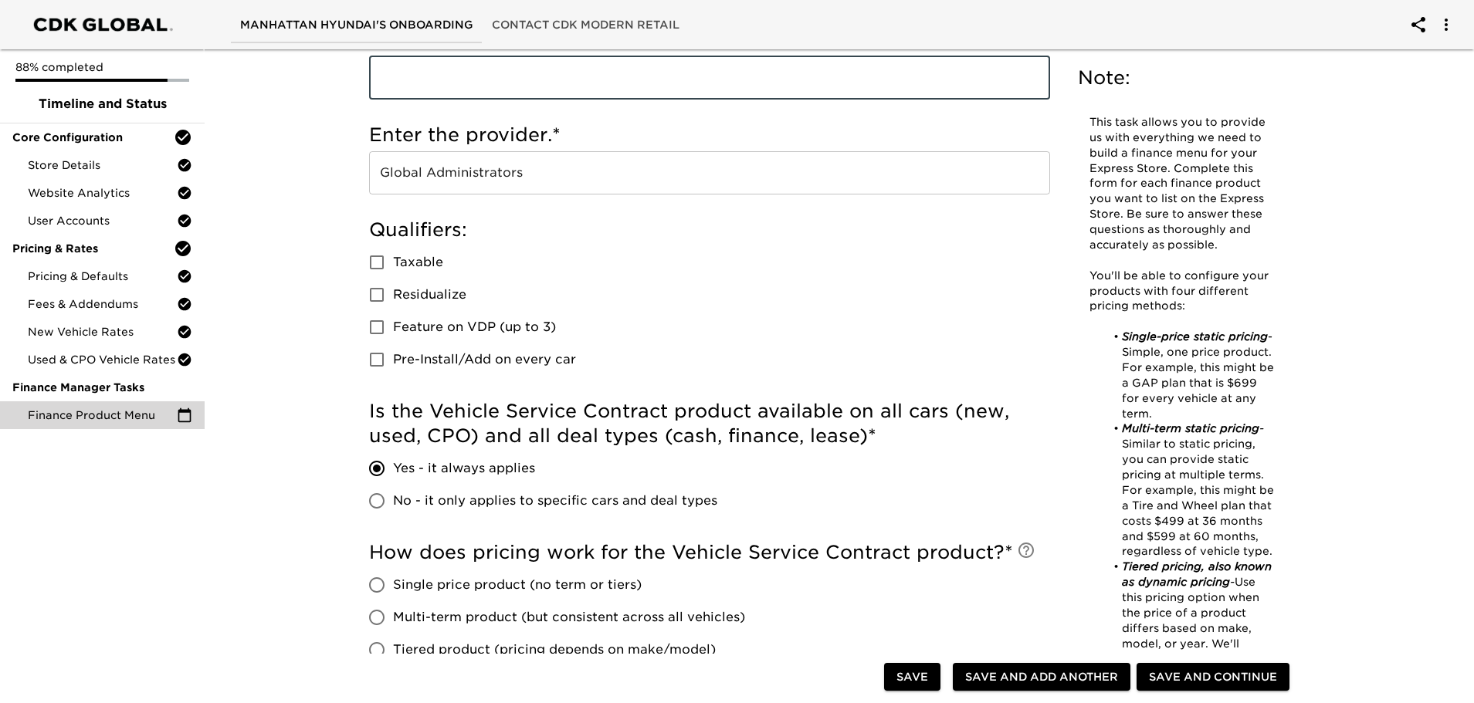
click at [374, 327] on input "Feature on VDP (up to 3)" at bounding box center [377, 327] width 32 height 32
checkbox input "true"
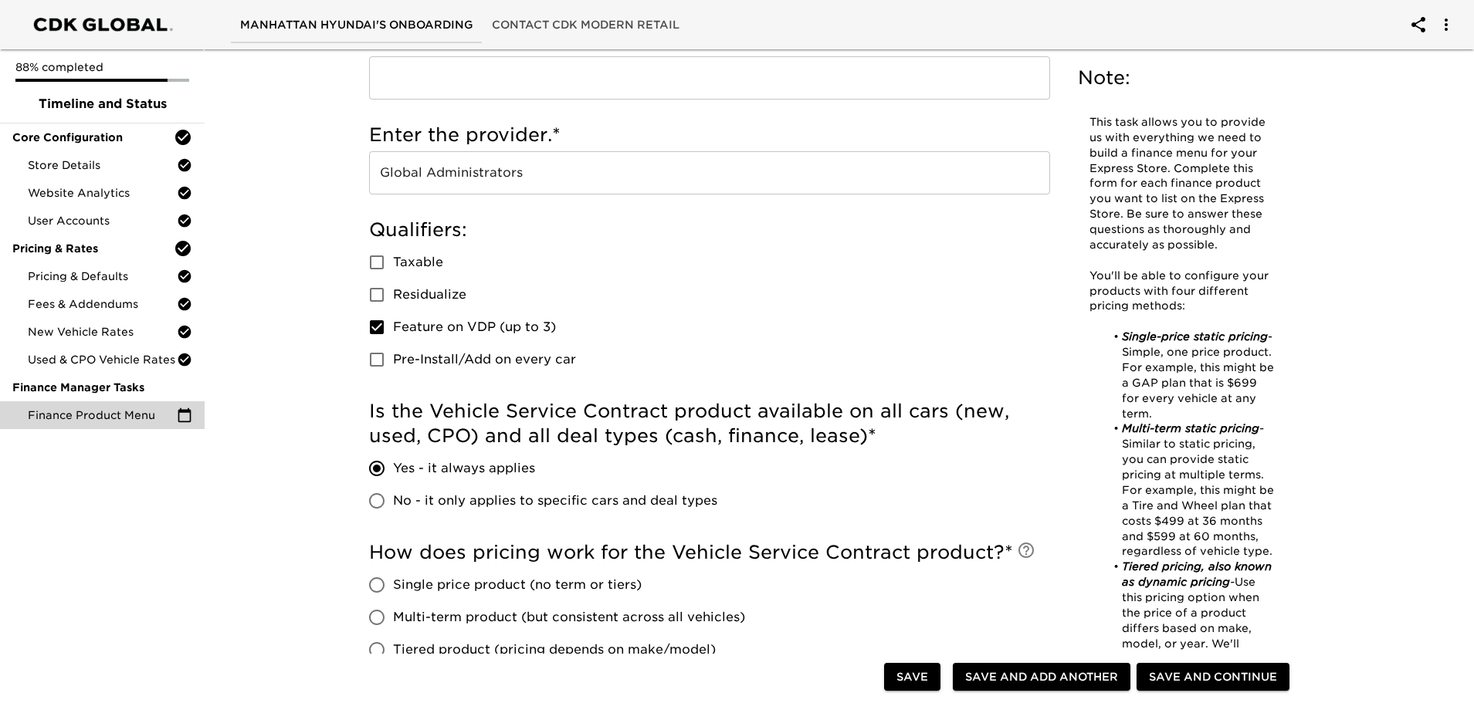
click at [381, 260] on input "Taxable" at bounding box center [377, 262] width 32 height 32
checkbox input "true"
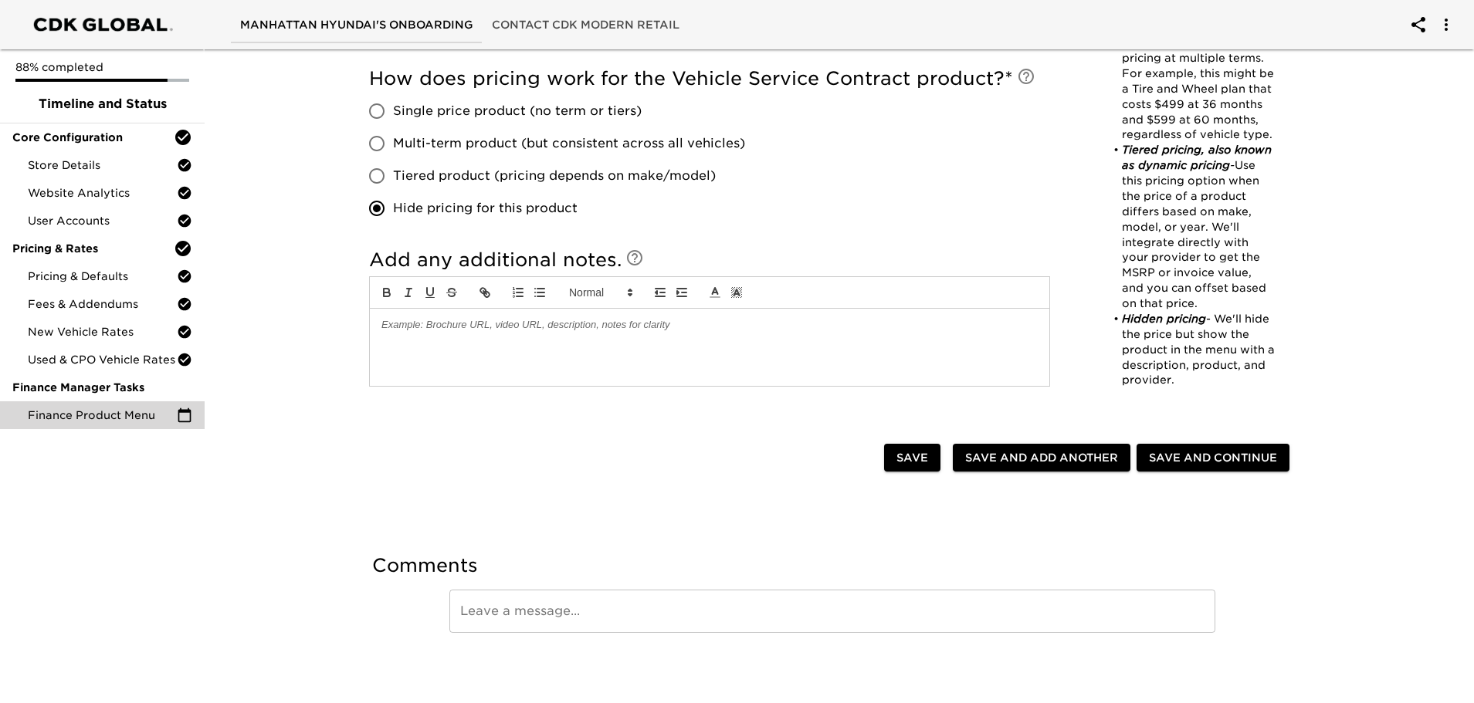
scroll to position [785, 0]
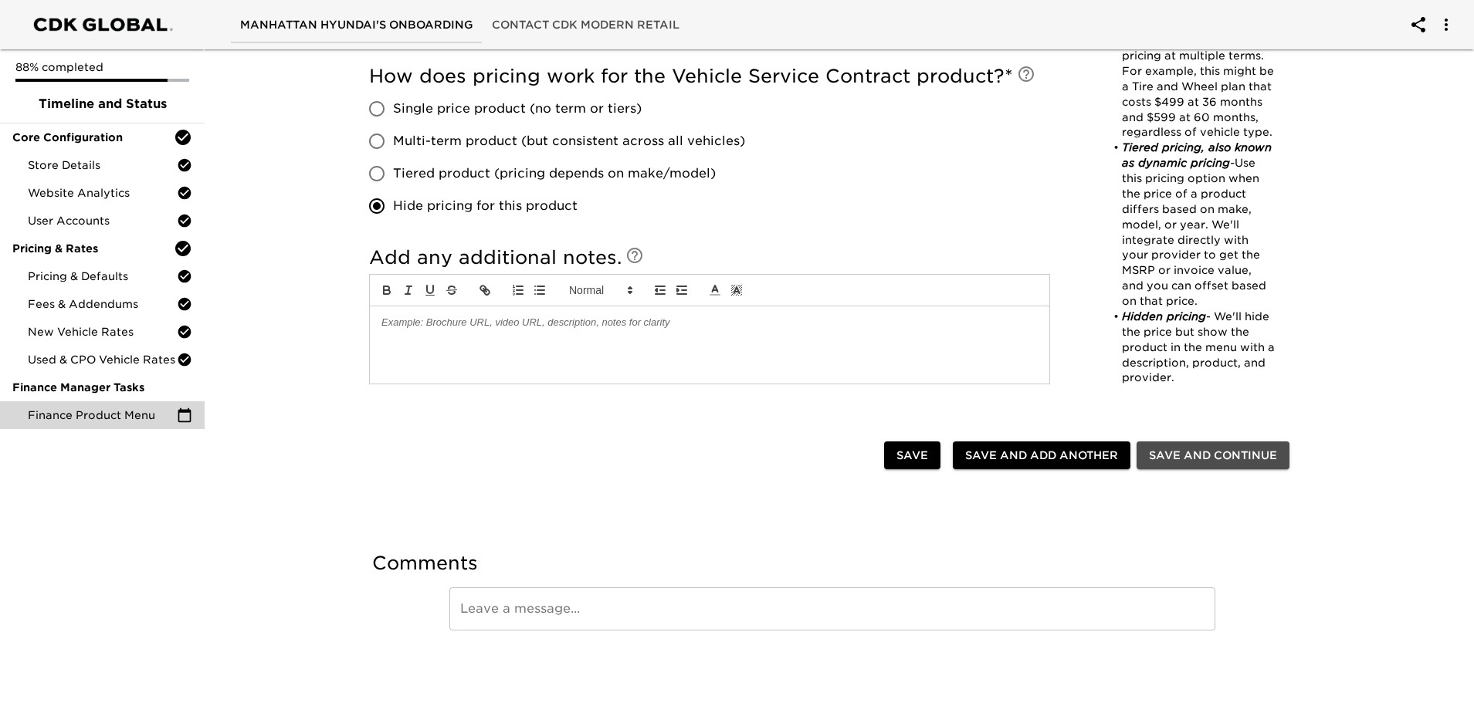
click at [1177, 452] on span "Save and Continue" at bounding box center [1213, 455] width 128 height 19
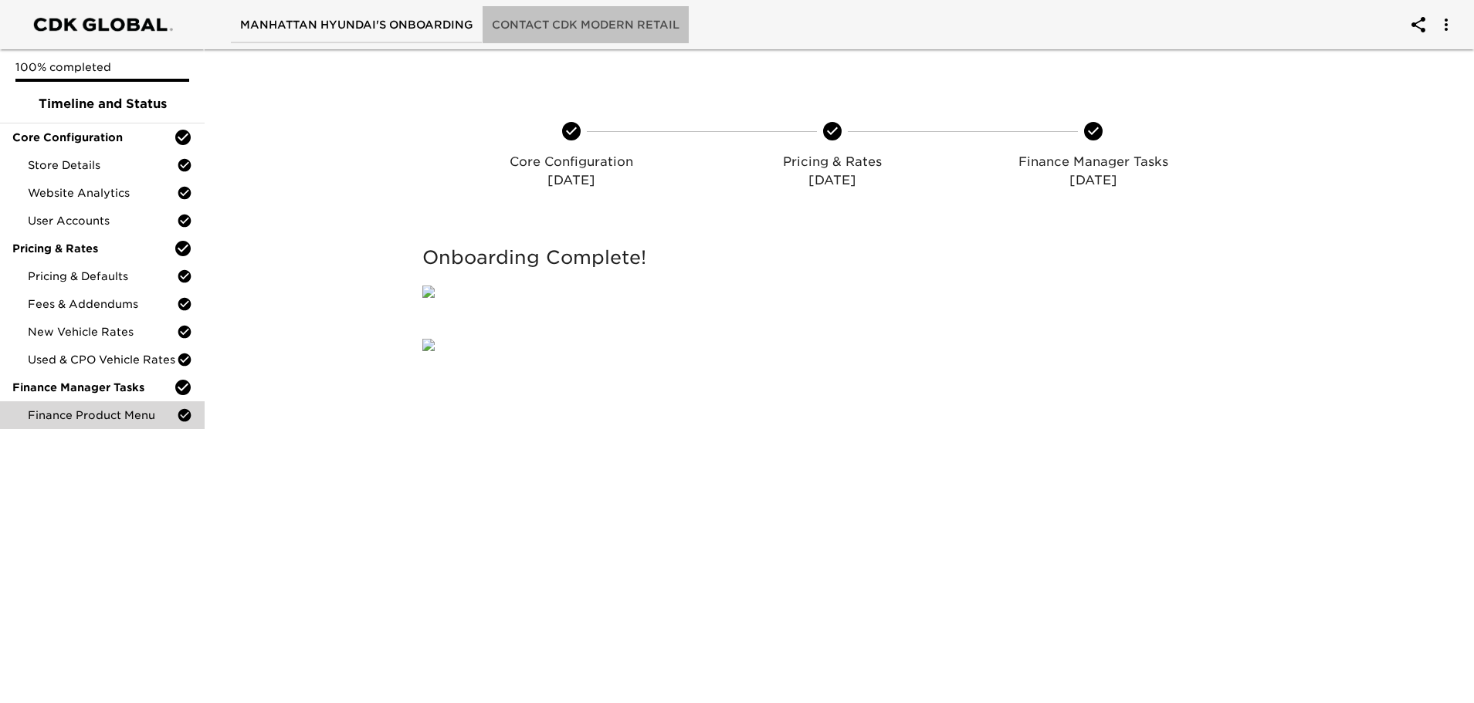
click at [613, 27] on span "Contact CDK Modern Retail" at bounding box center [586, 24] width 188 height 19
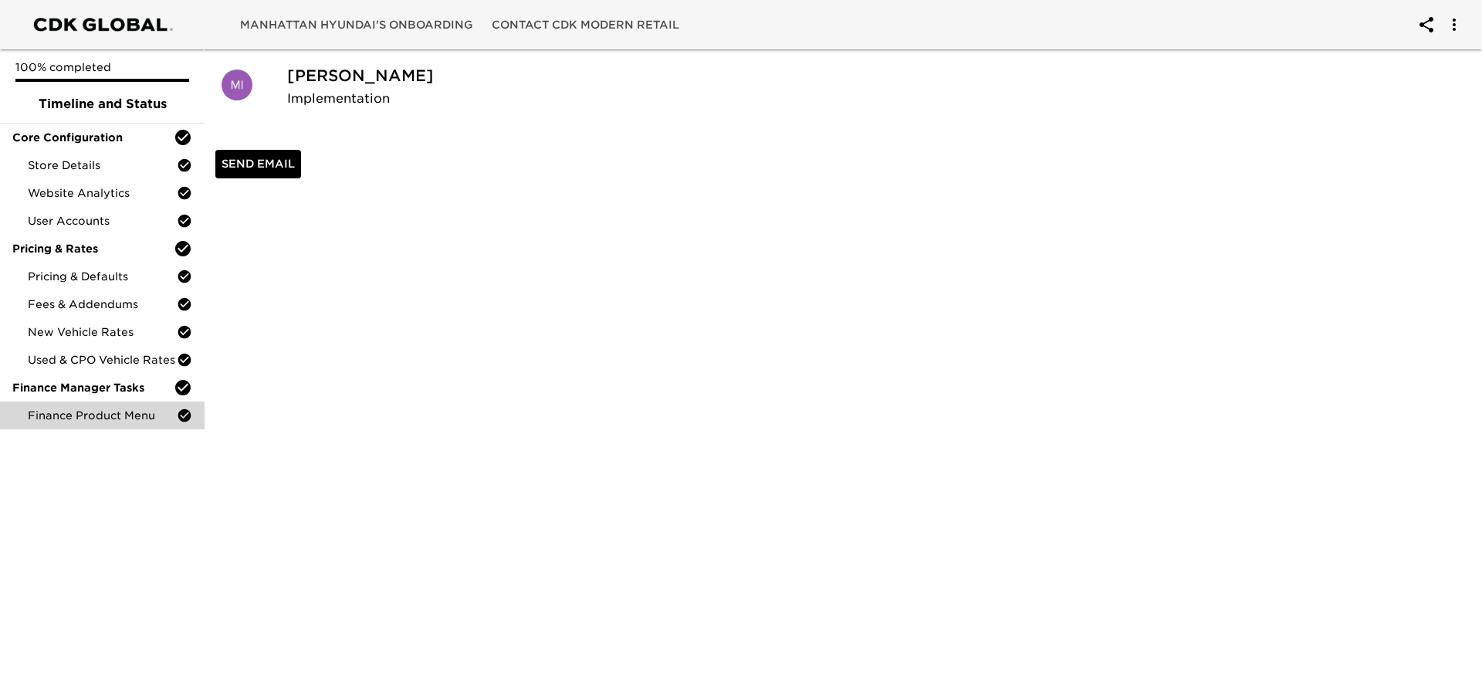
click at [560, 17] on span "Contact CDK Modern Retail" at bounding box center [586, 24] width 188 height 19
click at [383, 22] on span "Manhattan Hyundai's Onboarding" at bounding box center [356, 24] width 233 height 19
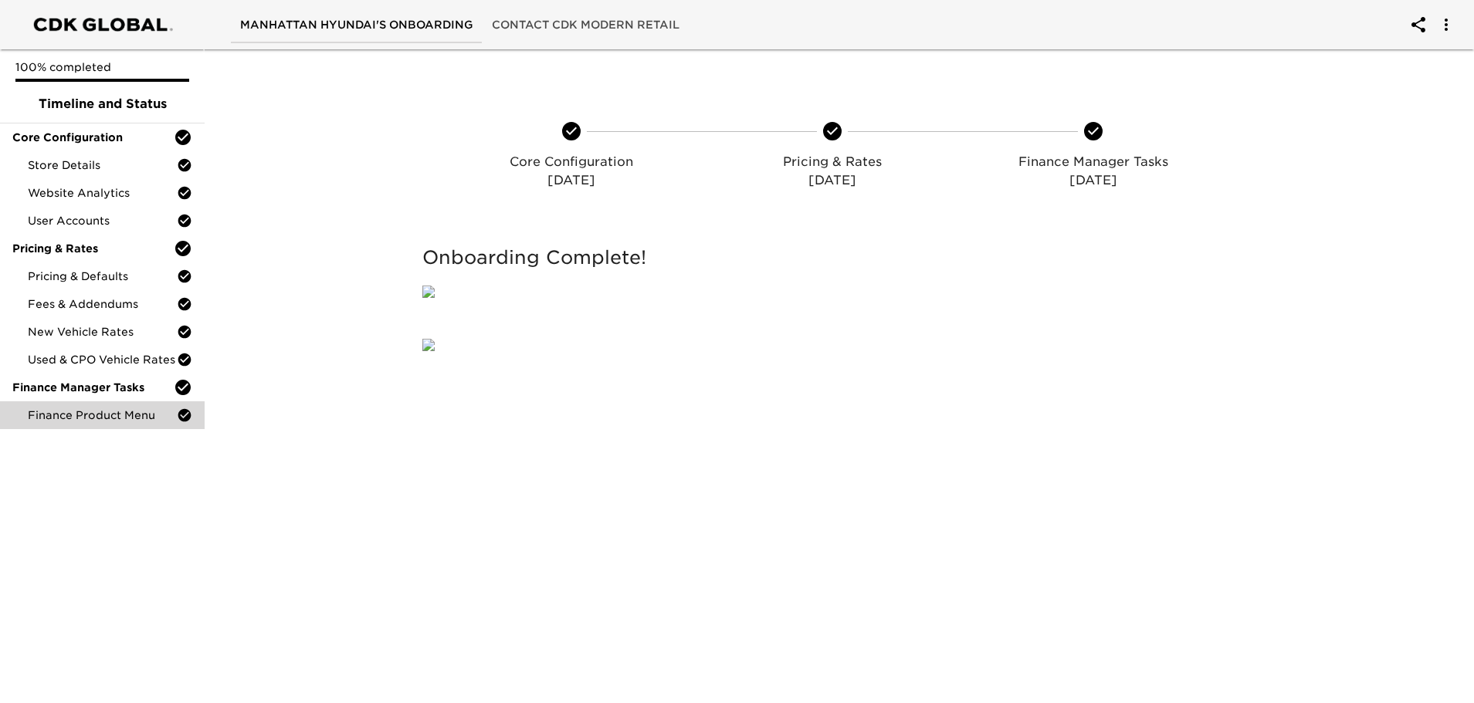
click at [542, 29] on span "Contact CDK Modern Retail" at bounding box center [586, 24] width 188 height 19
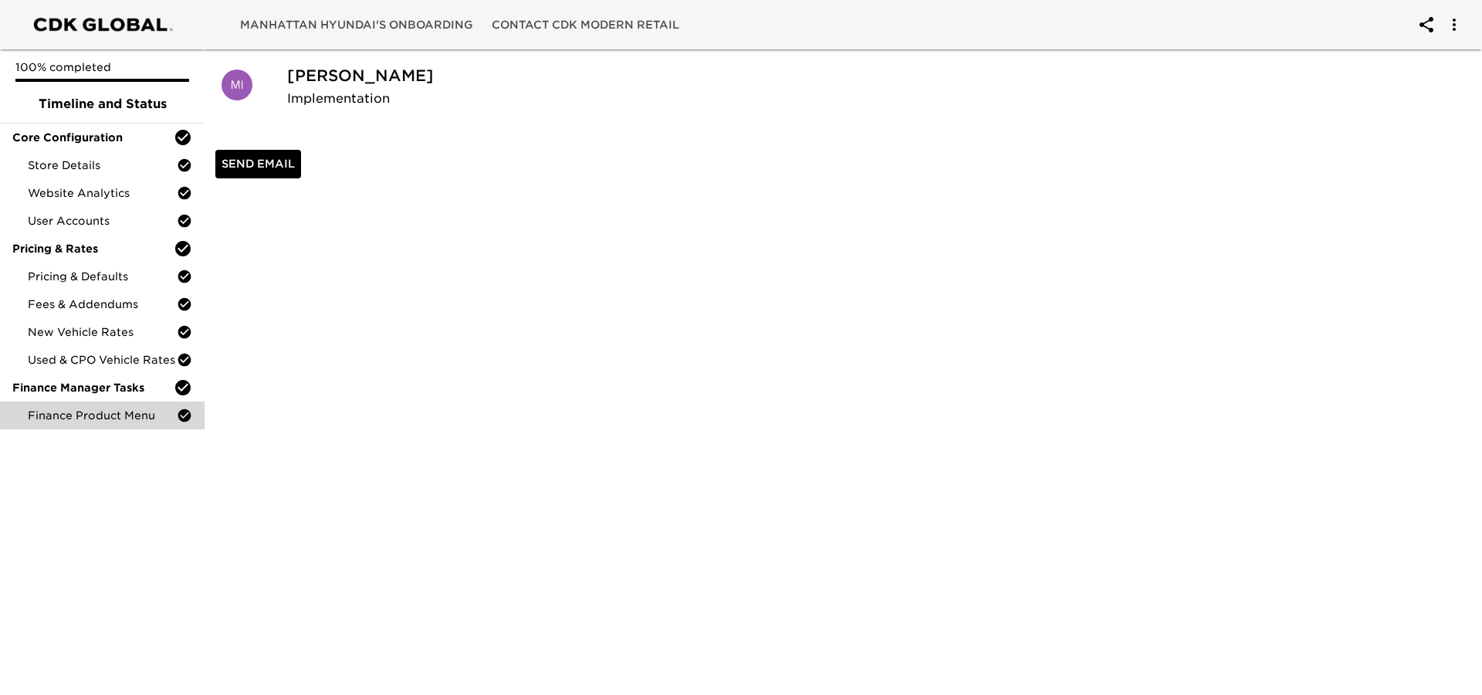
click at [401, 15] on span "Manhattan Hyundai's Onboarding" at bounding box center [356, 24] width 233 height 19
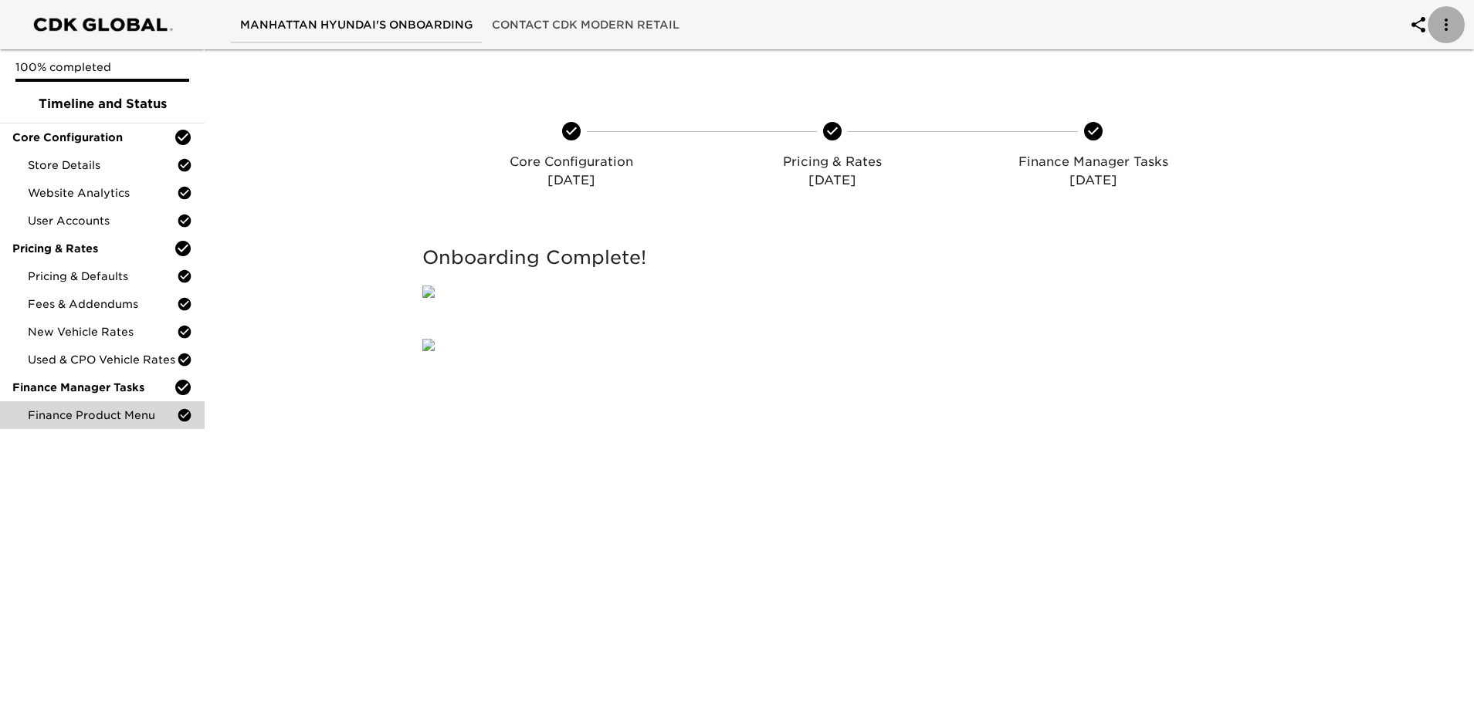
click at [1433, 22] on button "account of current user" at bounding box center [1446, 24] width 37 height 37
click at [1329, 78] on div at bounding box center [741, 351] width 1482 height 703
click at [1413, 25] on icon "account of current user" at bounding box center [1418, 24] width 14 height 15
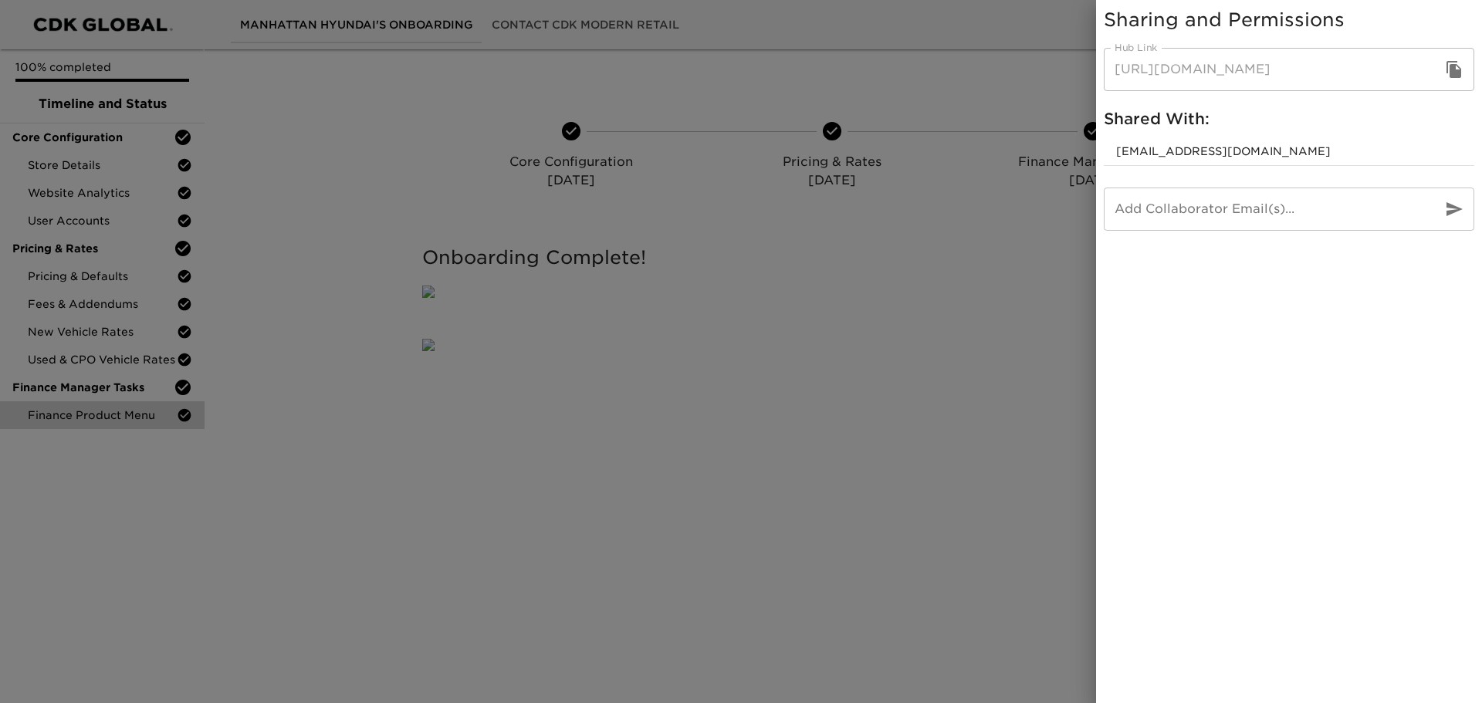
drag, startPoint x: 855, startPoint y: 49, endPoint x: 720, endPoint y: 5, distance: 142.3
click at [853, 49] on div at bounding box center [741, 351] width 1482 height 703
